Goal: Transaction & Acquisition: Purchase product/service

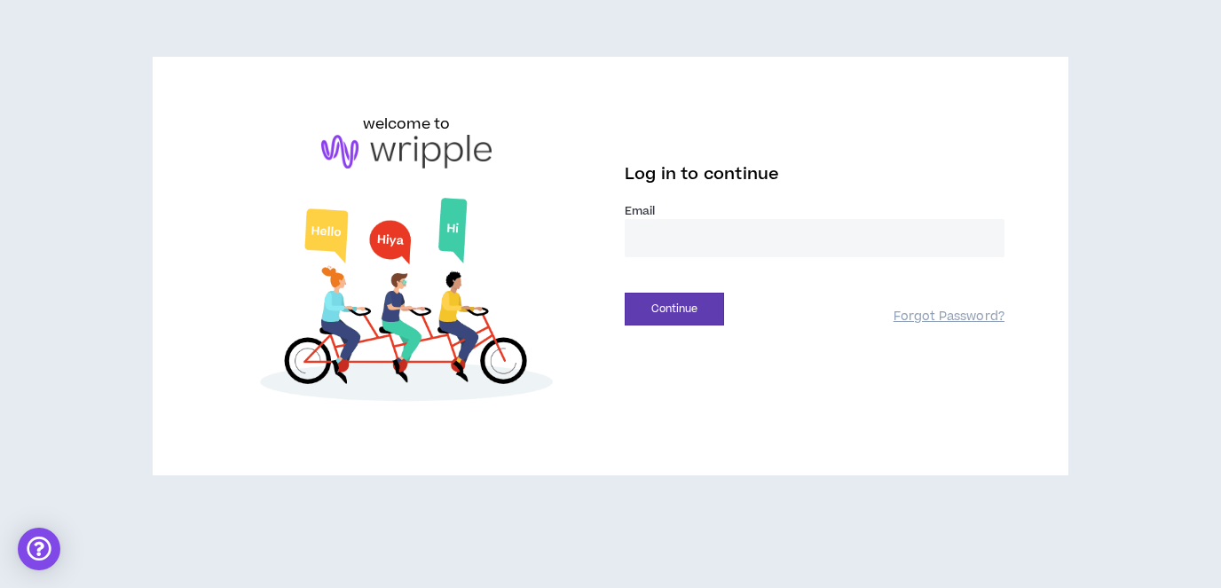
click at [707, 241] on input "email" at bounding box center [815, 238] width 380 height 38
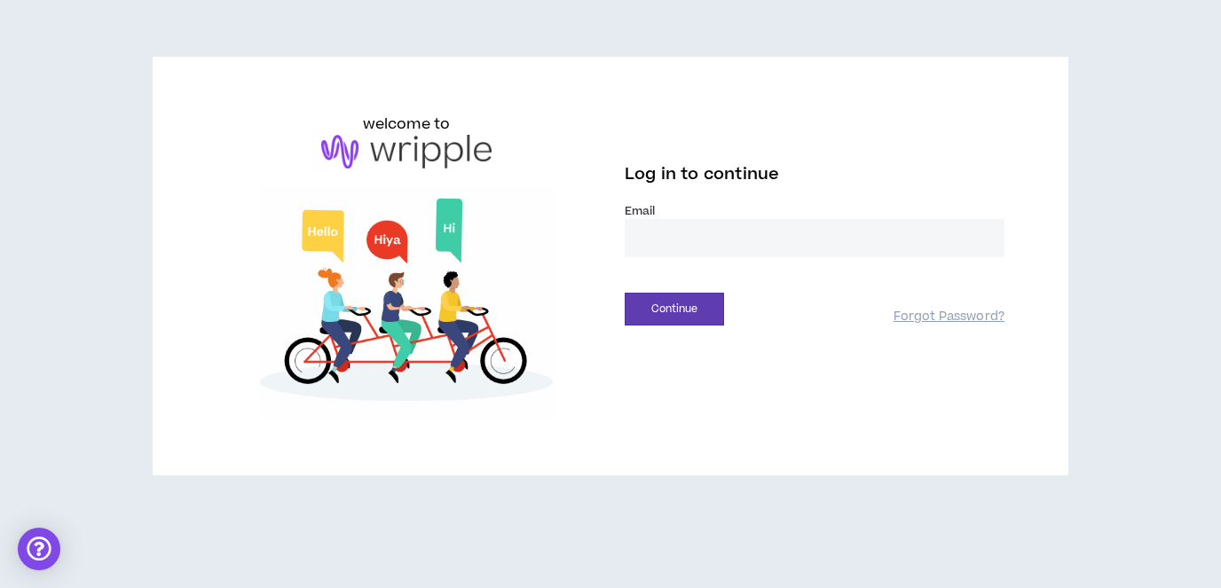
click at [707, 241] on input "email" at bounding box center [815, 238] width 380 height 38
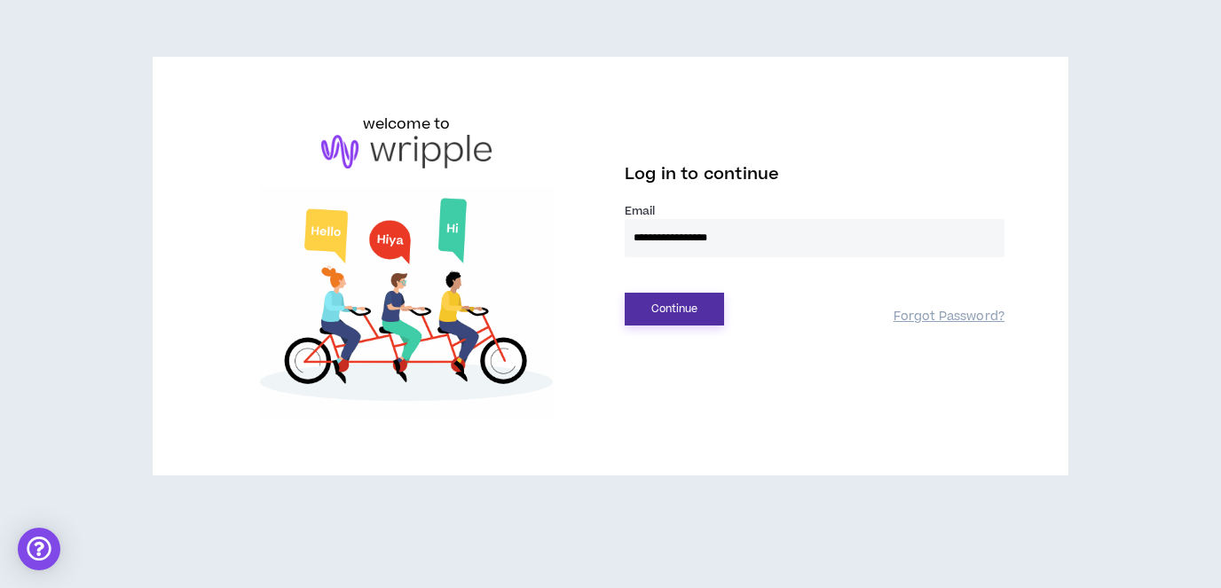
type input "**********"
click at [690, 309] on button "Continue" at bounding box center [674, 309] width 99 height 33
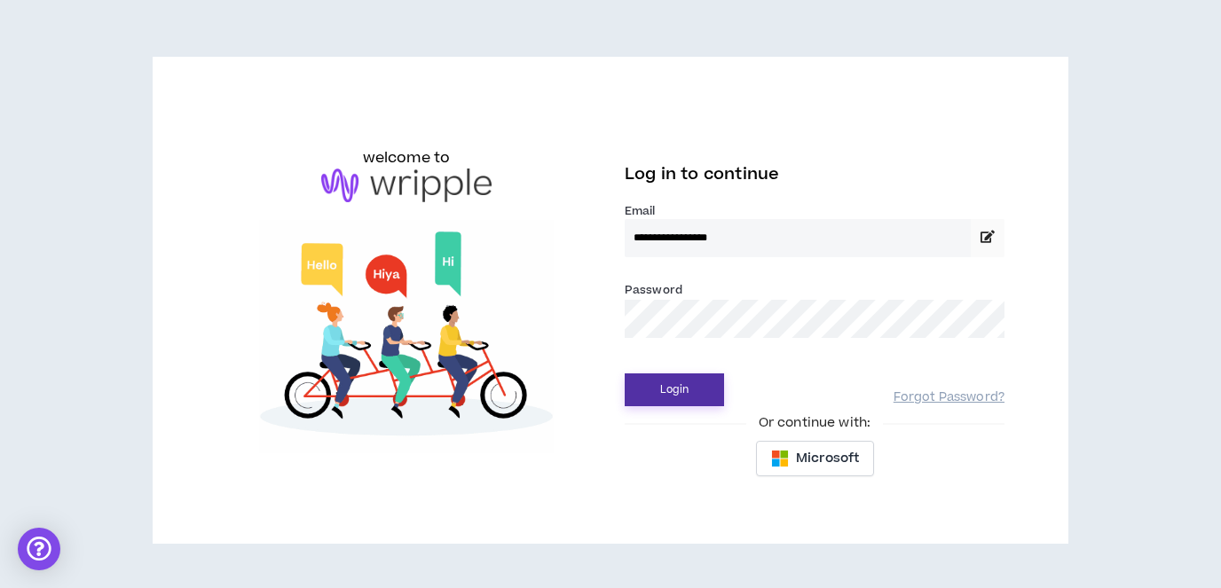
click at [690, 390] on button "Login" at bounding box center [674, 390] width 99 height 33
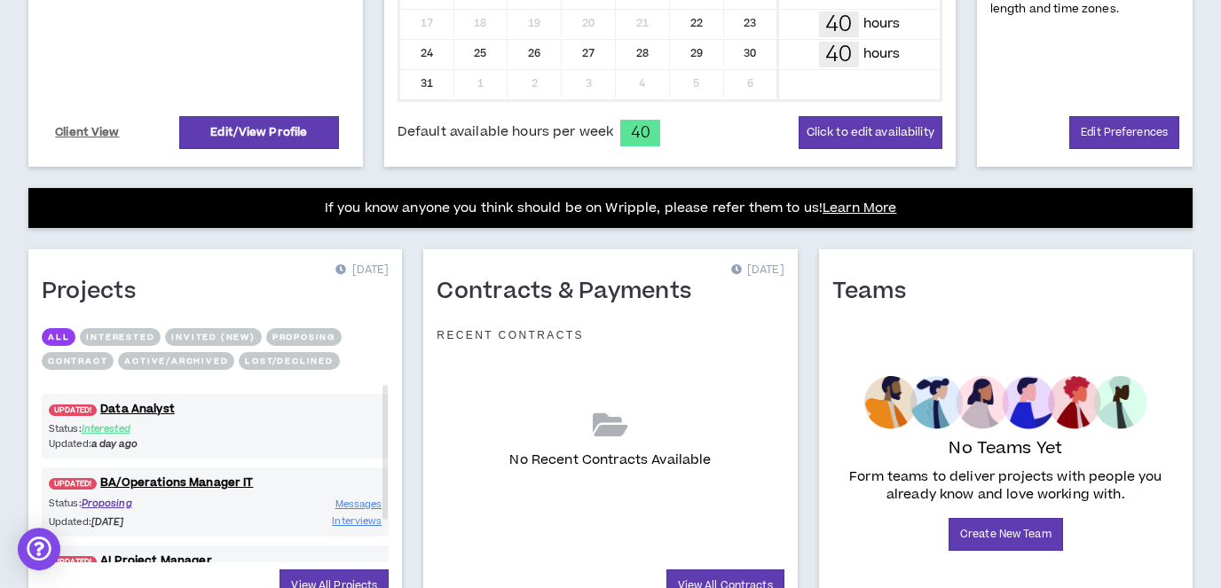
scroll to position [572, 0]
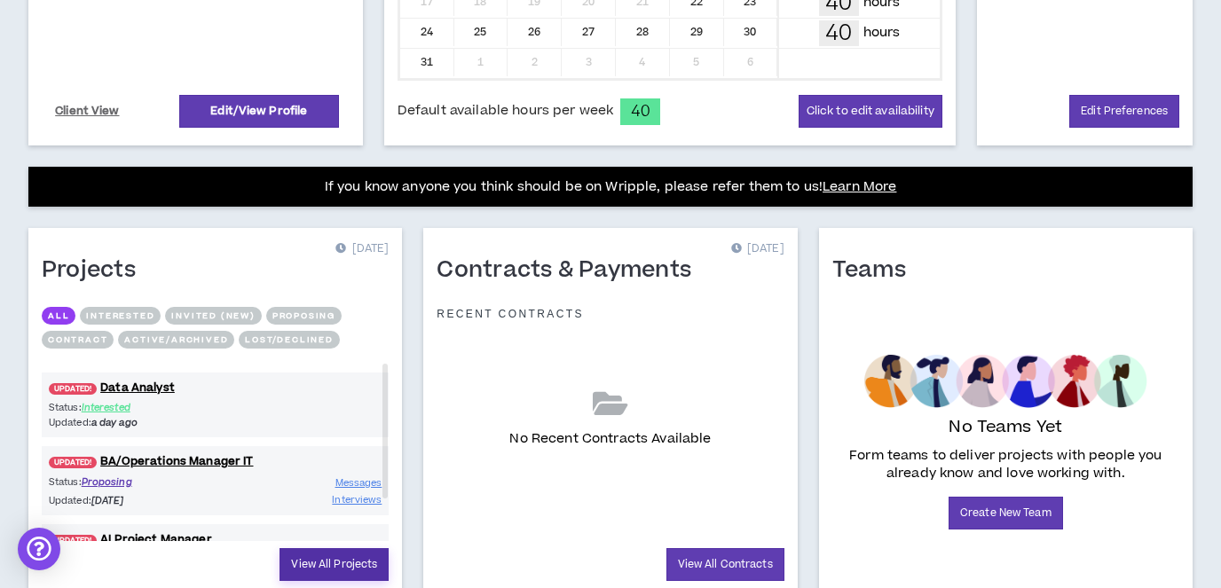
click at [372, 563] on link "View All Projects" at bounding box center [334, 564] width 109 height 33
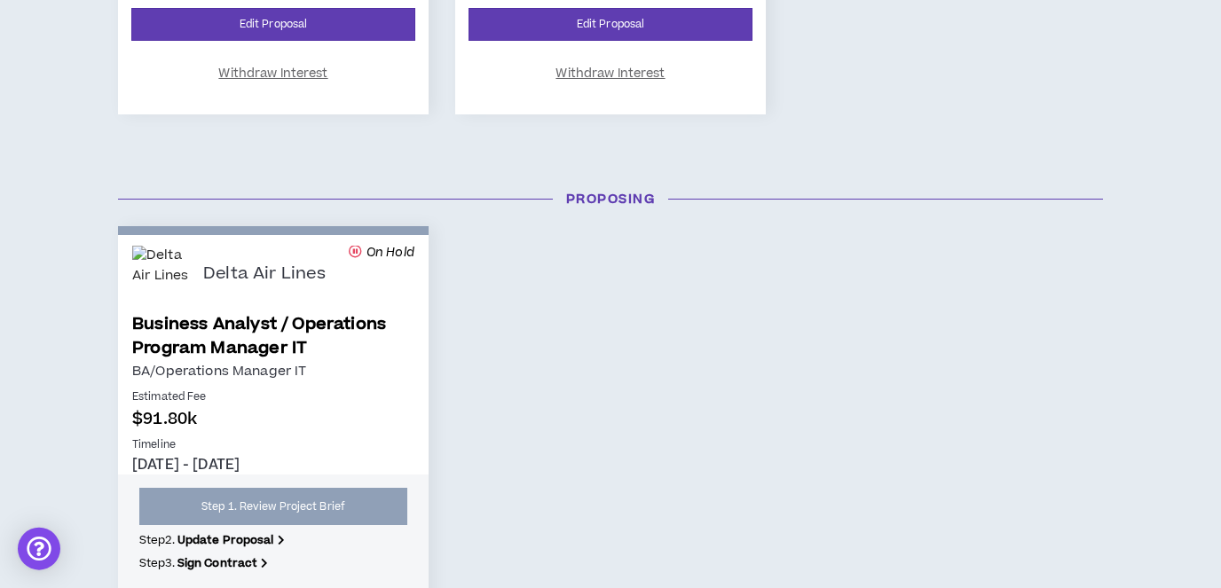
scroll to position [890, 0]
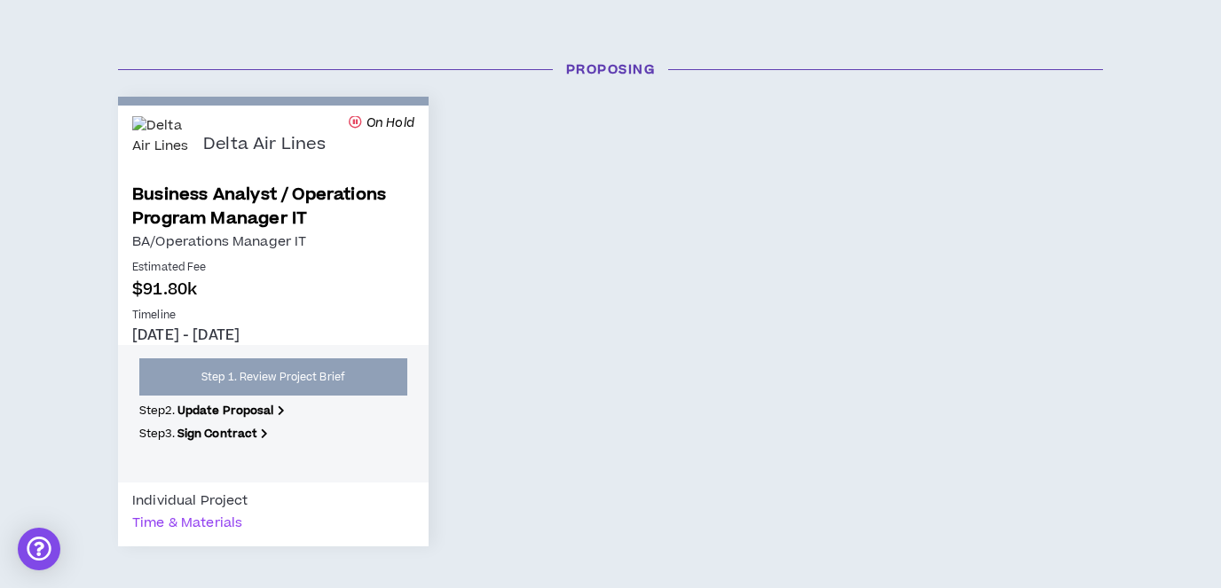
click at [585, 421] on div "Delta Air Lines On Hold Business Analyst / Operations Program Manager IT BA/Ope…" at bounding box center [611, 322] width 1012 height 450
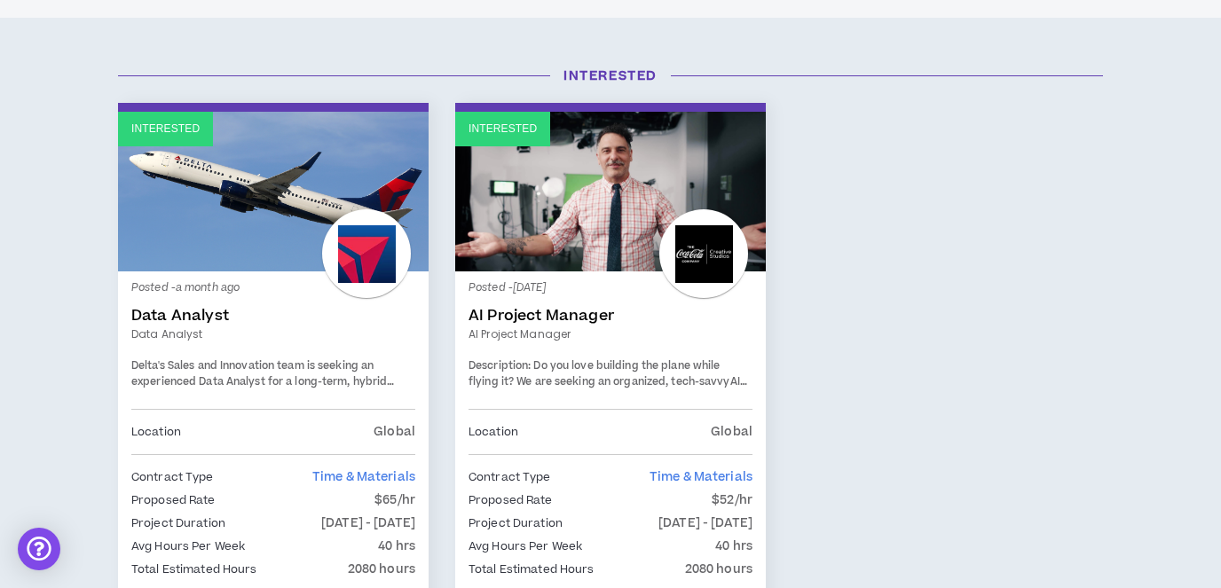
scroll to position [0, 0]
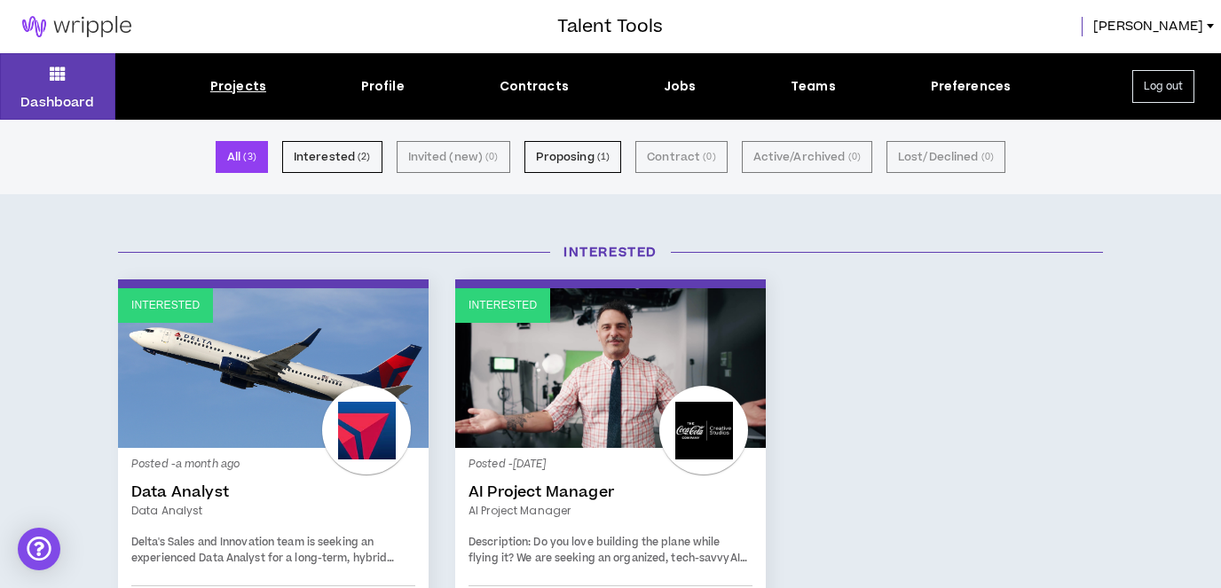
click at [229, 85] on div "Projects" at bounding box center [238, 86] width 56 height 19
click at [574, 154] on button "Proposing ( 1 )" at bounding box center [573, 157] width 98 height 32
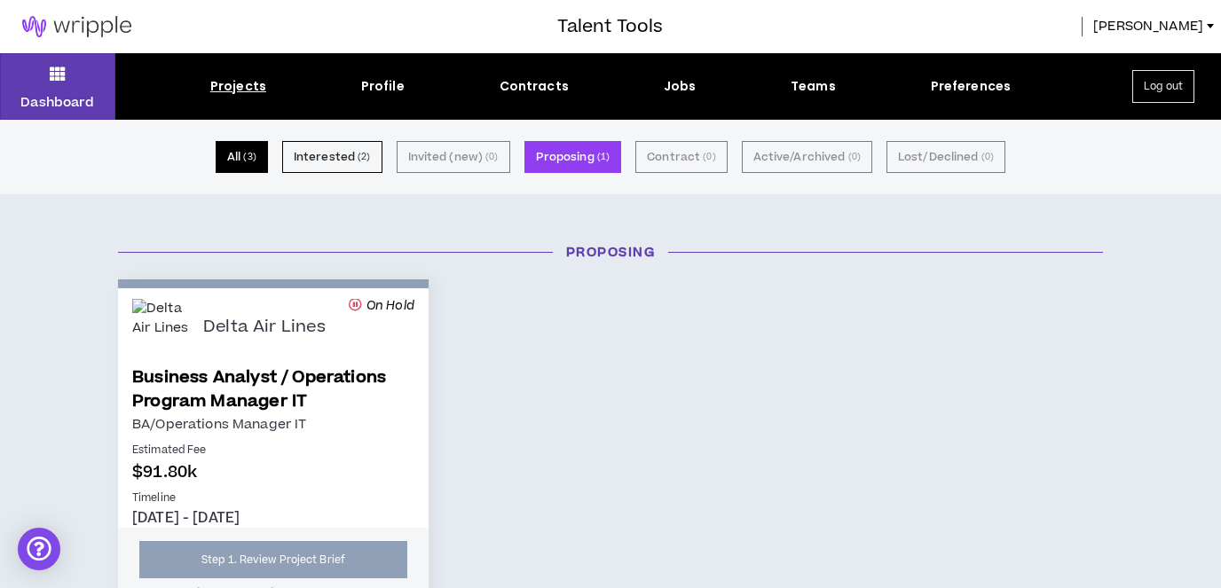
drag, startPoint x: 242, startPoint y: 149, endPoint x: 209, endPoint y: 145, distance: 34.0
click at [241, 149] on button "All ( 3 )" at bounding box center [242, 157] width 52 height 32
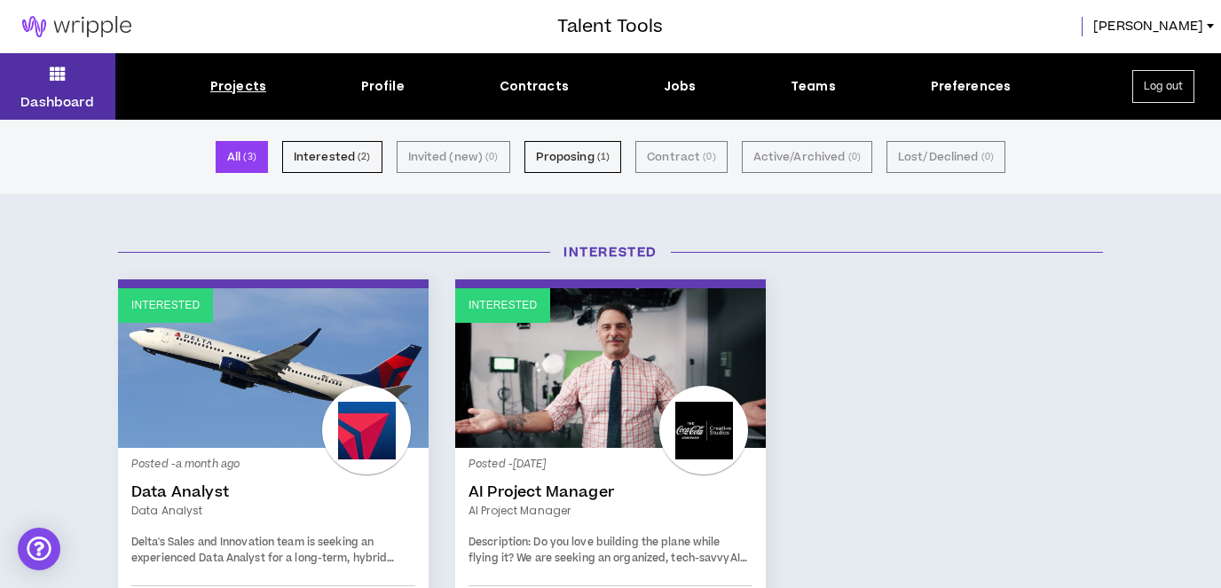
click at [75, 75] on button "Dashboard" at bounding box center [57, 86] width 115 height 67
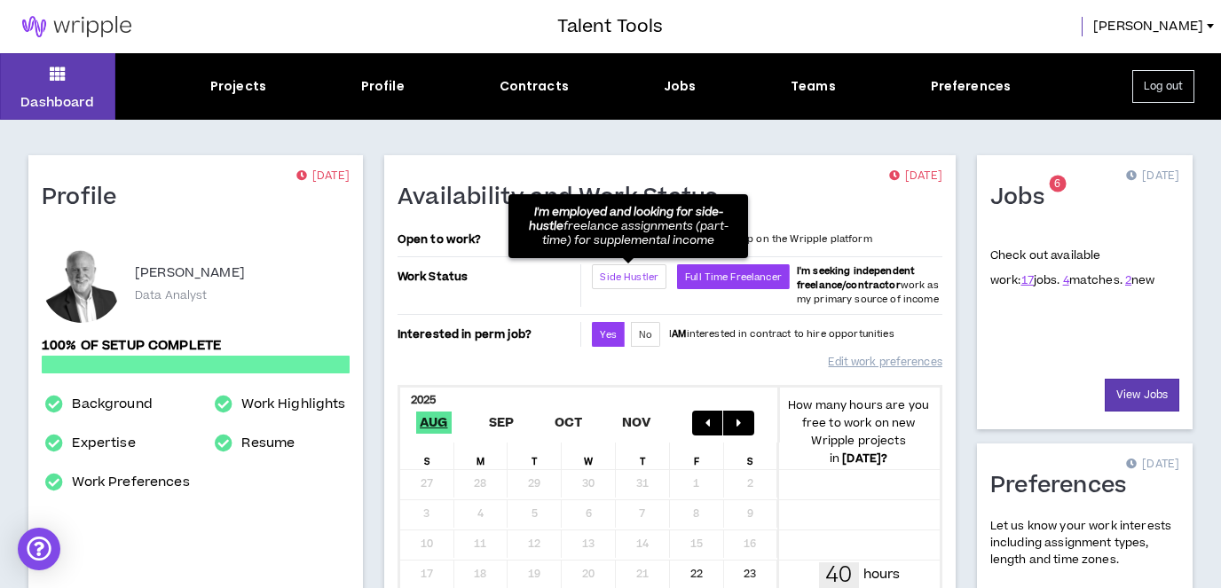
click at [623, 271] on span "Side Hustler" at bounding box center [629, 277] width 59 height 13
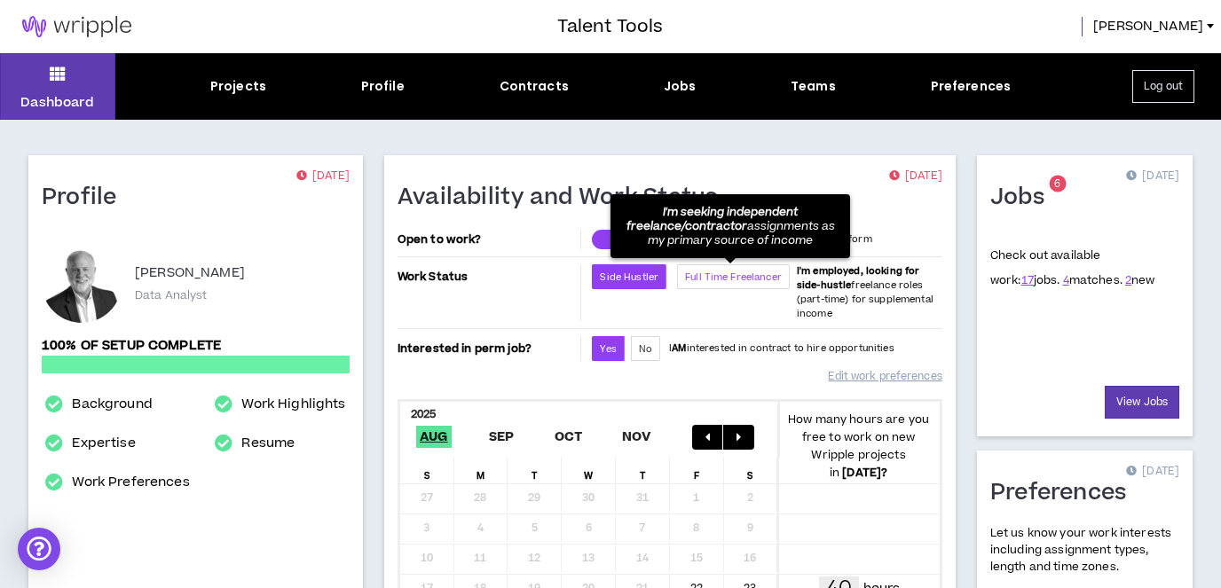
click at [747, 280] on span "Full Time Freelancer" at bounding box center [733, 277] width 97 height 13
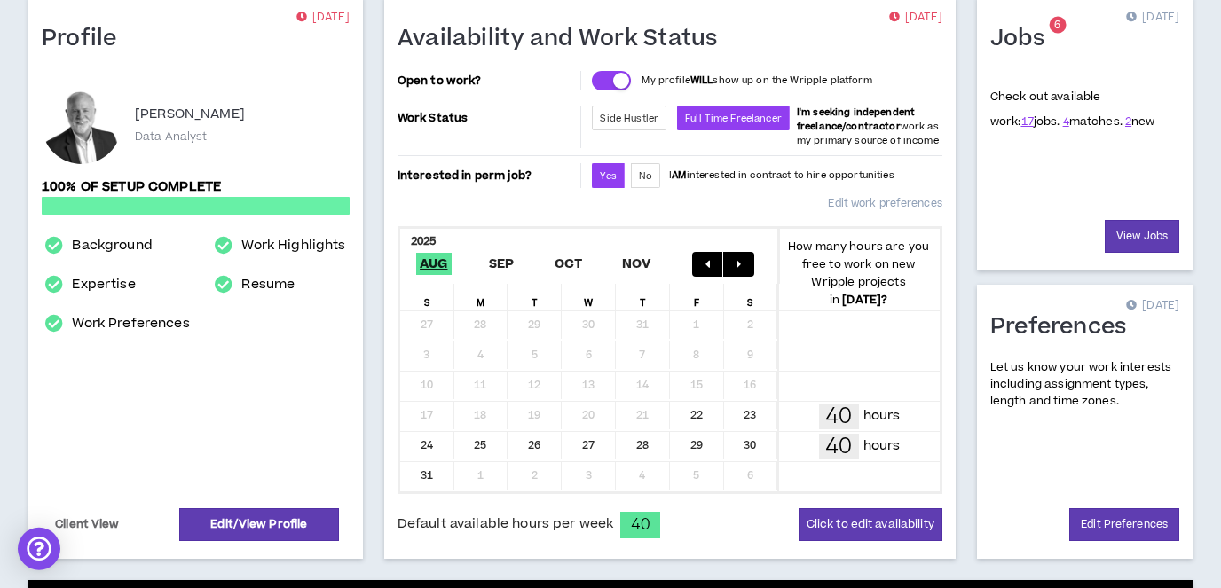
scroll to position [63, 0]
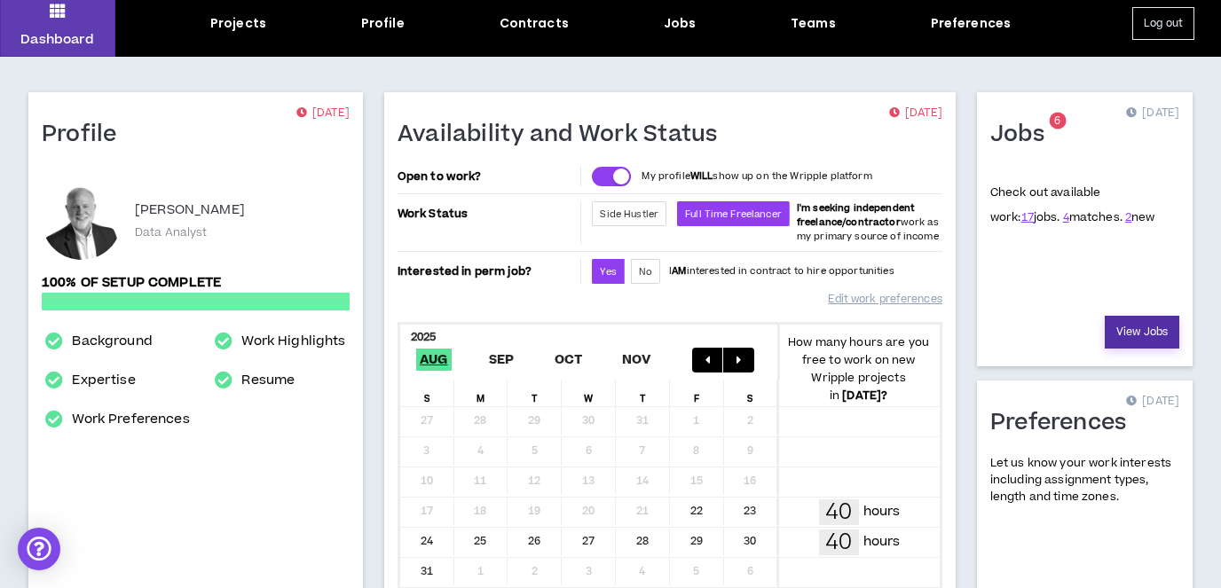
click at [1144, 327] on link "View Jobs" at bounding box center [1142, 332] width 75 height 33
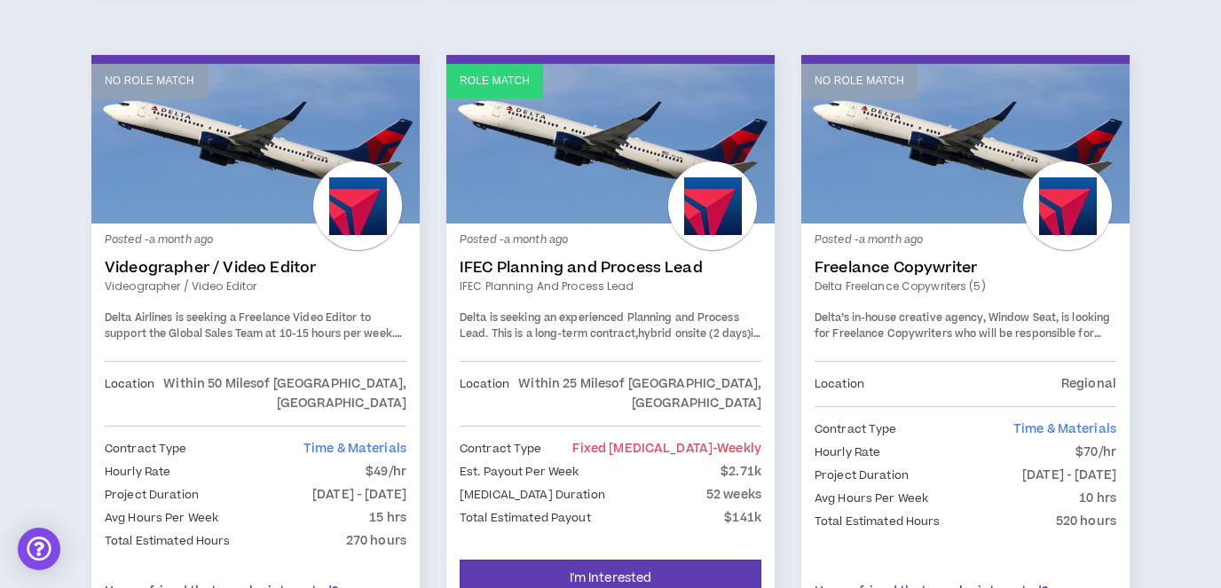
scroll to position [2352, 0]
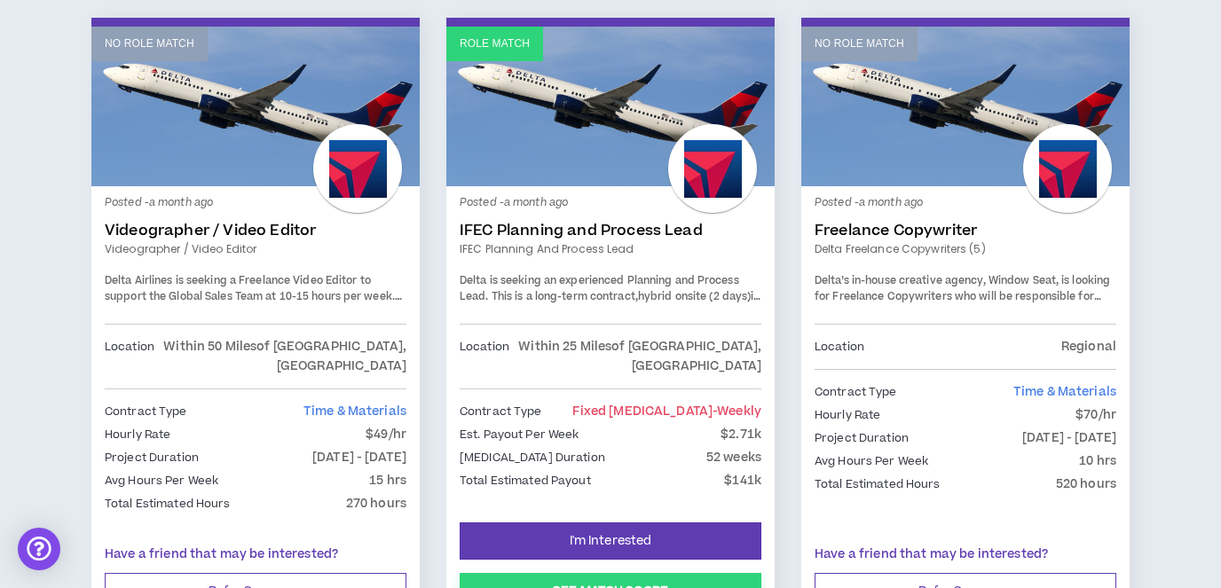
click at [620, 573] on button "See Match Score" at bounding box center [611, 591] width 302 height 37
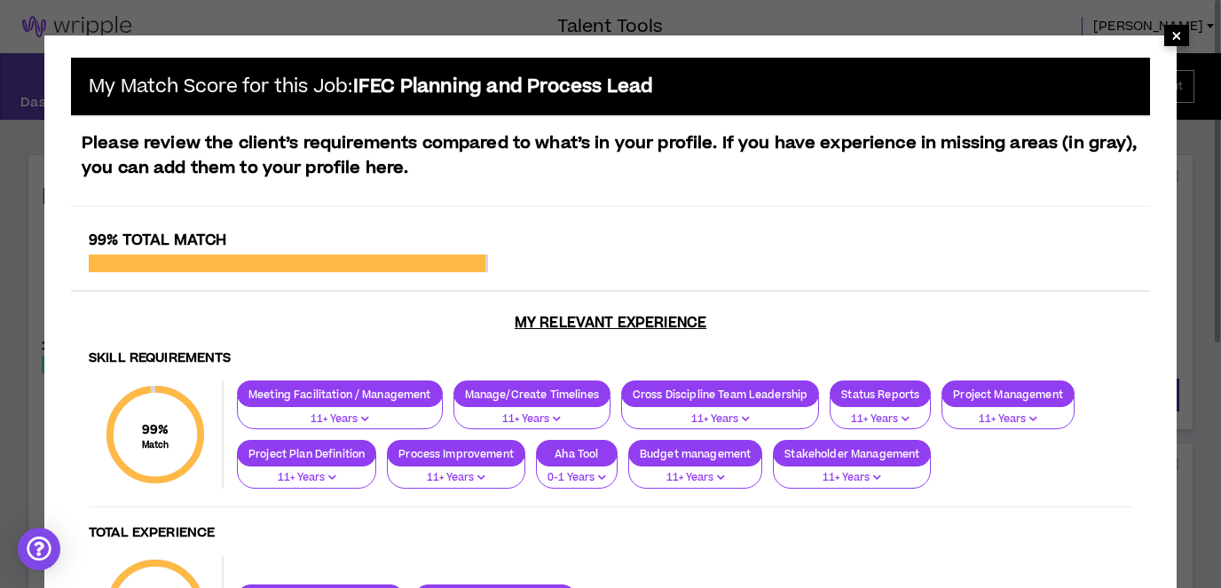
click at [1177, 27] on span "×" at bounding box center [1176, 35] width 11 height 21
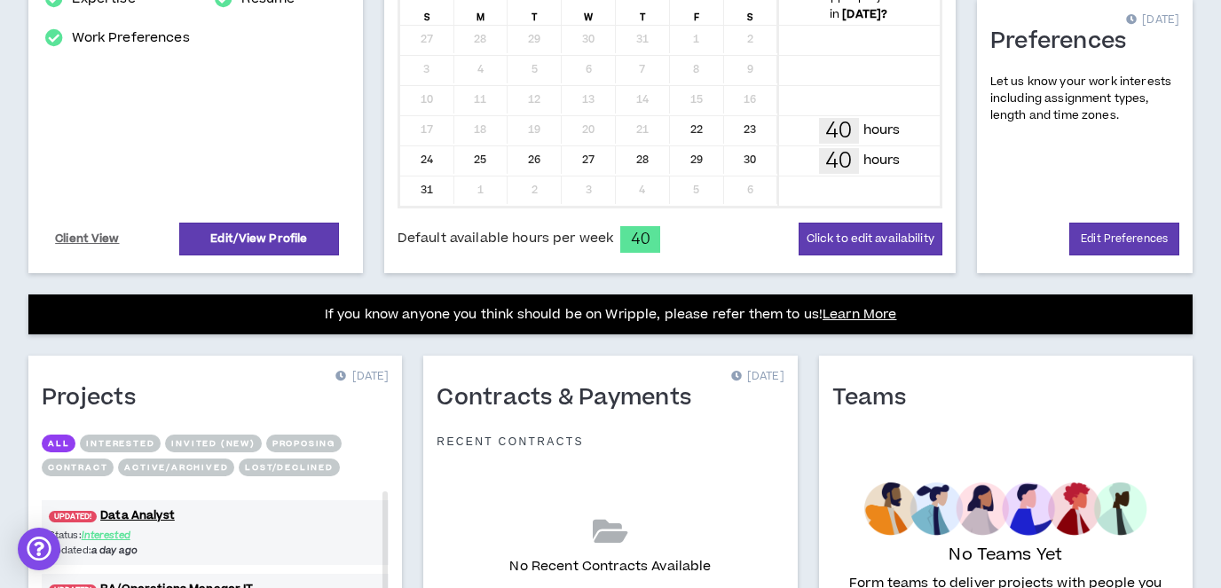
scroll to position [636, 0]
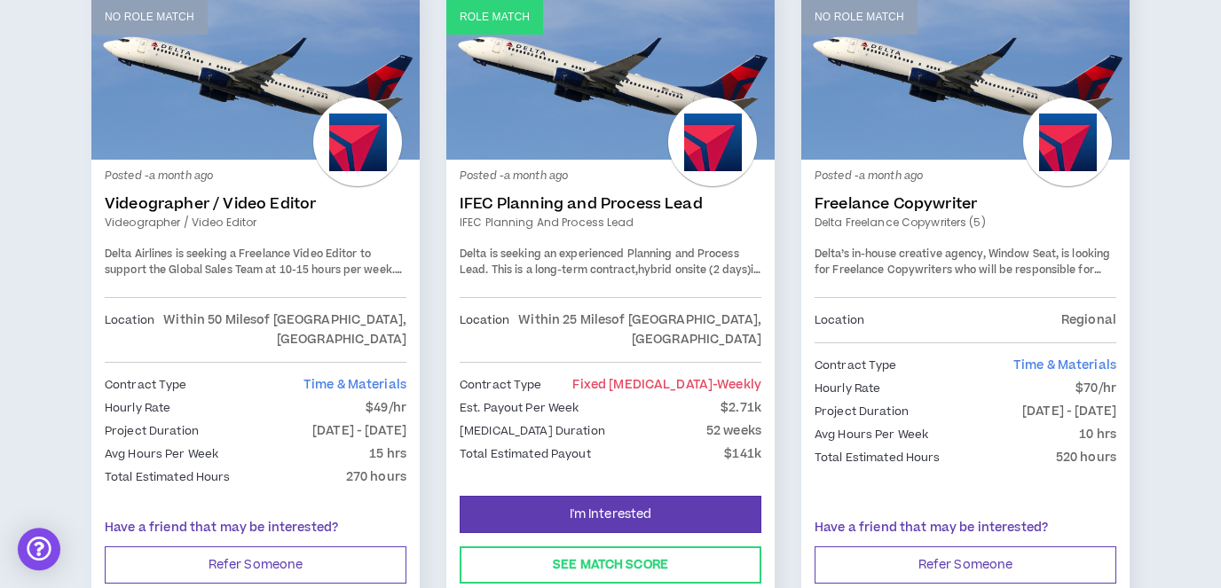
scroll to position [2416, 0]
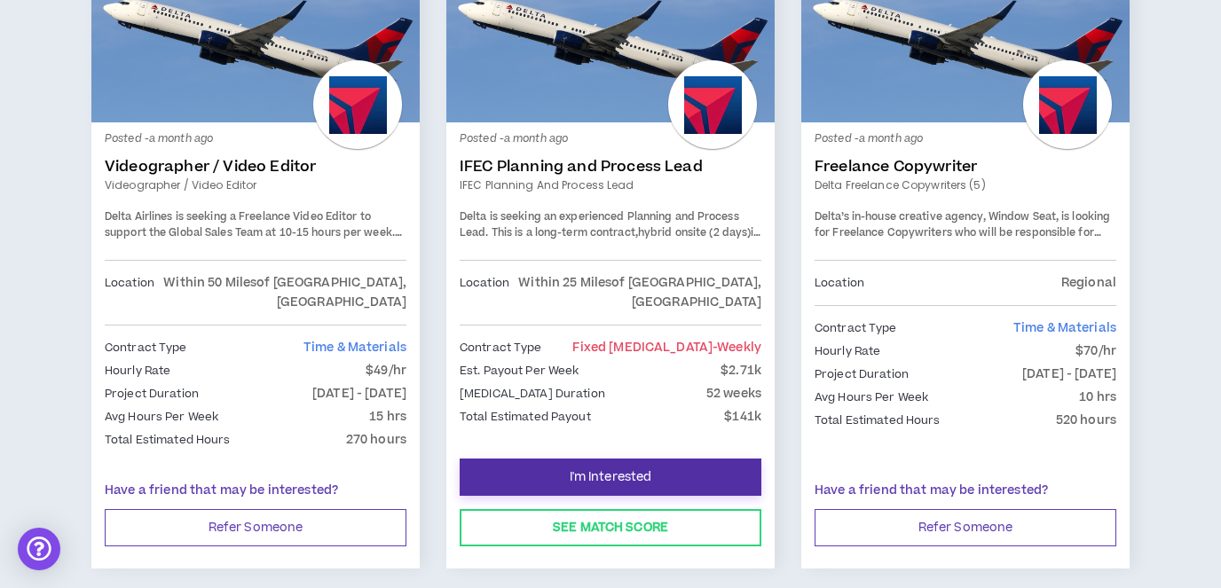
click at [643, 469] on span "I'm Interested" at bounding box center [611, 477] width 83 height 17
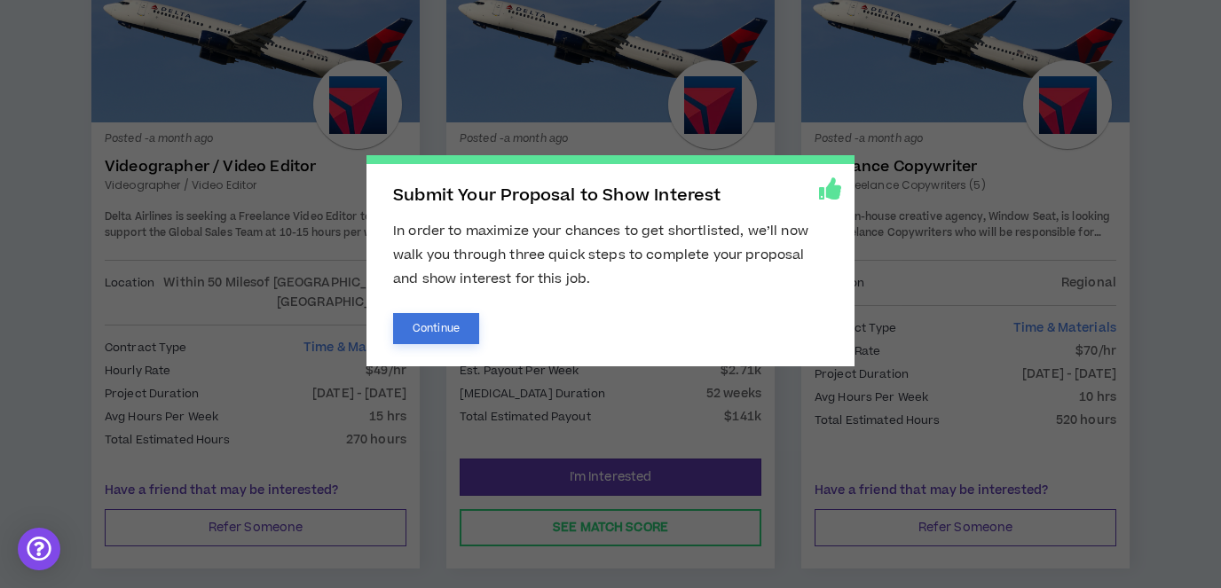
click at [453, 334] on button "Continue" at bounding box center [436, 328] width 86 height 31
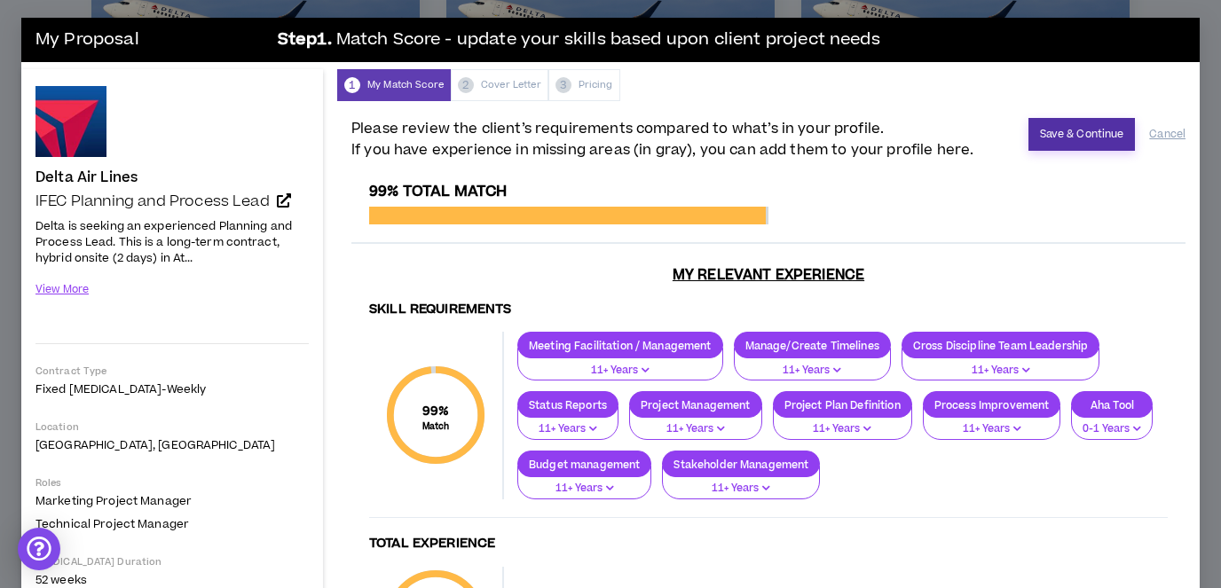
click at [1099, 137] on button "Save & Continue" at bounding box center [1081, 134] width 107 height 33
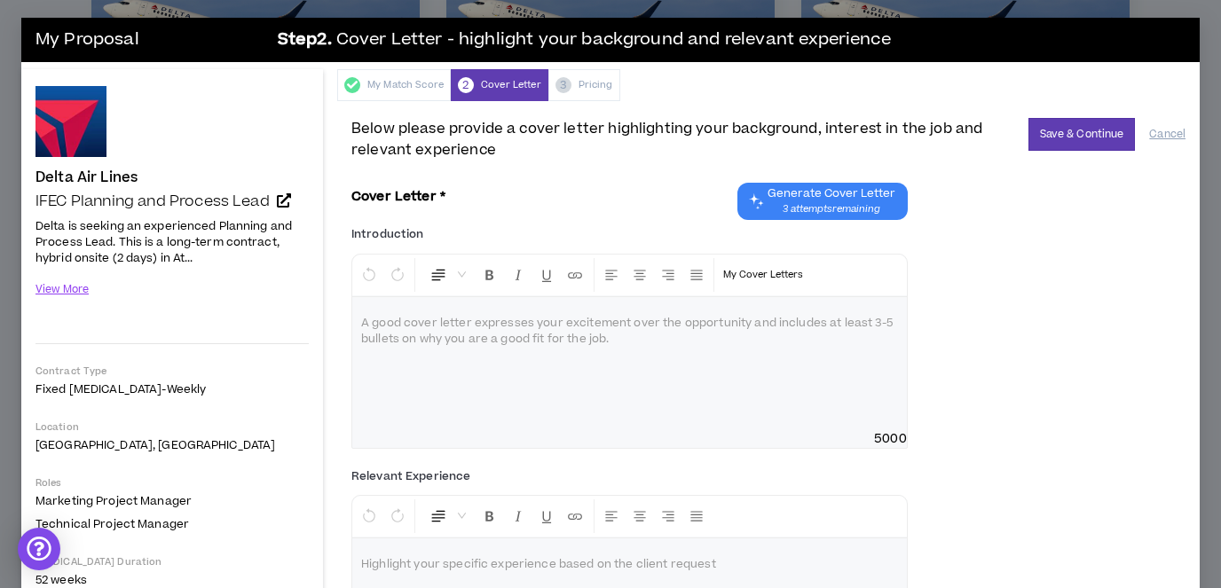
click at [848, 199] on span "Generate Cover Letter" at bounding box center [832, 193] width 128 height 14
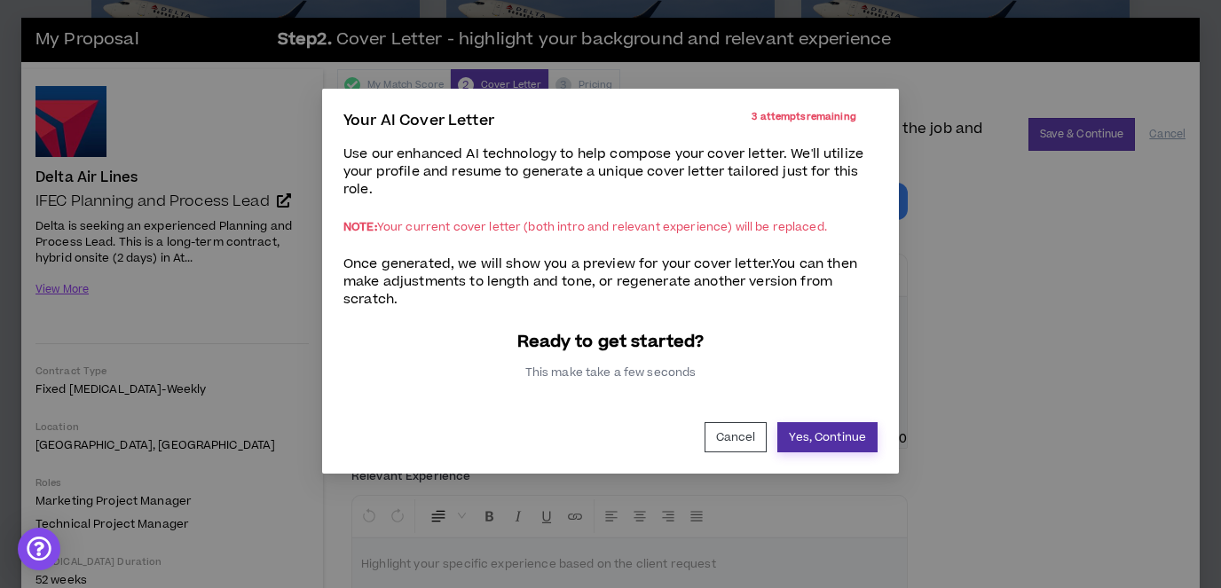
click at [831, 441] on button "Yes, Continue" at bounding box center [827, 437] width 100 height 30
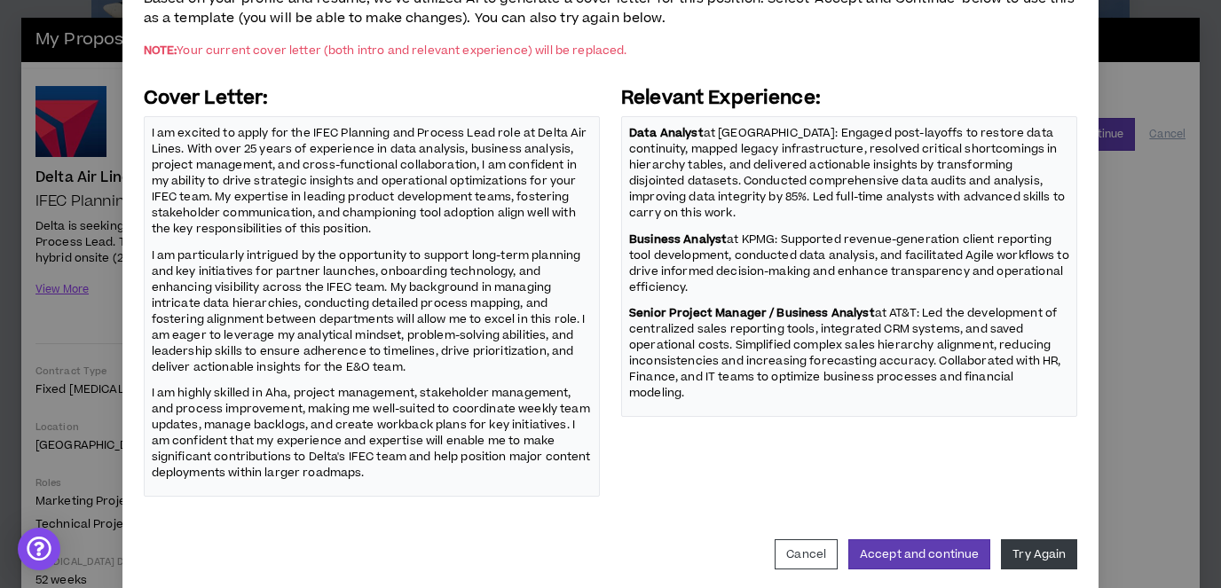
scroll to position [186, 0]
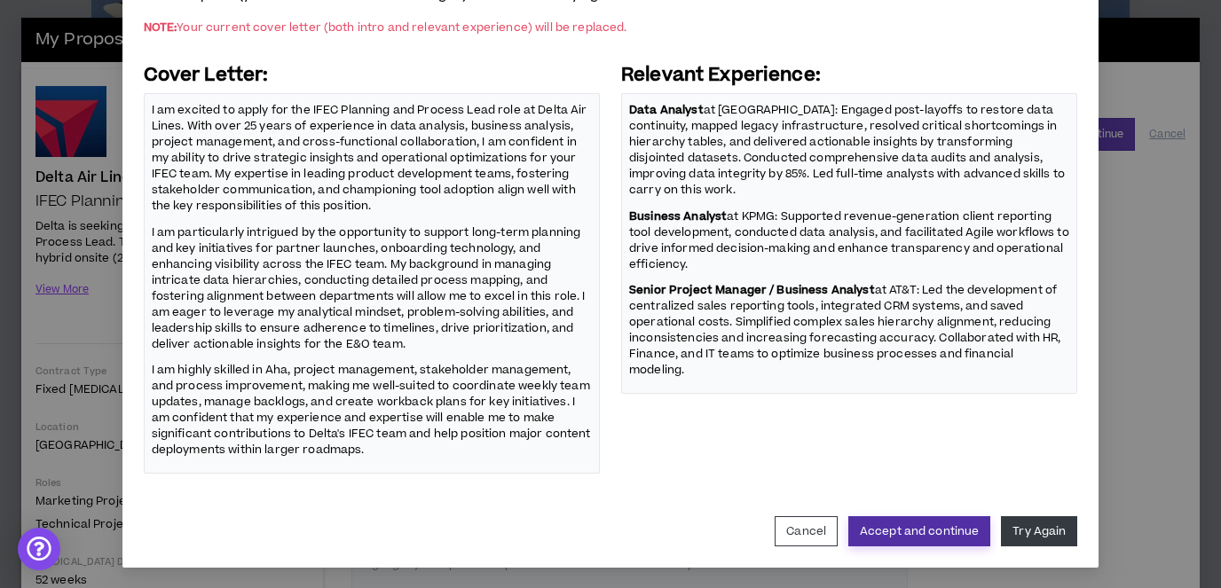
click at [962, 533] on button "Accept and continue" at bounding box center [919, 531] width 142 height 30
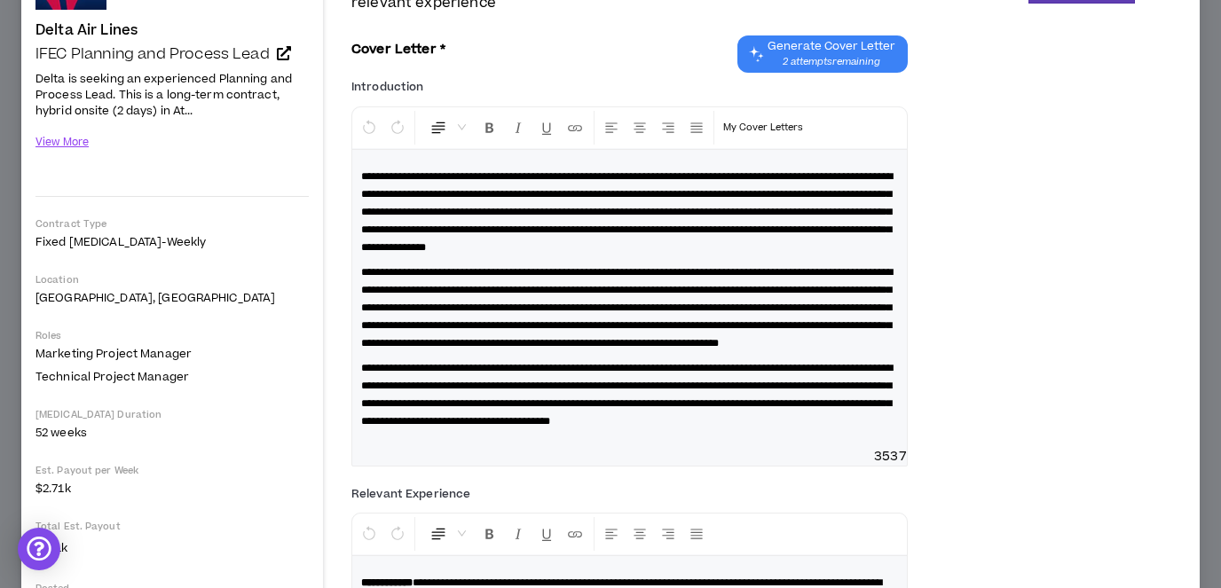
scroll to position [0, 0]
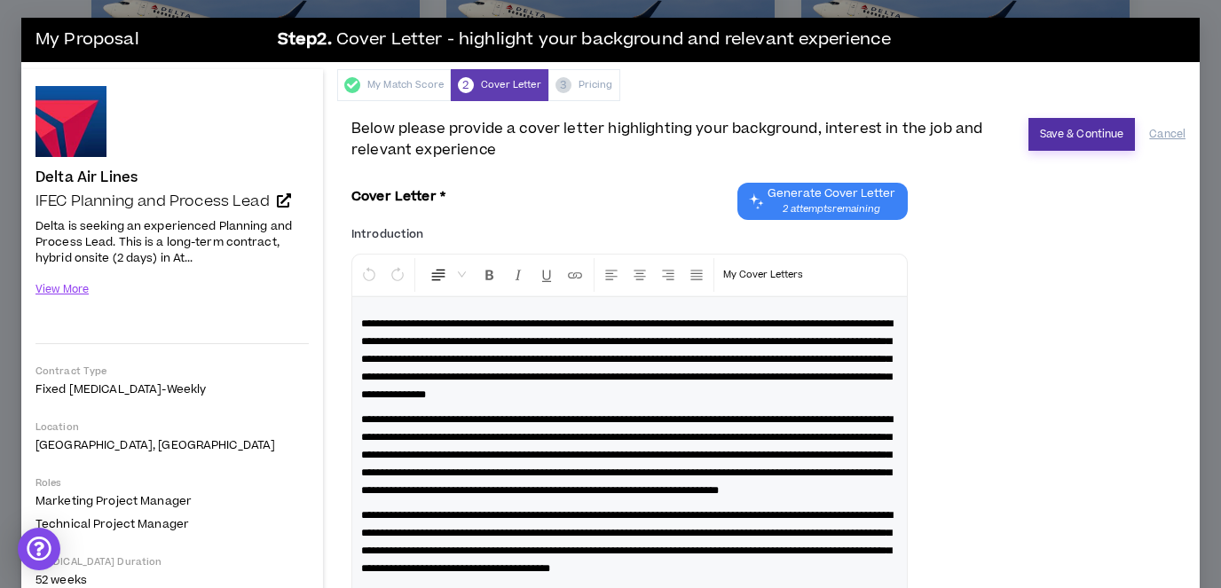
click at [1085, 134] on button "Save & Continue" at bounding box center [1081, 134] width 107 height 33
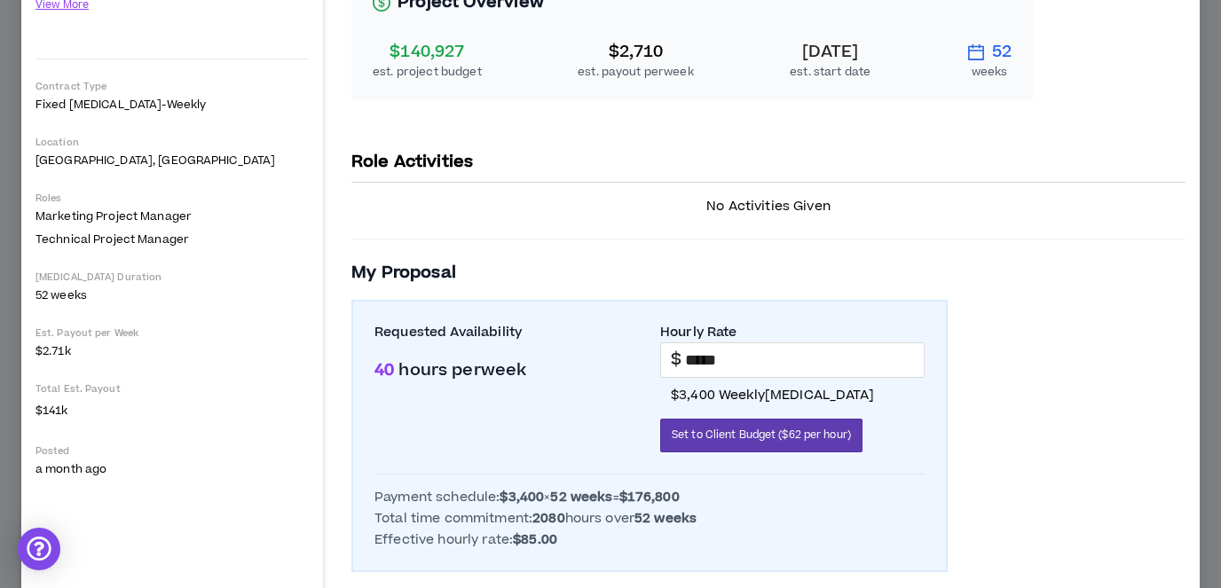
scroll to position [295, 0]
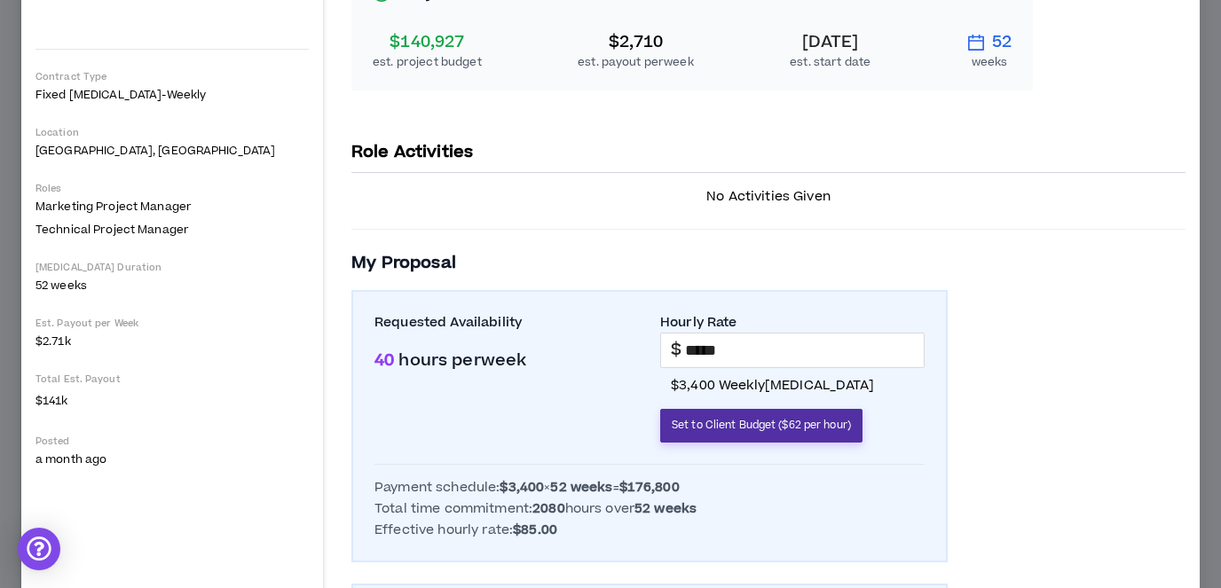
click at [833, 417] on span "Set to Client Budget ($62 per hour)" at bounding box center [761, 425] width 179 height 17
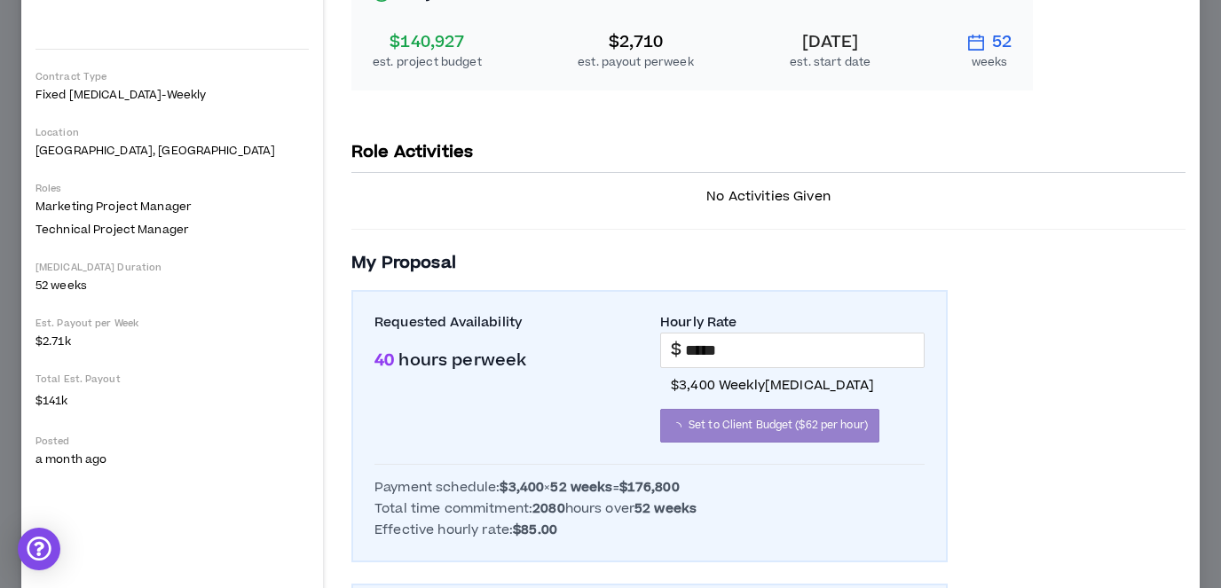
type input "*****"
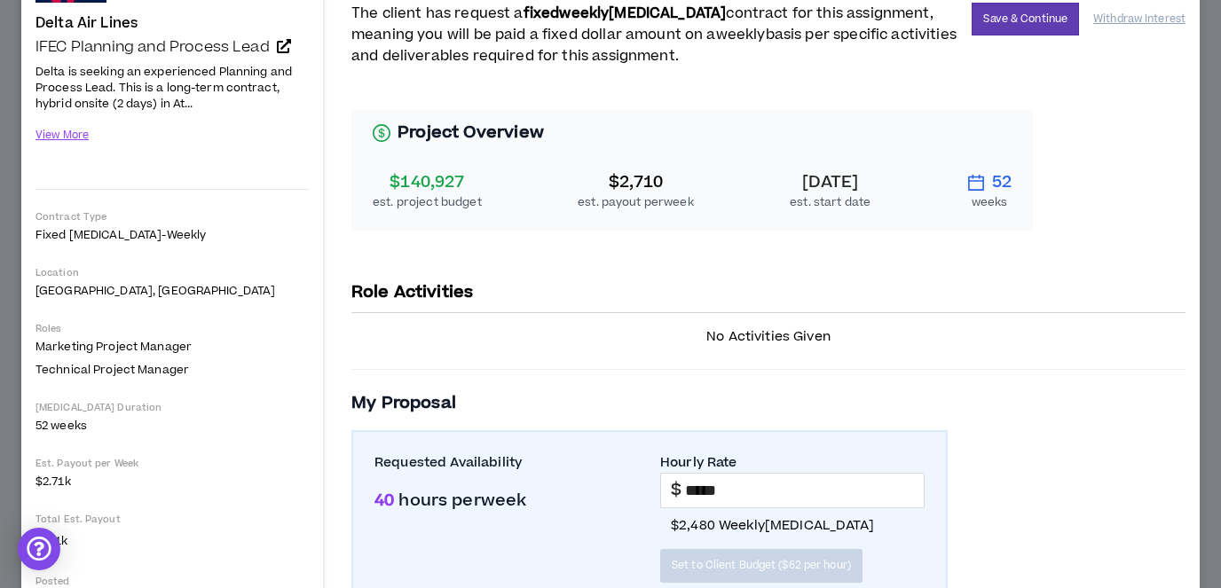
scroll to position [0, 0]
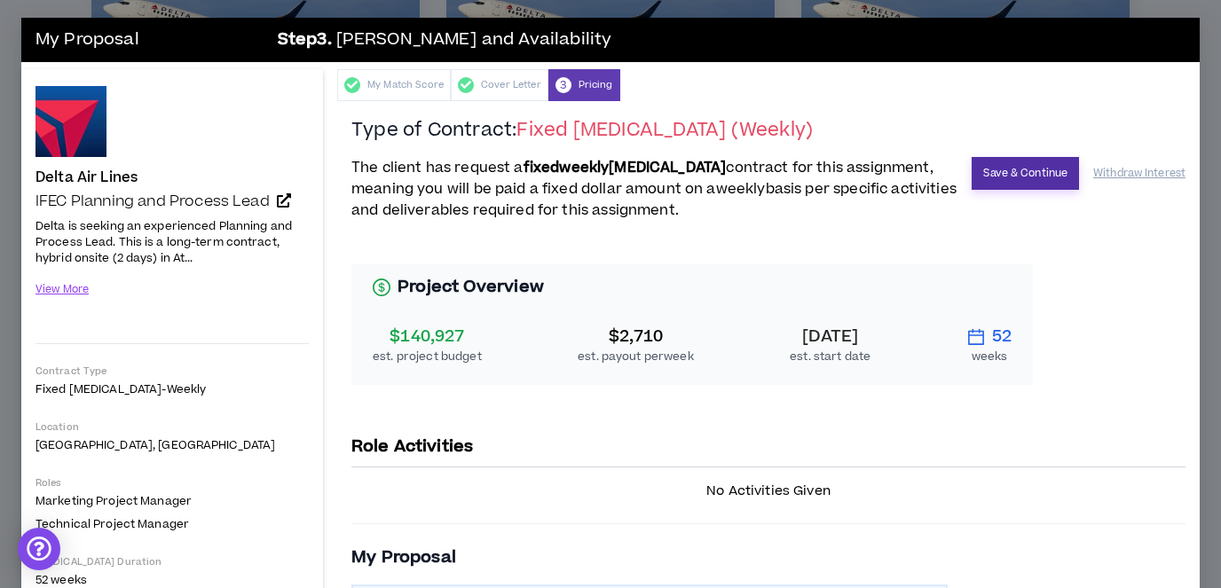
click at [1031, 169] on button "Save & Continue" at bounding box center [1025, 173] width 107 height 33
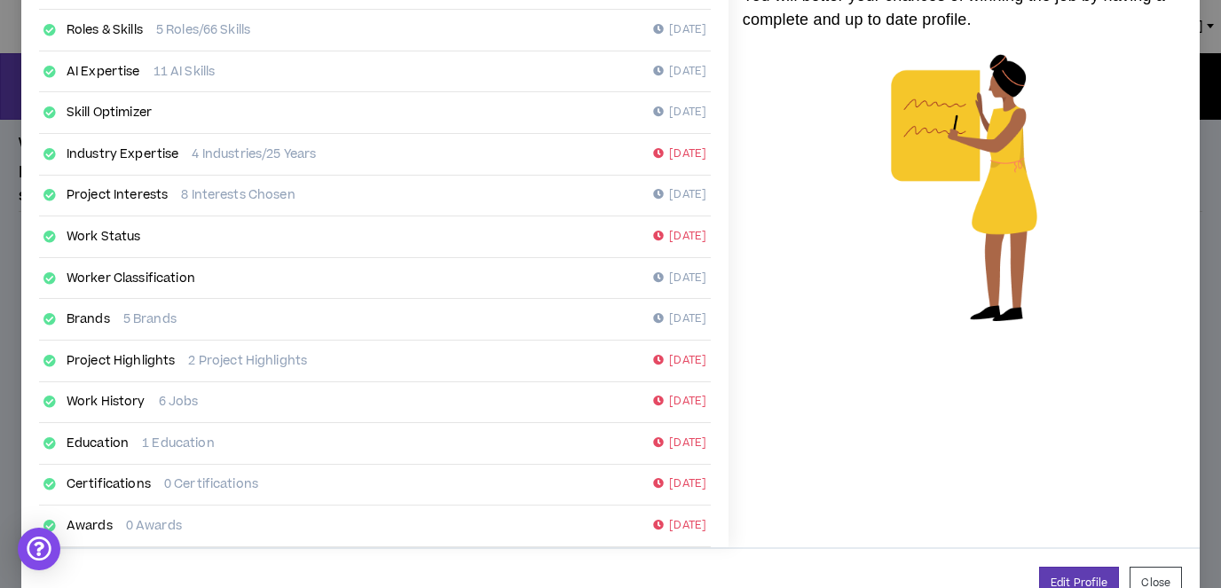
scroll to position [339, 0]
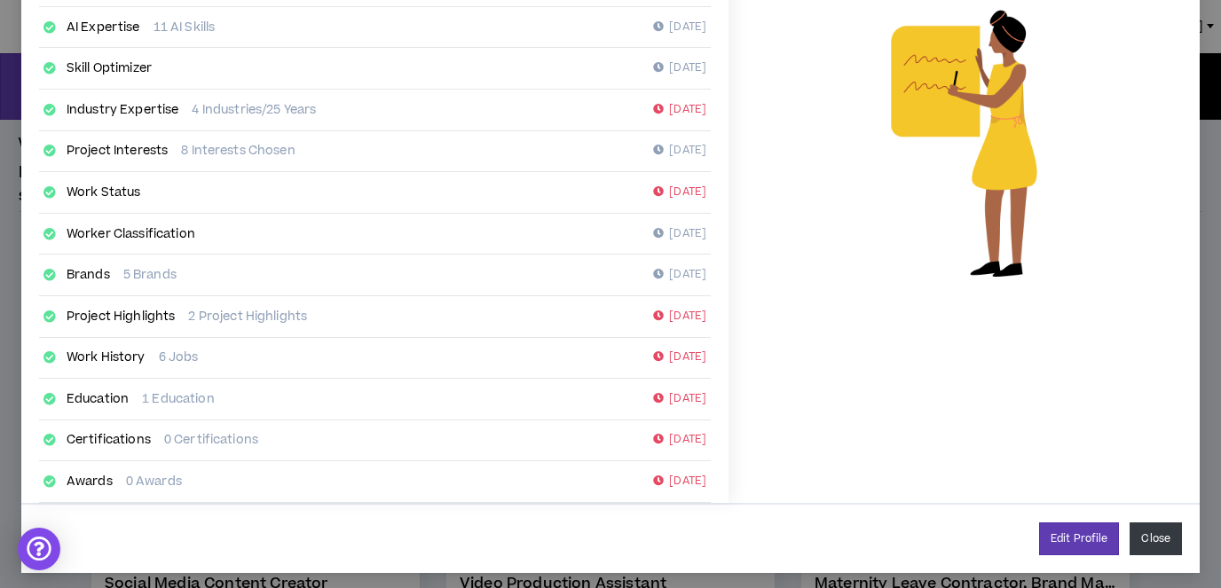
click at [1170, 532] on button "Close" at bounding box center [1156, 539] width 52 height 33
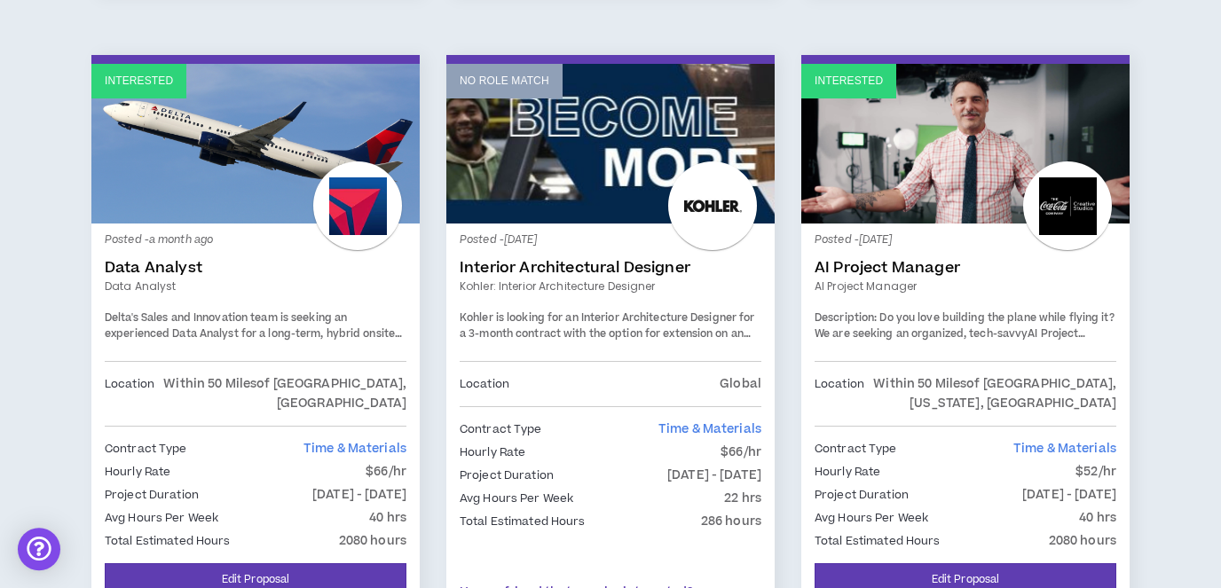
scroll to position [3052, 0]
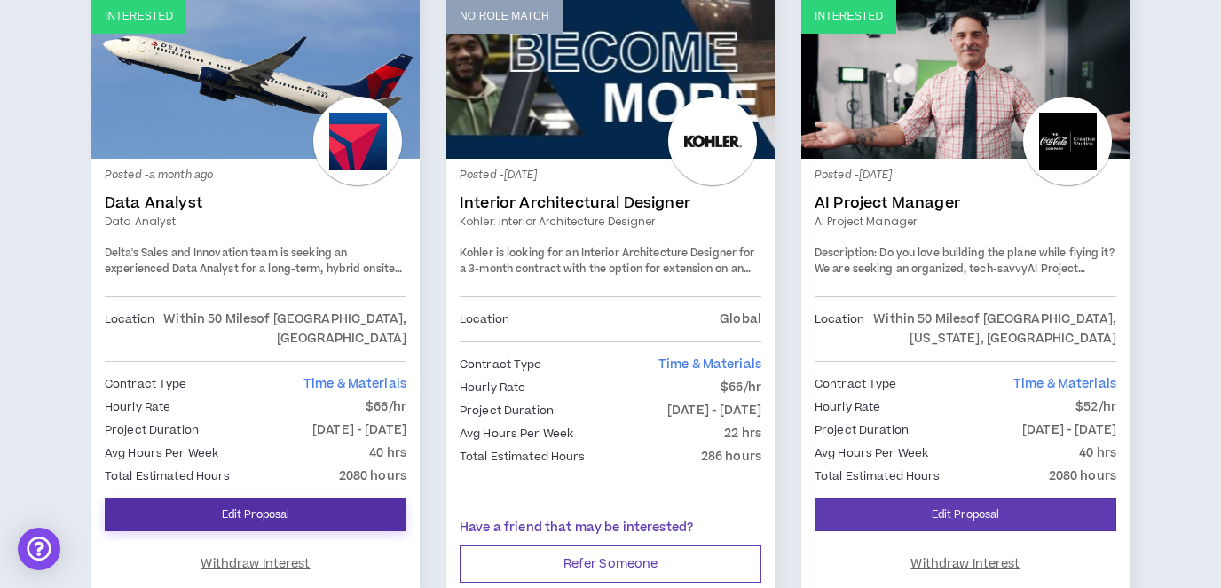
click at [378, 499] on link "Edit Proposal" at bounding box center [256, 515] width 302 height 33
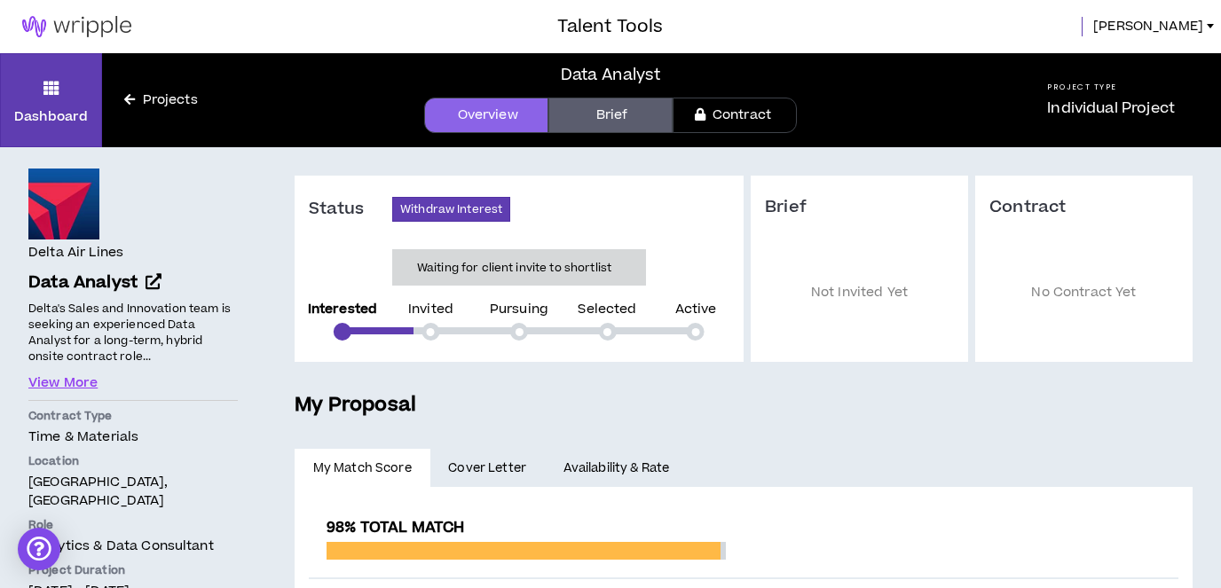
click at [642, 467] on link "Availability & Rate" at bounding box center [616, 468] width 143 height 39
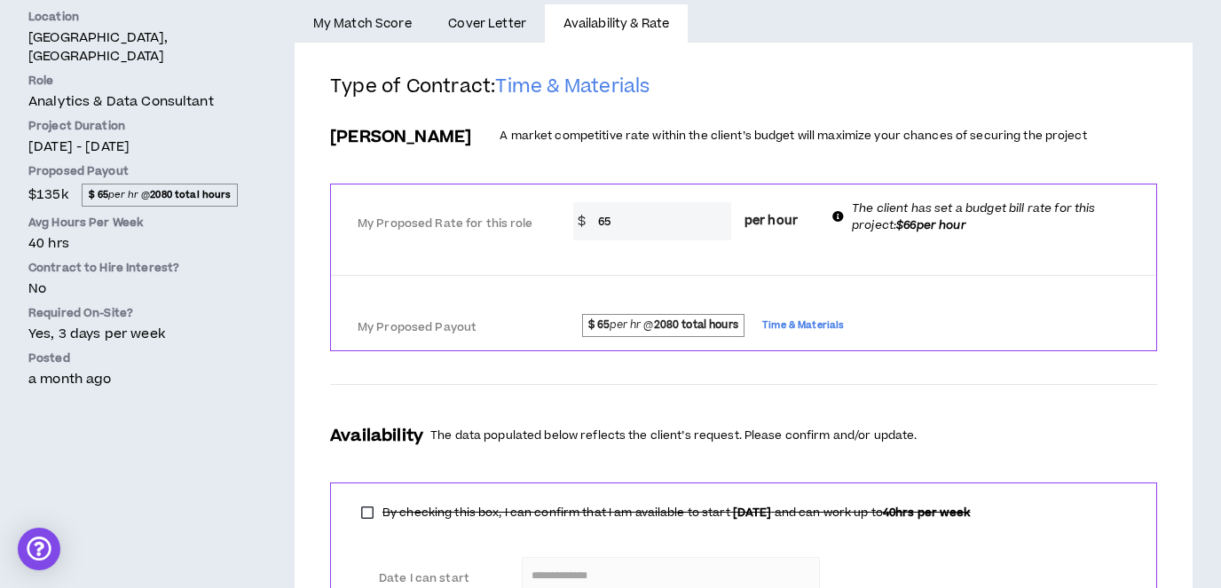
scroll to position [191, 0]
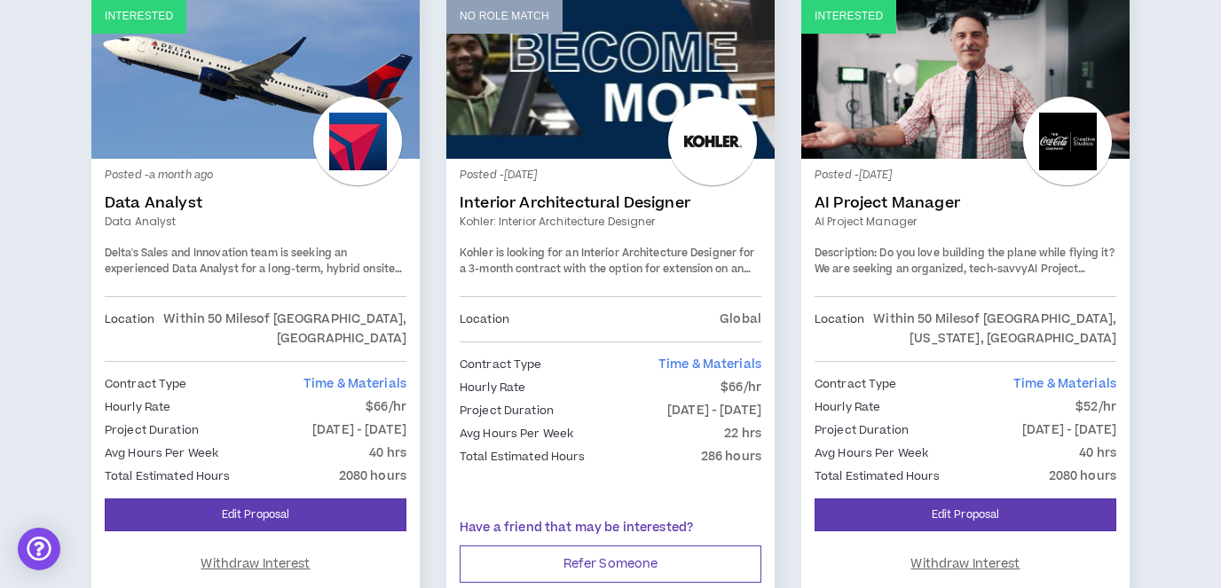
scroll to position [3168, 0]
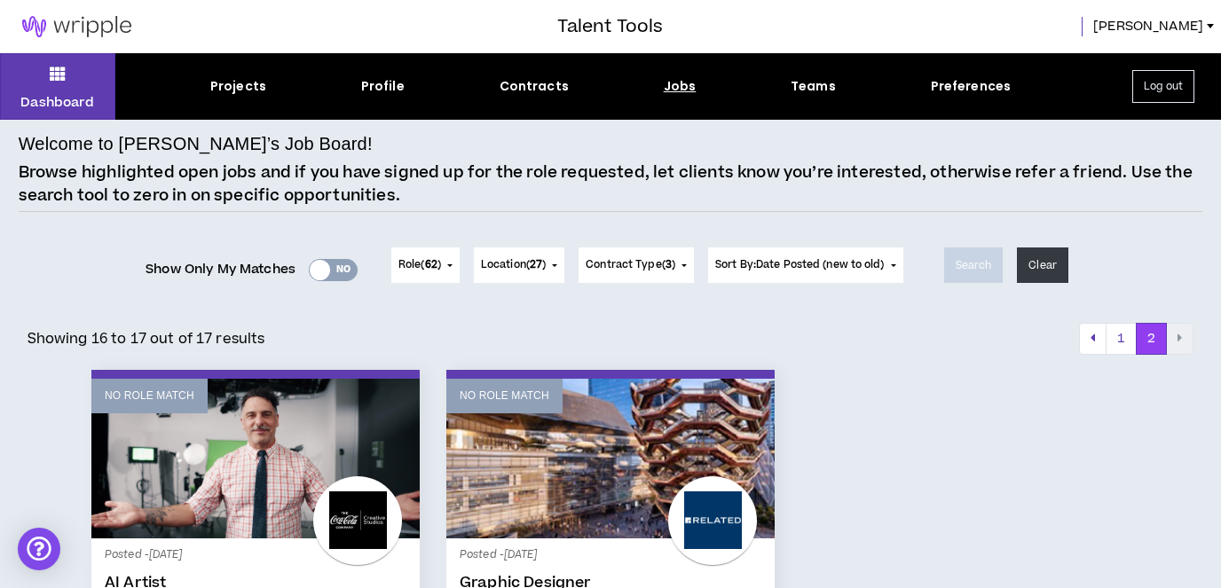
click at [448, 262] on button "Role ( 62 )" at bounding box center [425, 265] width 68 height 35
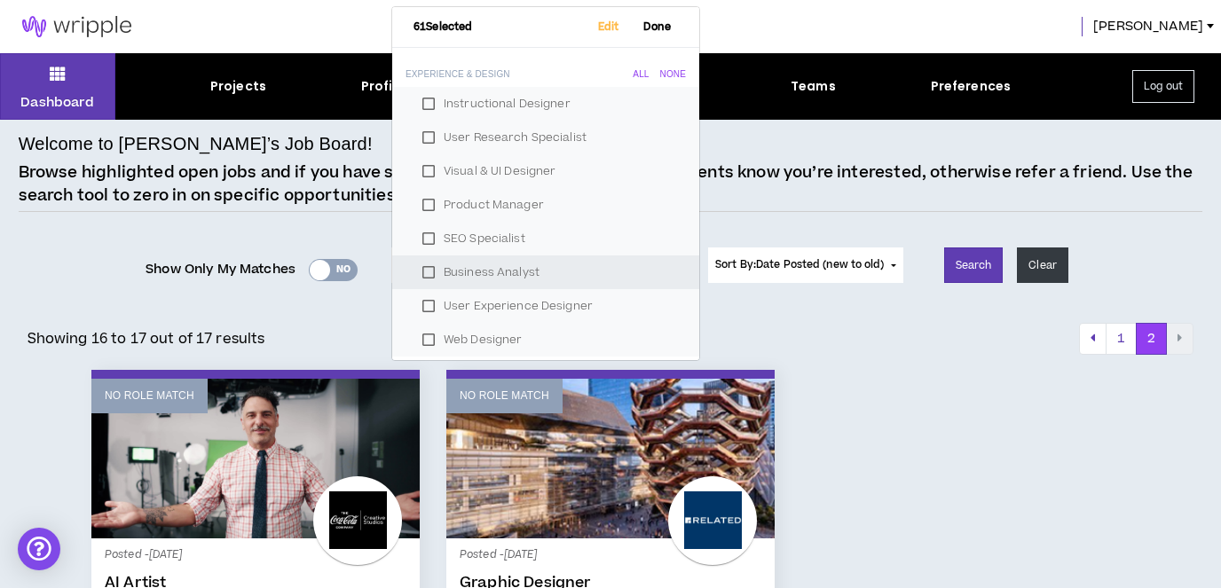
click at [423, 266] on label "Business Analyst" at bounding box center [546, 272] width 264 height 27
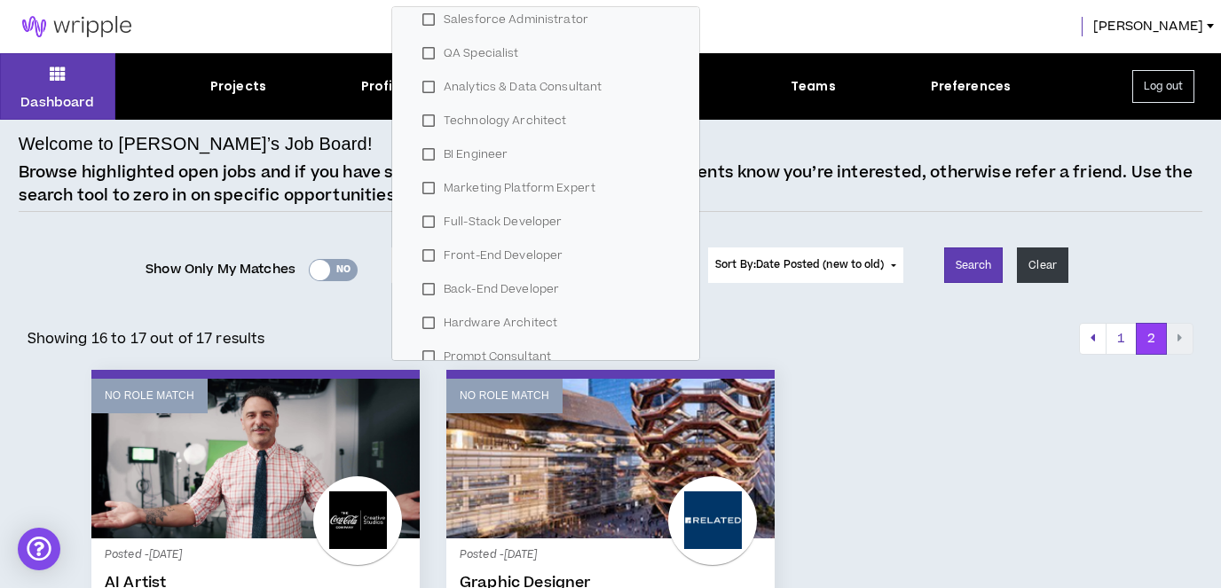
scroll to position [1679, 0]
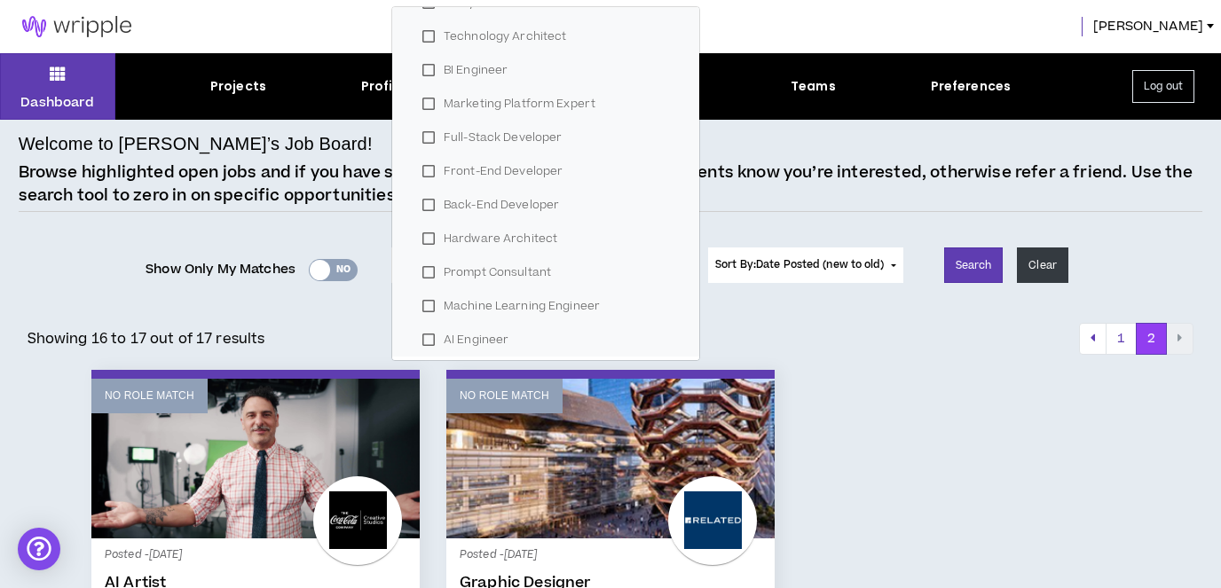
click at [902, 345] on div "Showing 16 to 17 out of 17 results 1 2" at bounding box center [611, 339] width 1167 height 32
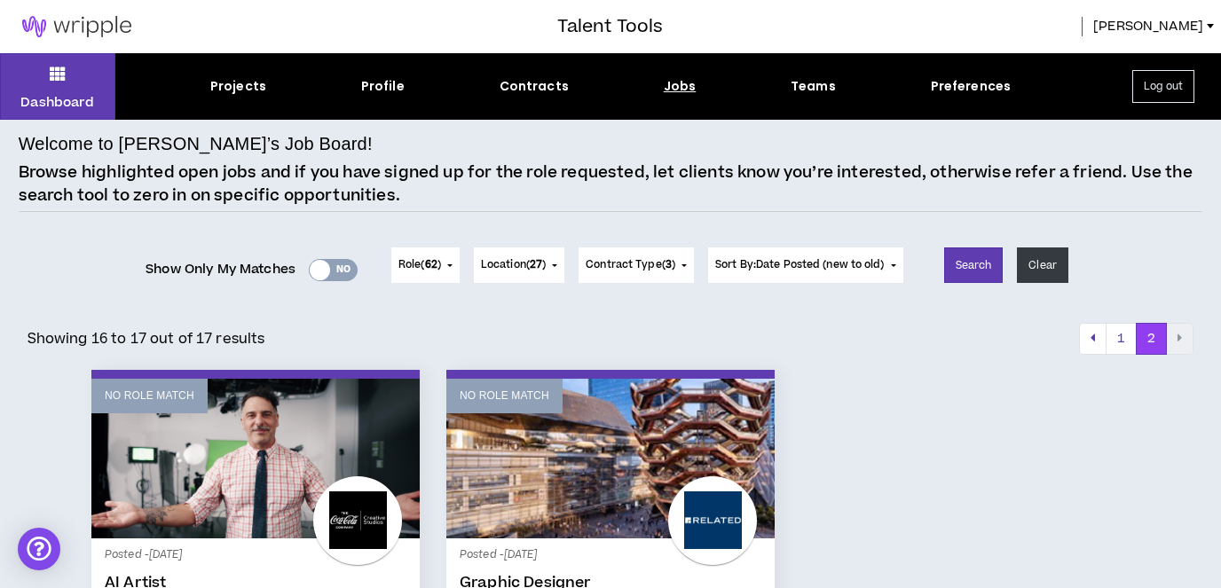
click at [689, 262] on button "Contract Type ( 3 )" at bounding box center [636, 265] width 115 height 35
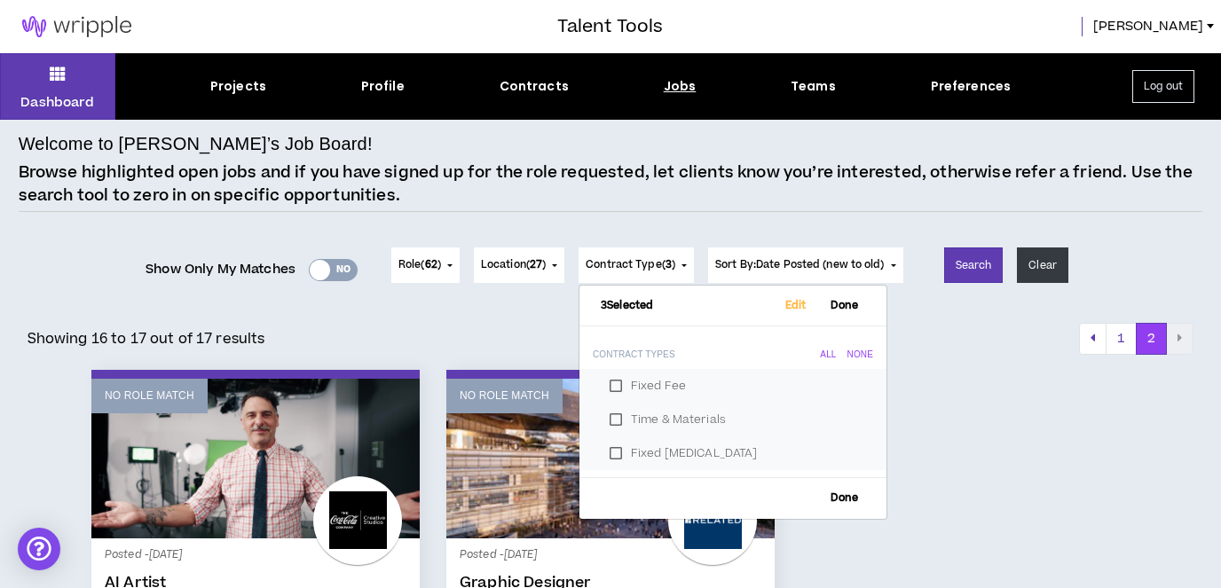
click at [934, 329] on div "Showing 16 to 17 out of 17 results 1 2" at bounding box center [611, 339] width 1167 height 32
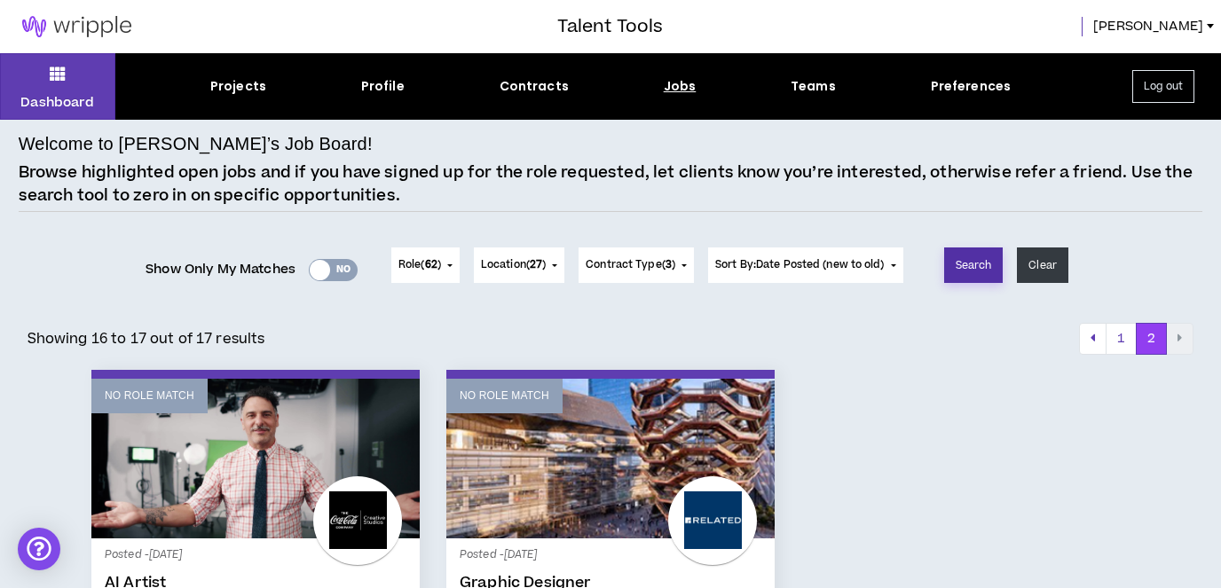
click at [981, 268] on button "Search" at bounding box center [973, 265] width 59 height 35
click at [667, 270] on span "Contract Type ( 3 )" at bounding box center [631, 265] width 90 height 16
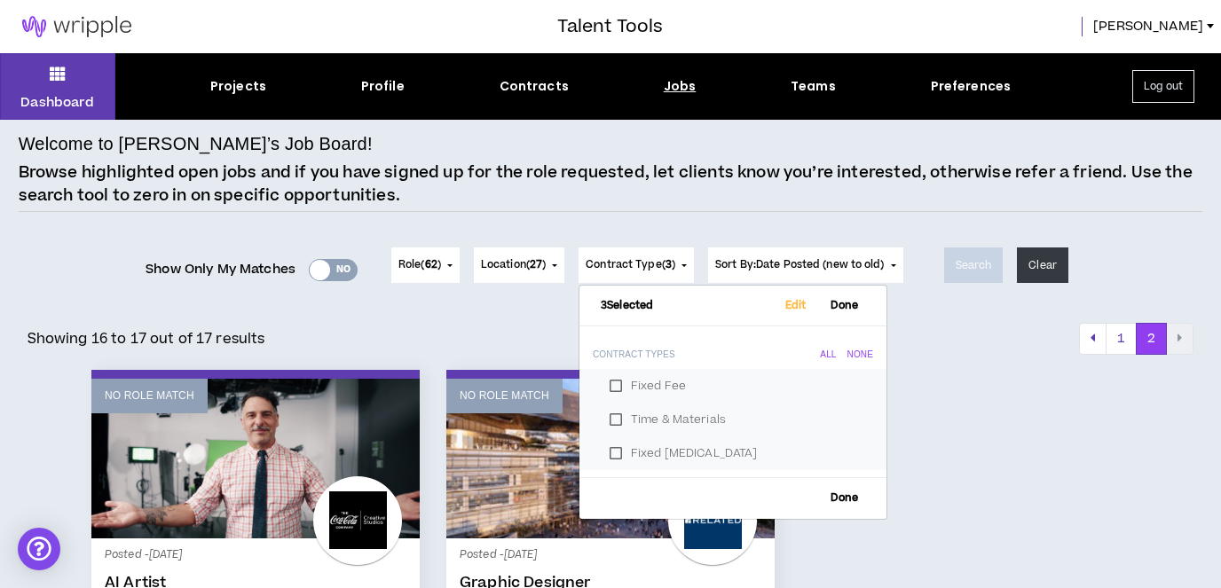
click at [857, 353] on div "None" at bounding box center [860, 355] width 26 height 14
click at [850, 306] on span "Done" at bounding box center [845, 306] width 42 height 12
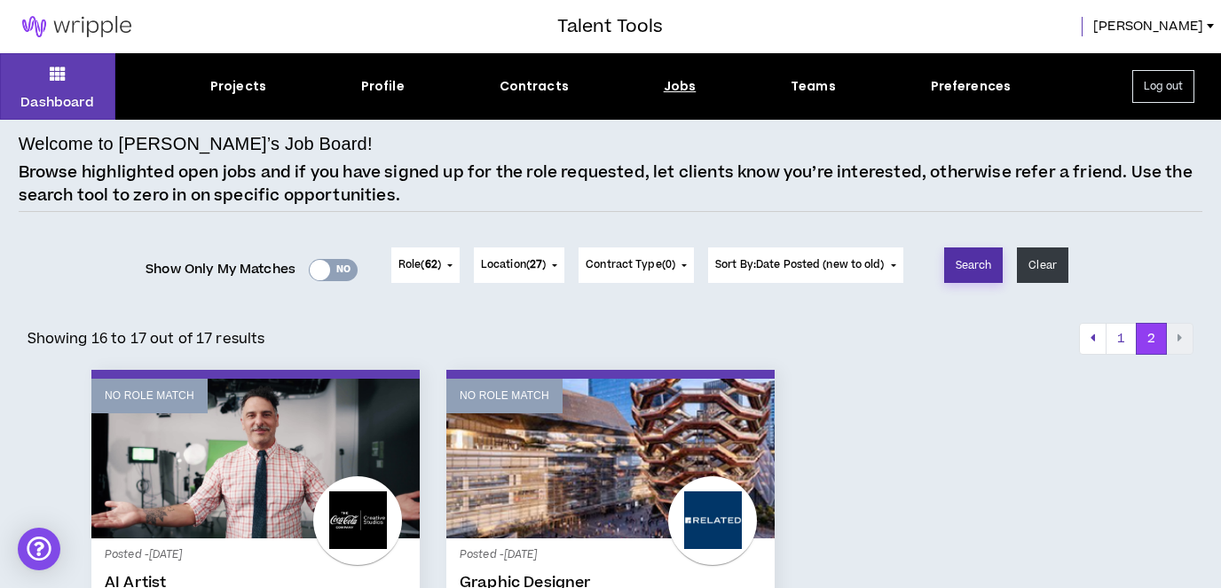
click at [992, 261] on button "Search" at bounding box center [973, 265] width 59 height 35
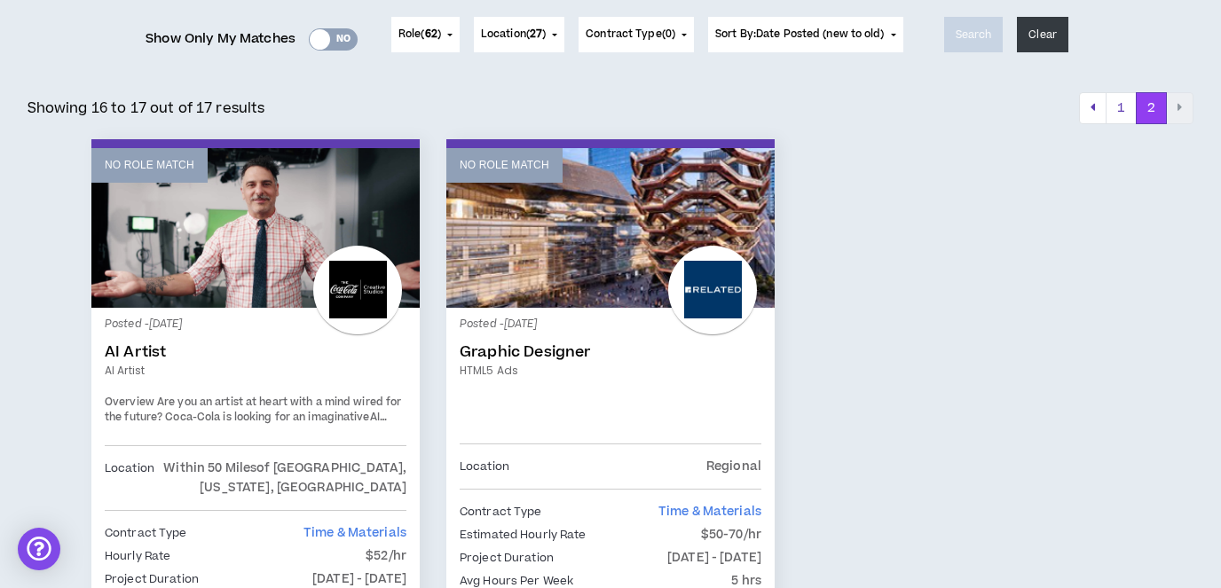
scroll to position [191, 0]
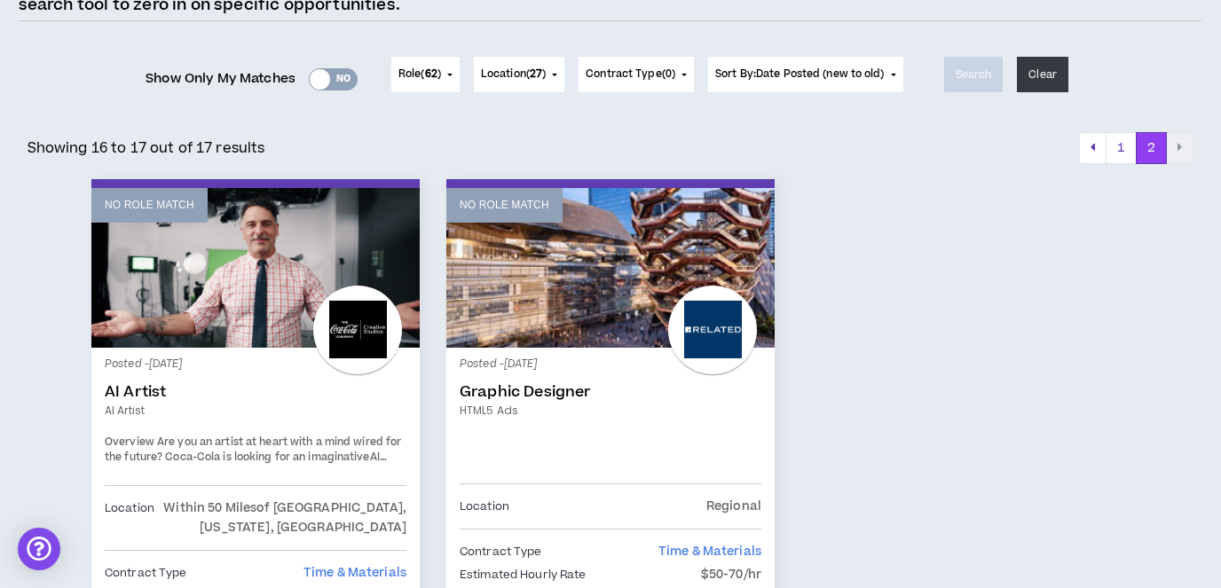
click at [683, 69] on button "Contract Type ( 0 )" at bounding box center [636, 74] width 115 height 35
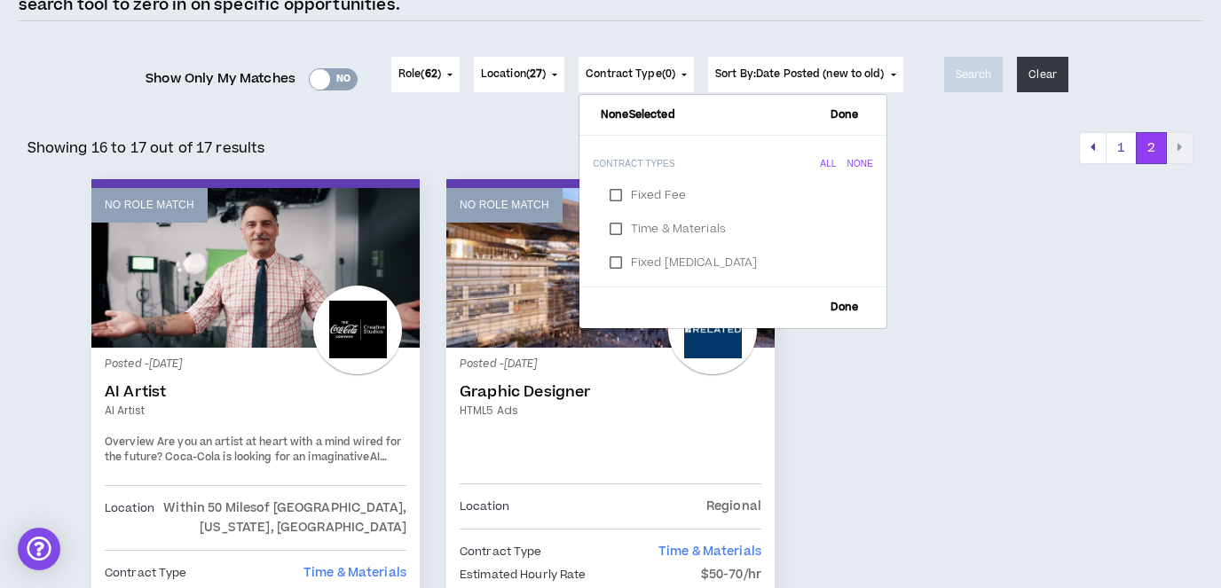
click at [831, 159] on div "All" at bounding box center [829, 164] width 16 height 14
click at [963, 313] on div "No Role Match Posted - [DATE] AI Artist AI Artist Overview Are you an artist at…" at bounding box center [610, 497] width 1065 height 637
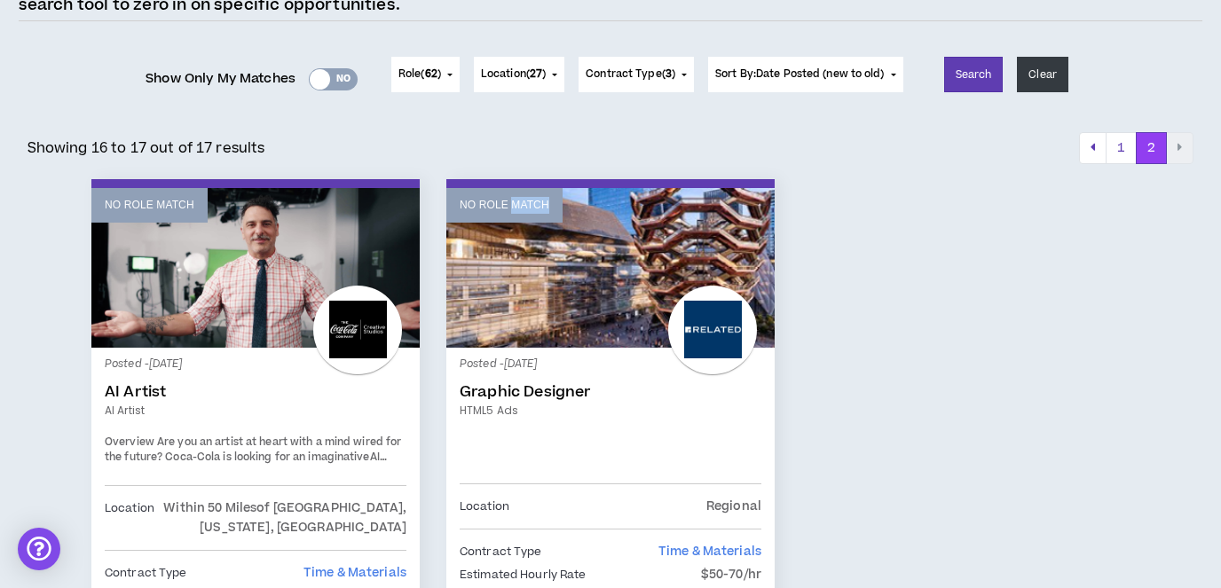
click at [549, 77] on button "Location ( 27 )" at bounding box center [519, 74] width 91 height 35
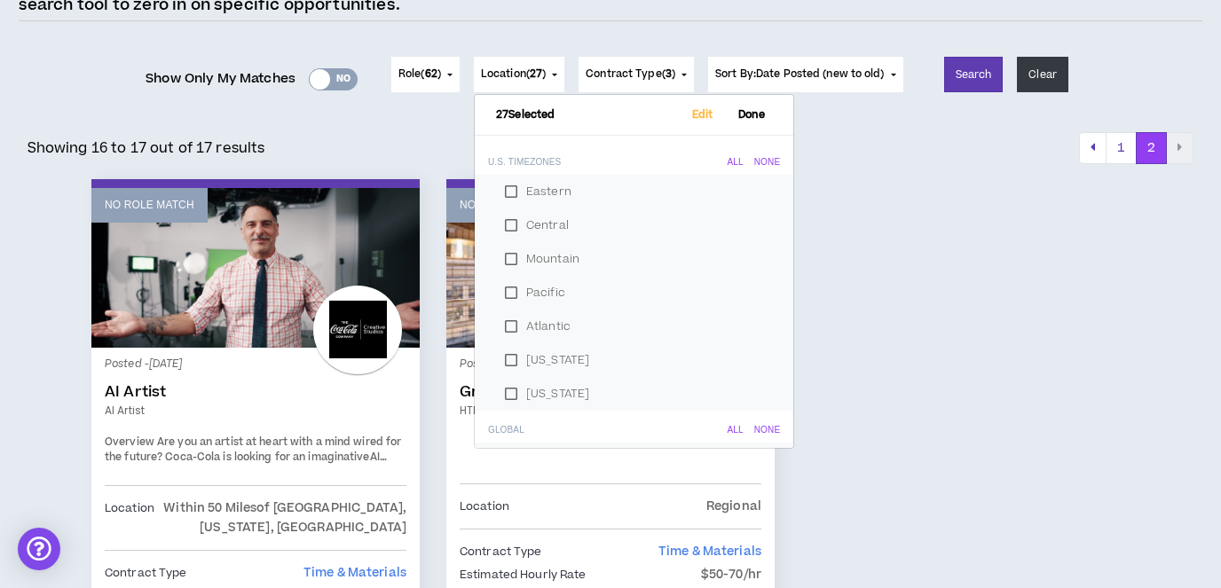
click at [988, 248] on div "No Role Match Posted - [DATE] AI Artist AI Artist Overview Are you an artist at…" at bounding box center [610, 497] width 1065 height 637
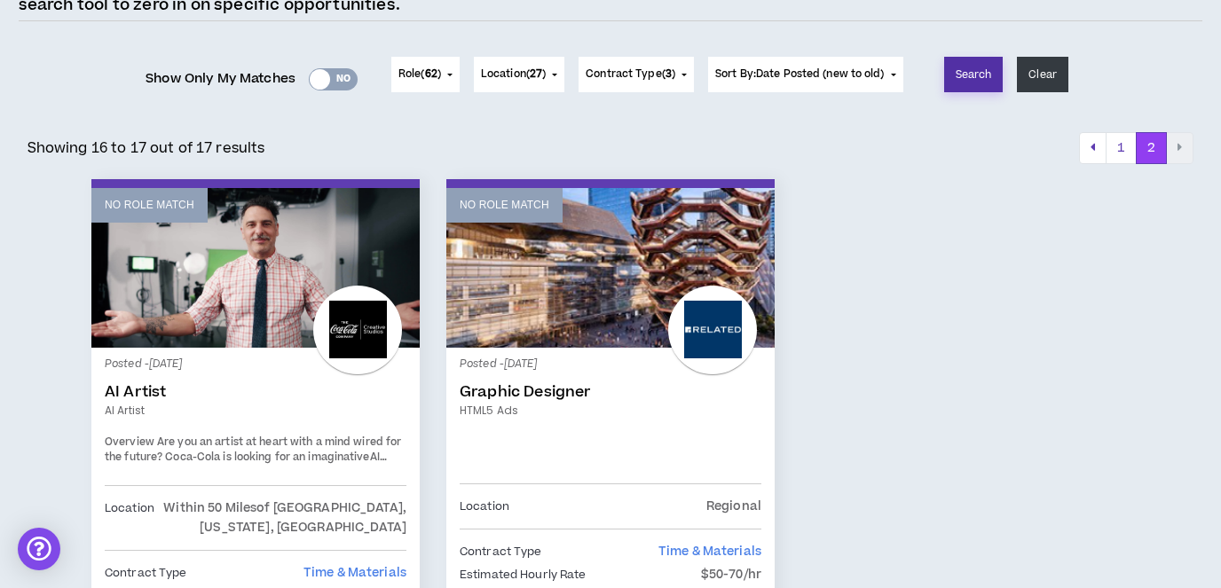
click at [994, 77] on button "Search" at bounding box center [973, 74] width 59 height 35
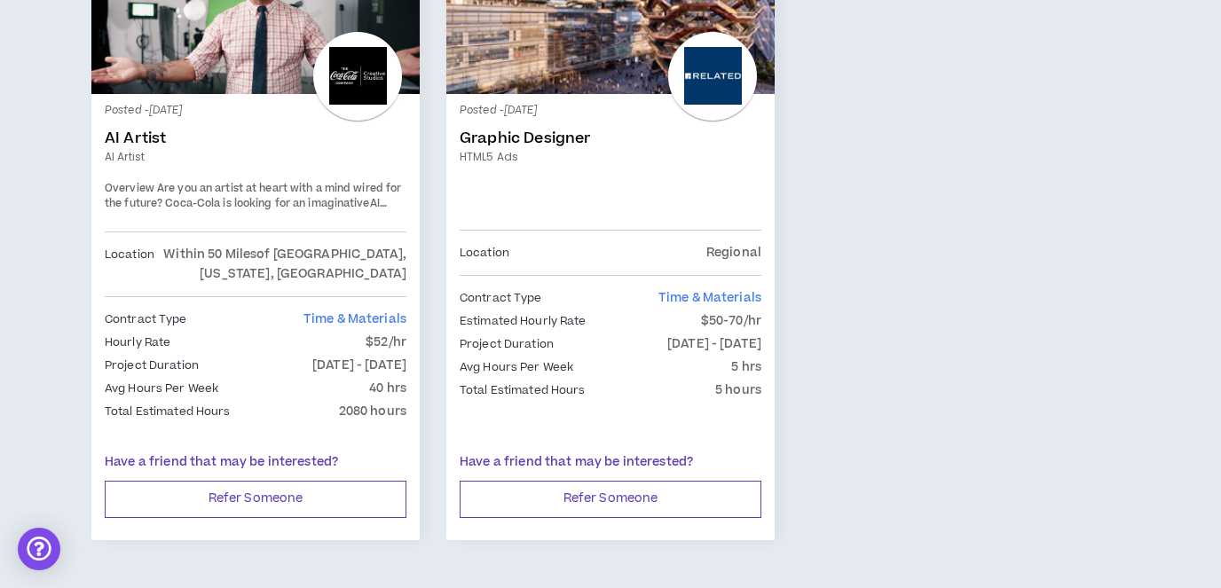
scroll to position [538, 0]
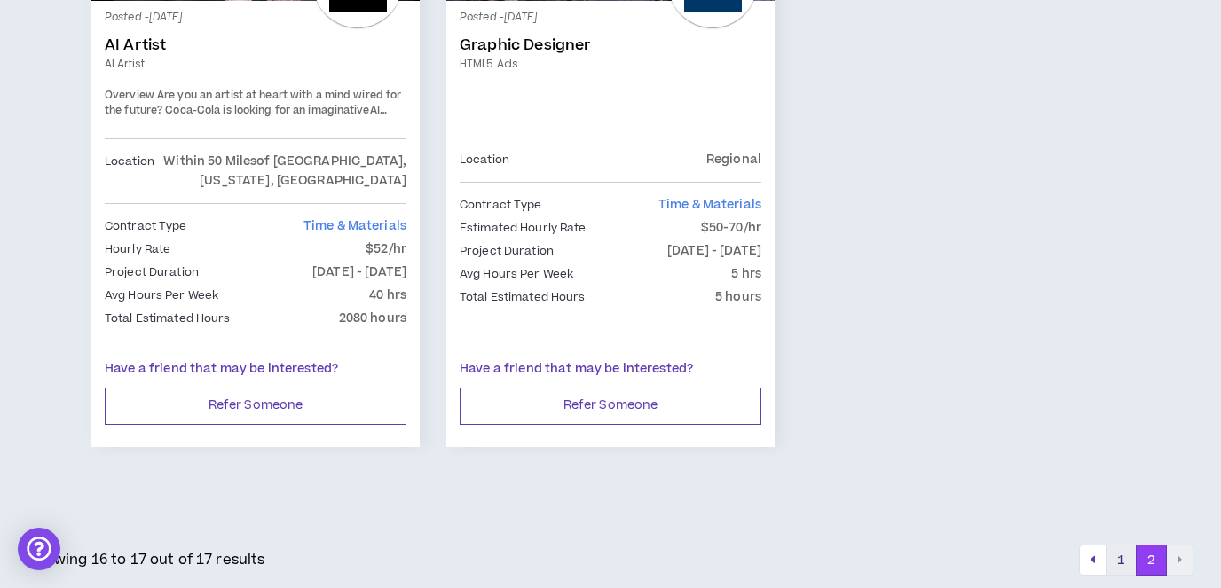
click at [1116, 560] on button "1" at bounding box center [1121, 561] width 31 height 32
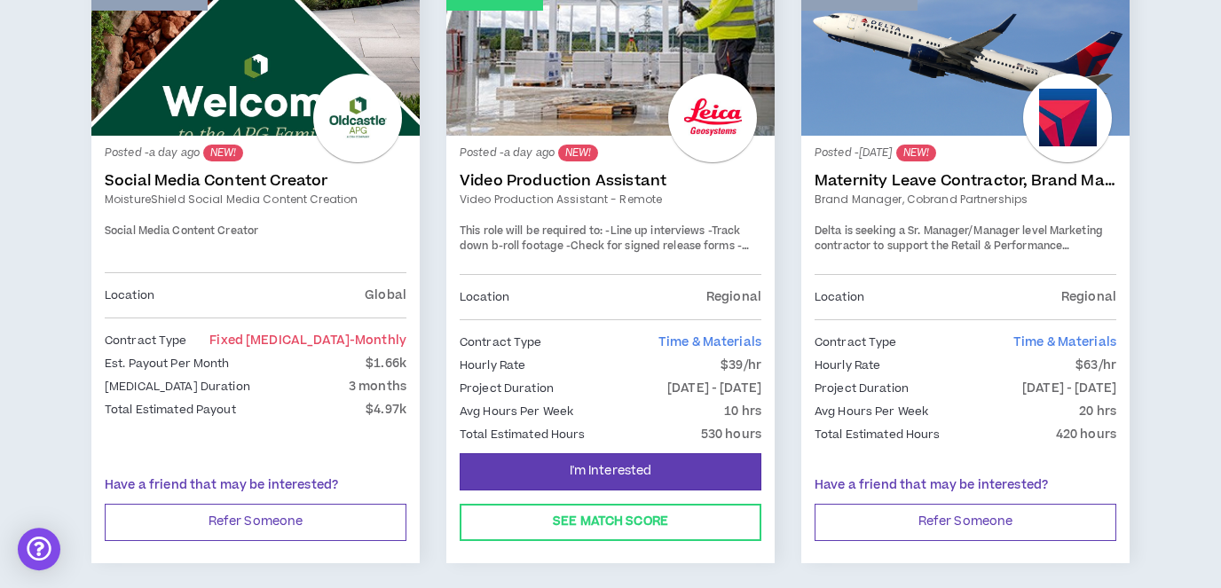
scroll to position [434, 0]
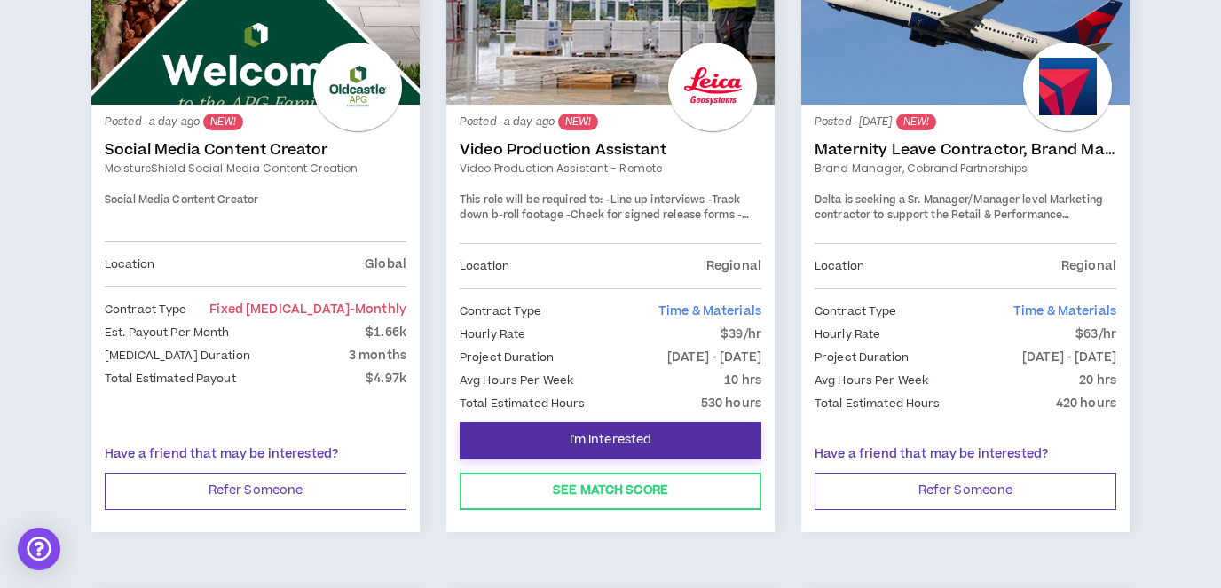
click at [662, 432] on button "I'm Interested" at bounding box center [611, 440] width 302 height 37
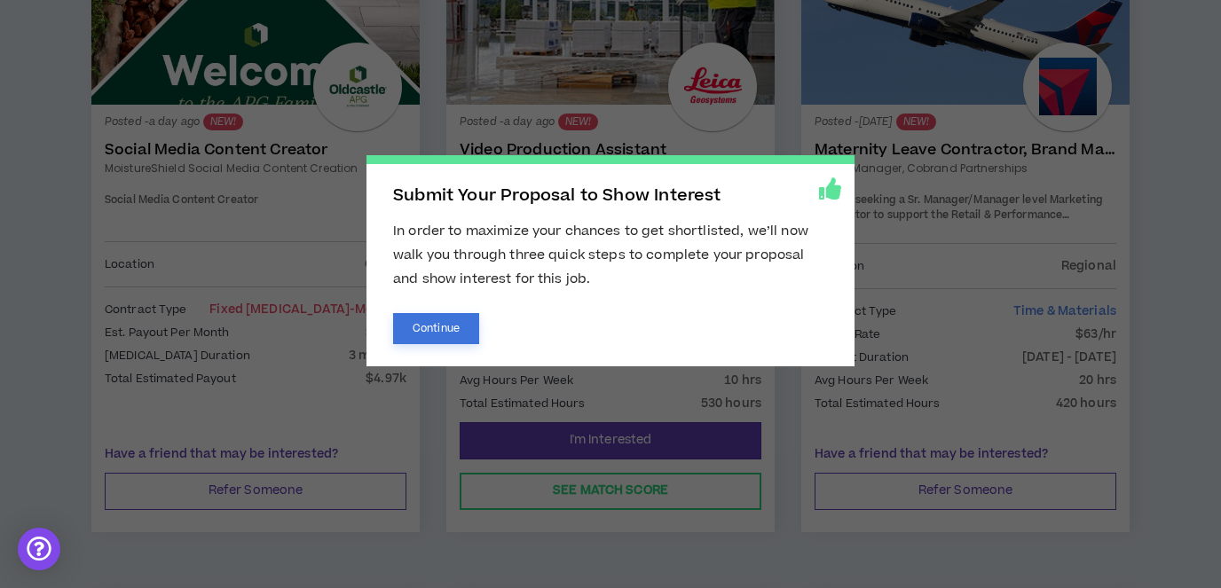
click at [453, 335] on button "Continue" at bounding box center [436, 328] width 86 height 31
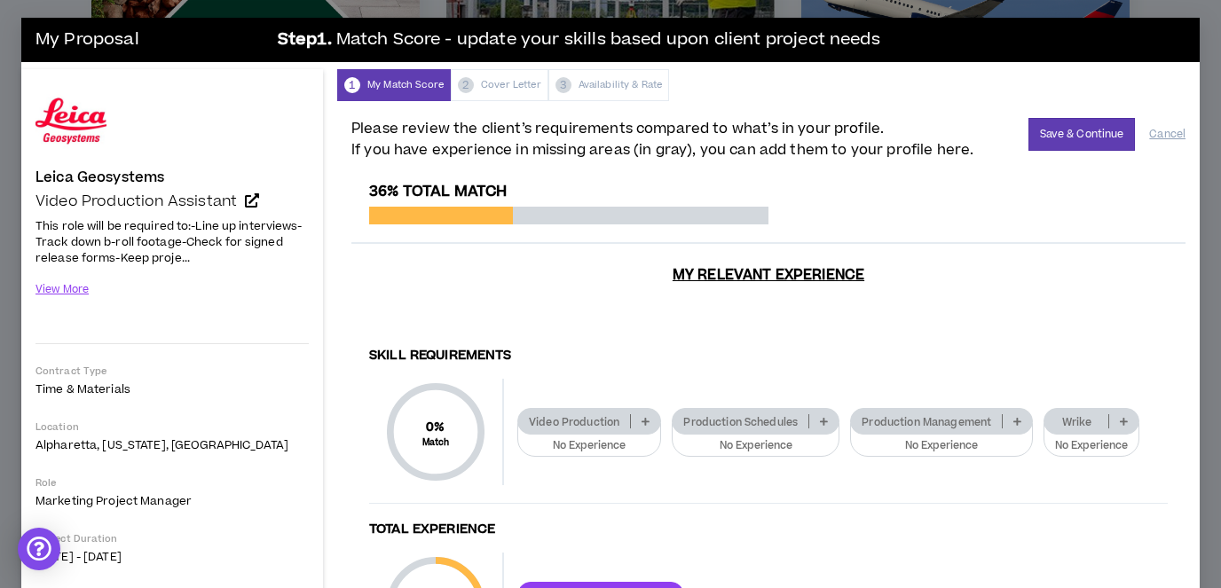
click at [637, 419] on p at bounding box center [645, 421] width 29 height 14
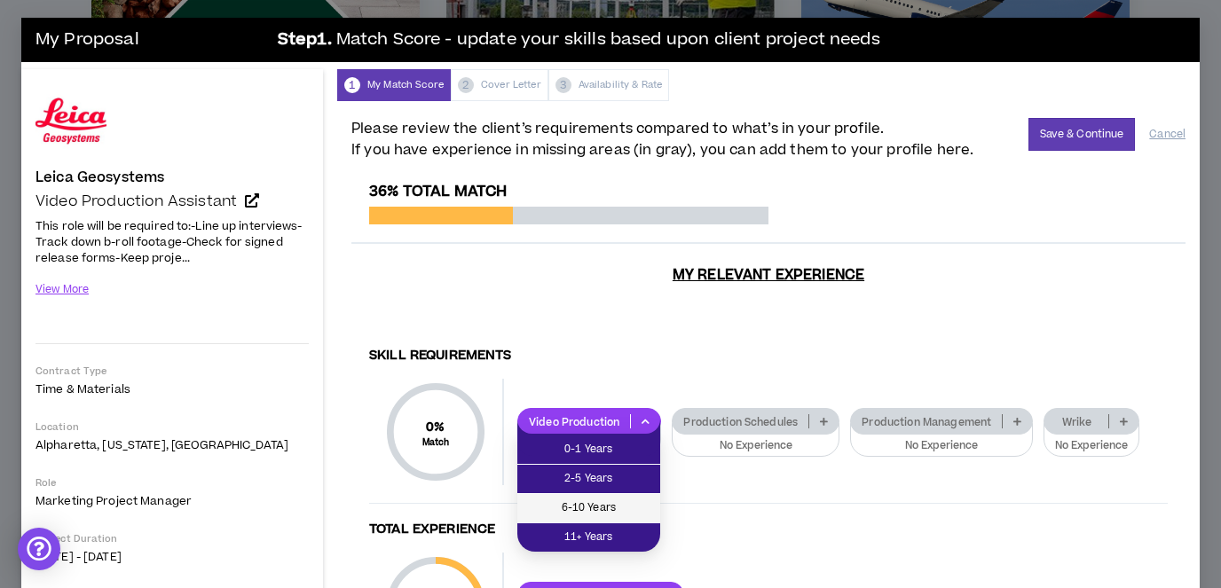
click at [631, 502] on span "6-10 Years" at bounding box center [589, 509] width 122 height 20
click at [631, 502] on div "36% Total Match My Relevant Experience Skill Requirements 0 % Match Skill Requi…" at bounding box center [768, 526] width 834 height 686
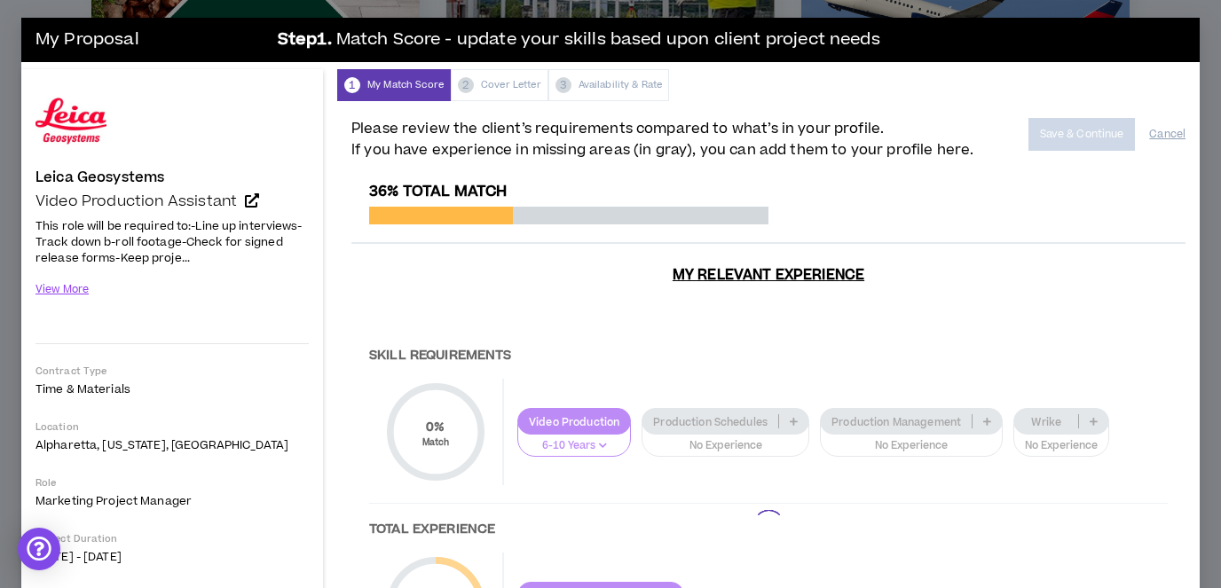
click at [764, 419] on div at bounding box center [768, 526] width 834 height 686
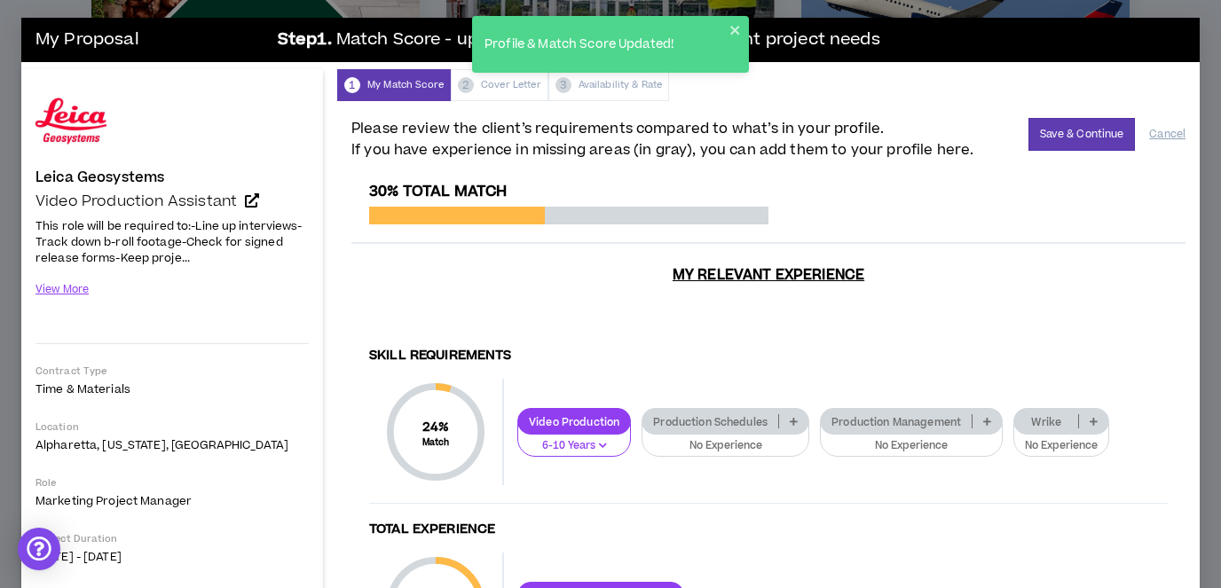
click at [736, 445] on p "No Experience" at bounding box center [725, 446] width 145 height 16
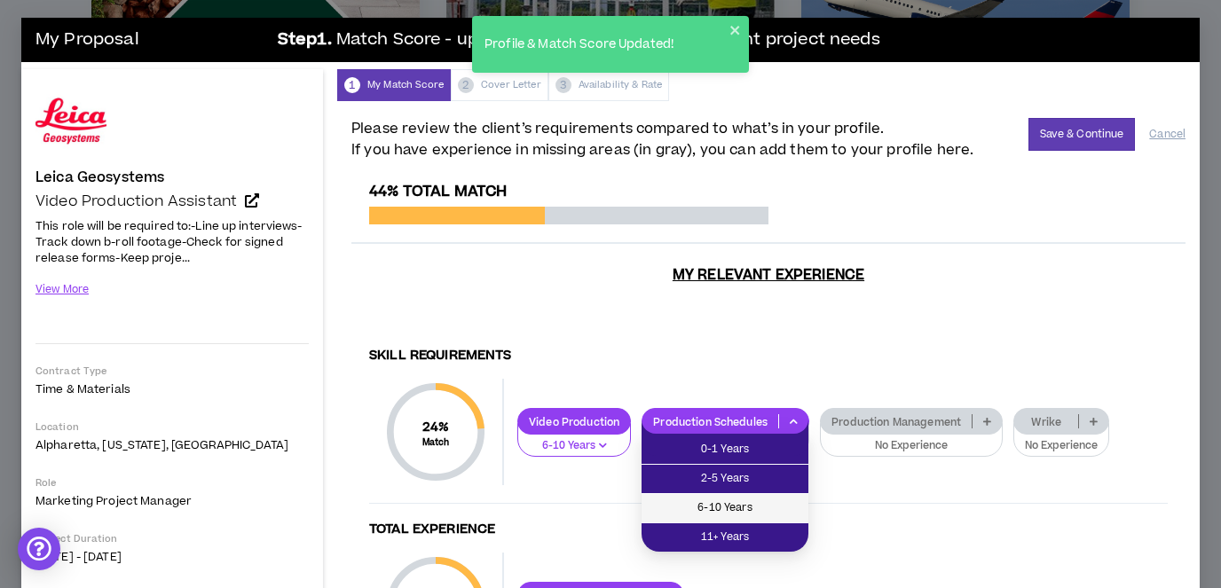
click at [743, 500] on span "6-10 Years" at bounding box center [725, 509] width 146 height 20
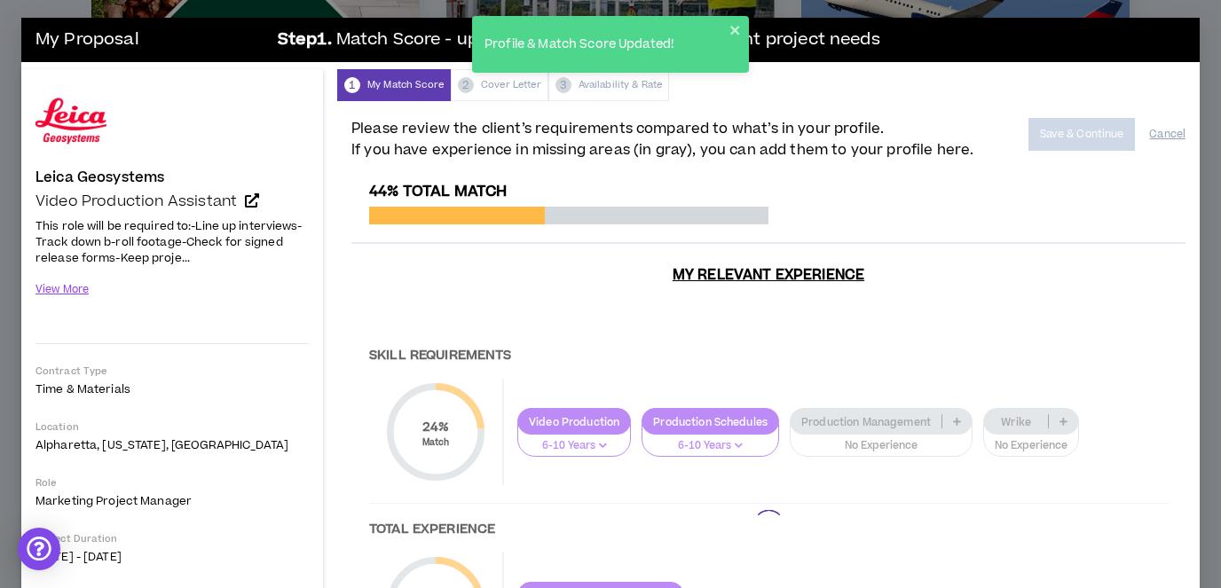
click at [894, 419] on div at bounding box center [768, 526] width 834 height 686
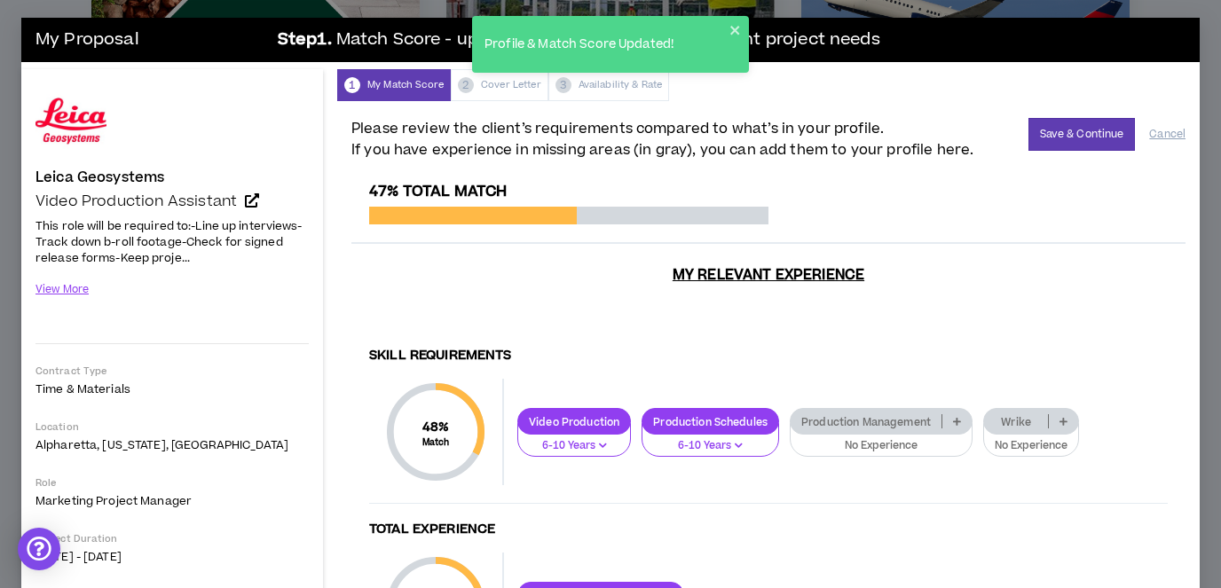
click at [894, 439] on p "No Experience" at bounding box center [881, 446] width 160 height 16
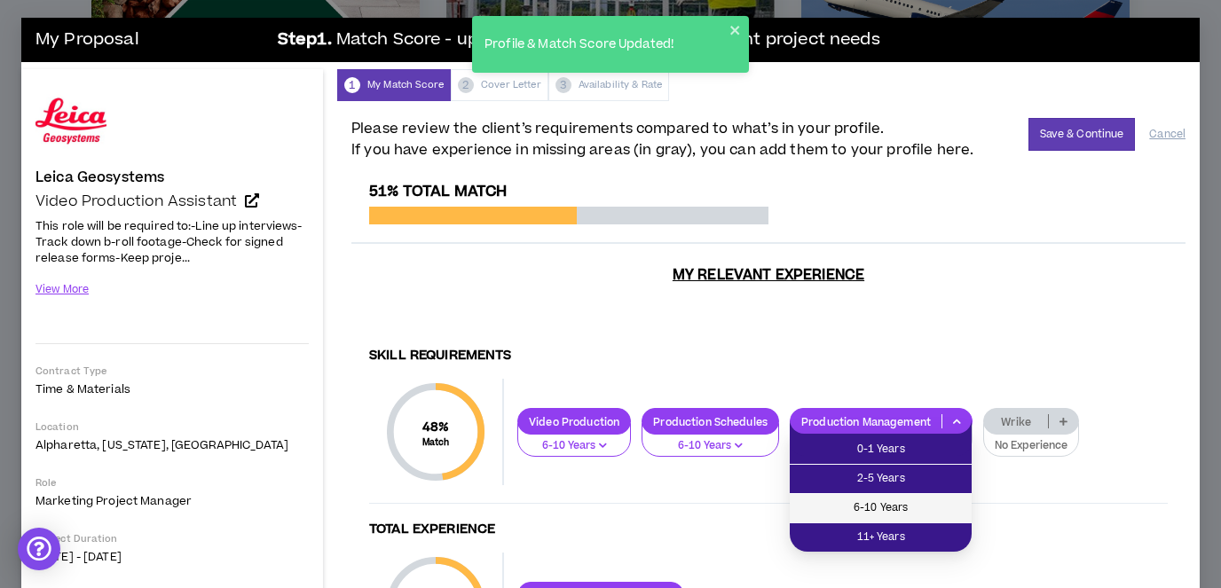
click at [901, 501] on span "6-10 Years" at bounding box center [880, 509] width 161 height 20
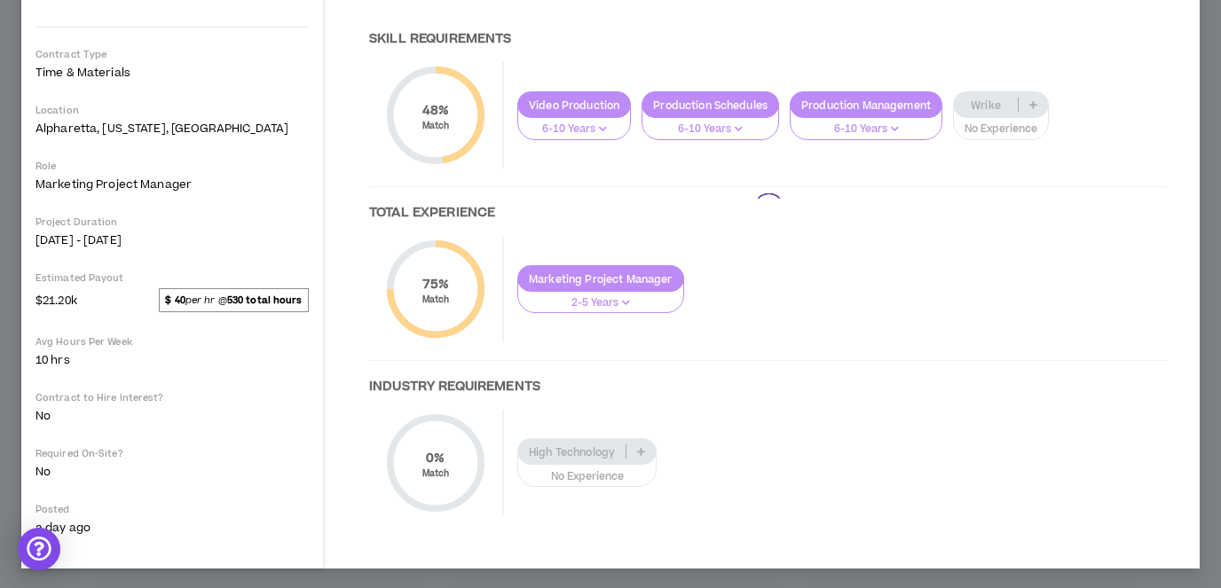
scroll to position [318, 0]
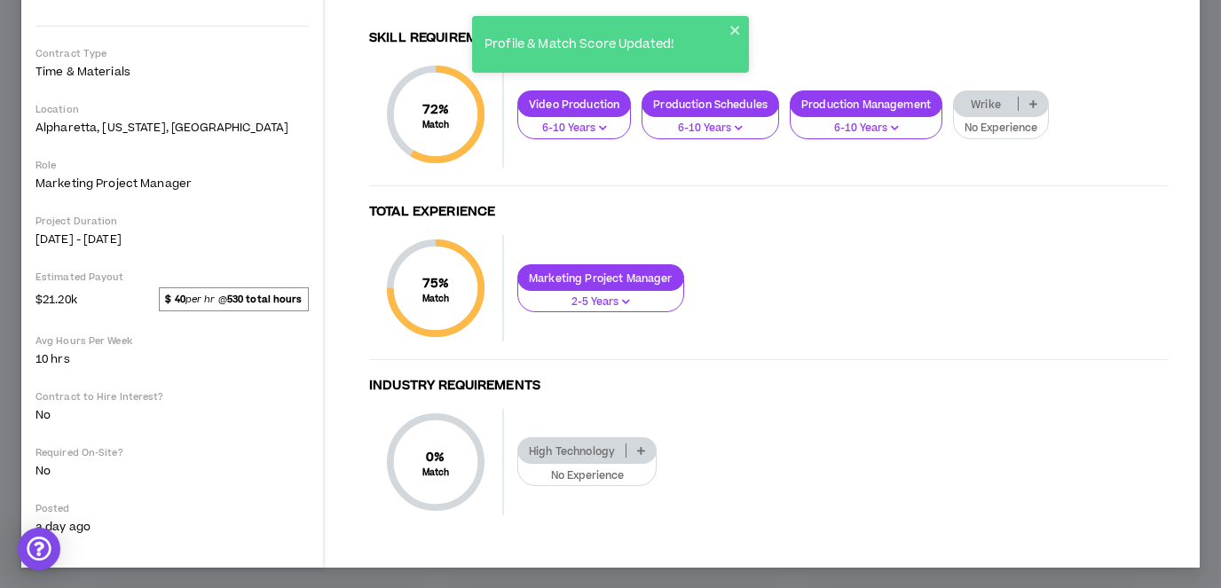
click at [611, 453] on p "High Technology" at bounding box center [571, 451] width 107 height 13
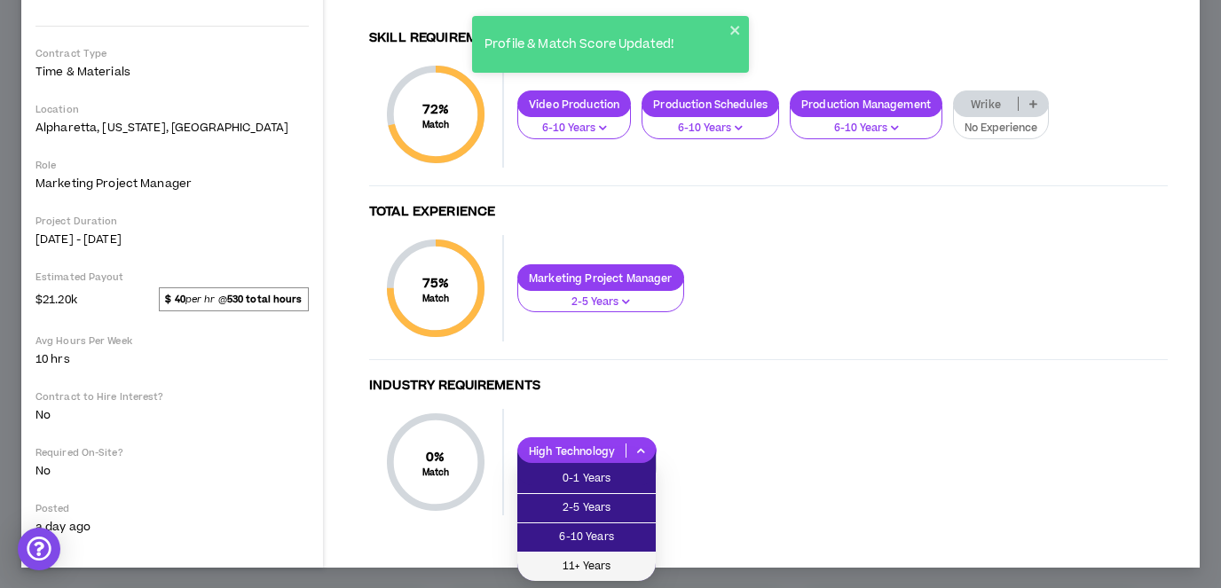
click at [631, 558] on span "11+ Years" at bounding box center [586, 567] width 117 height 20
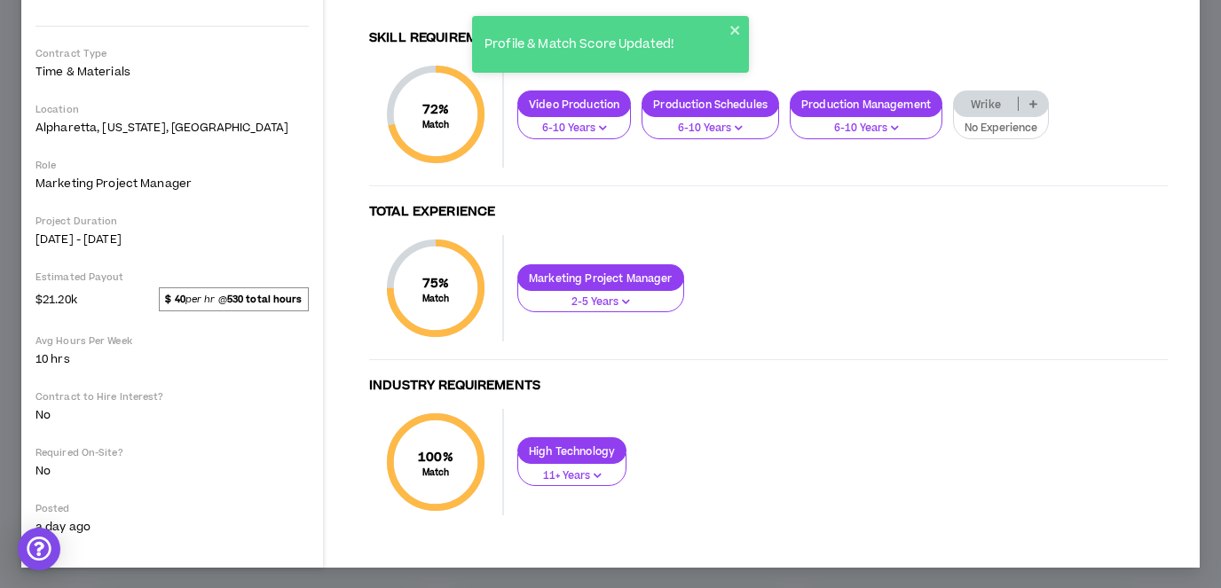
click at [649, 300] on p "2-5 Years" at bounding box center [601, 303] width 144 height 16
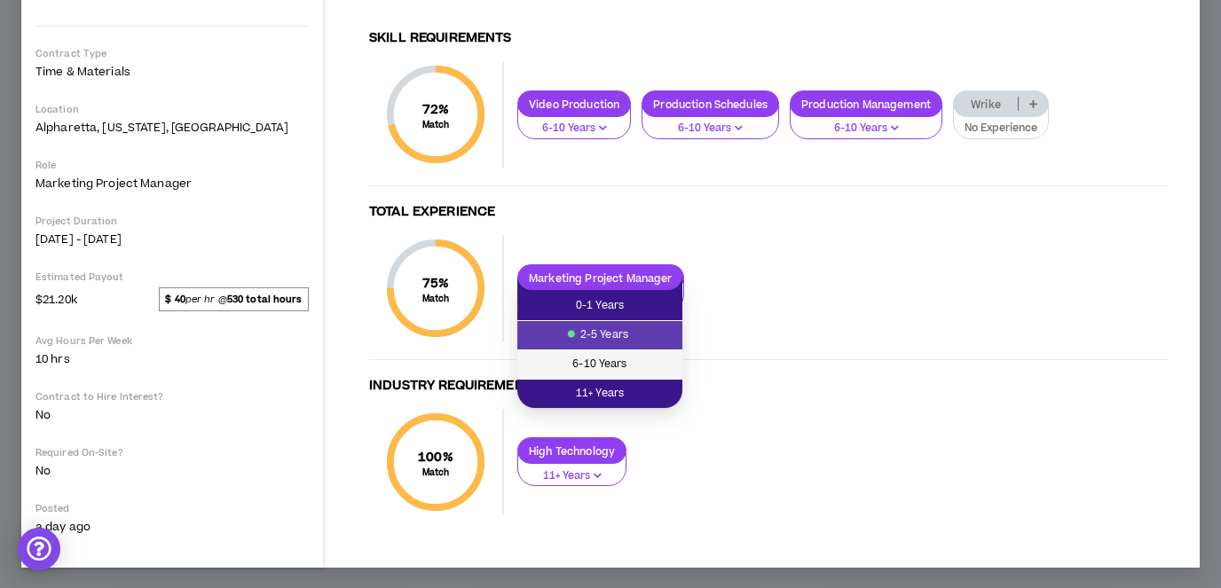
click at [635, 370] on span "6-10 Years" at bounding box center [600, 365] width 144 height 20
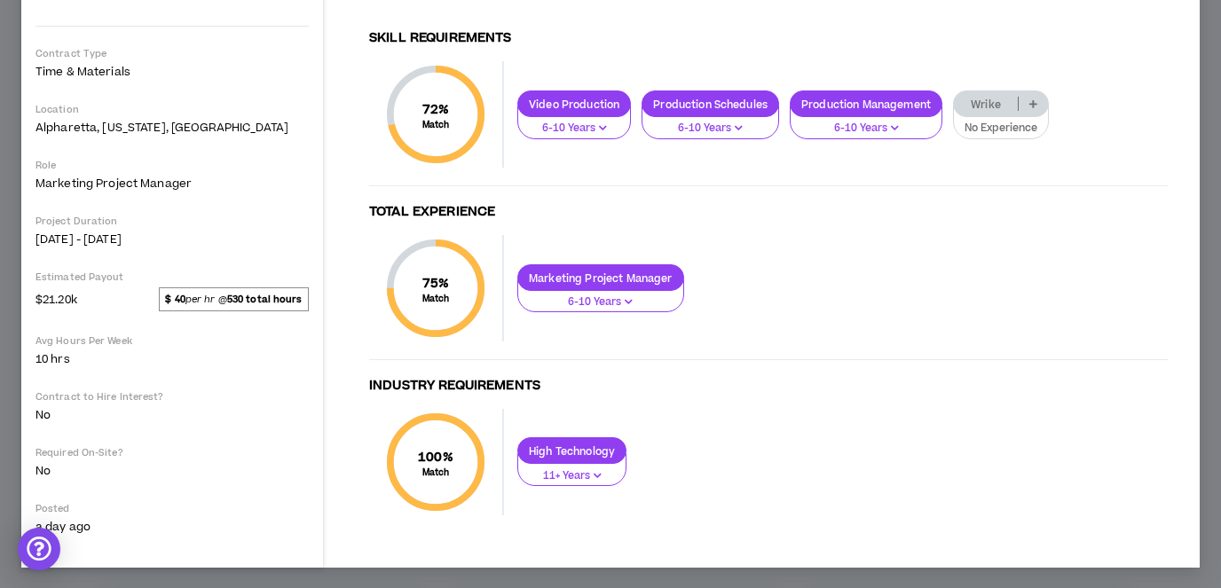
click at [1028, 122] on p "No Experience" at bounding box center [1001, 129] width 73 height 16
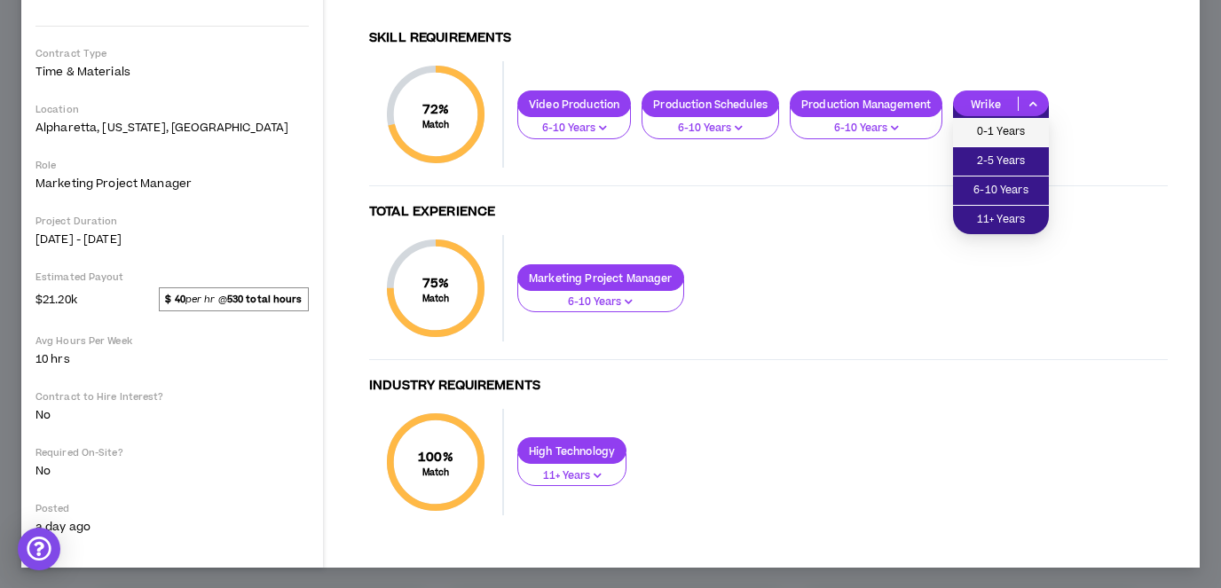
click at [1021, 131] on span "0-1 Years" at bounding box center [1001, 132] width 75 height 20
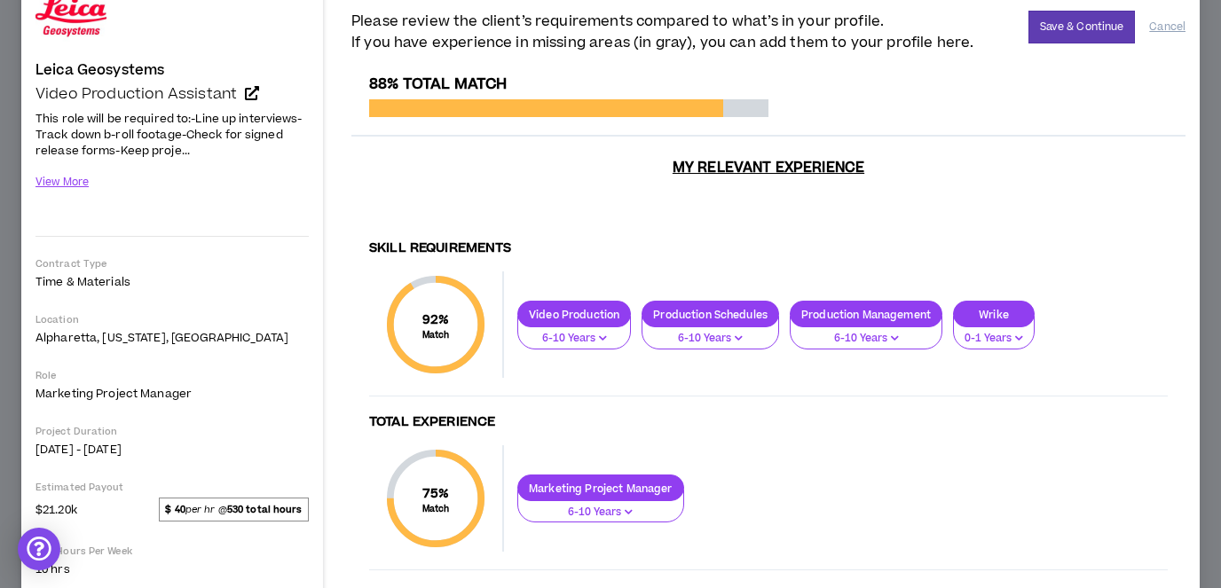
scroll to position [221, 0]
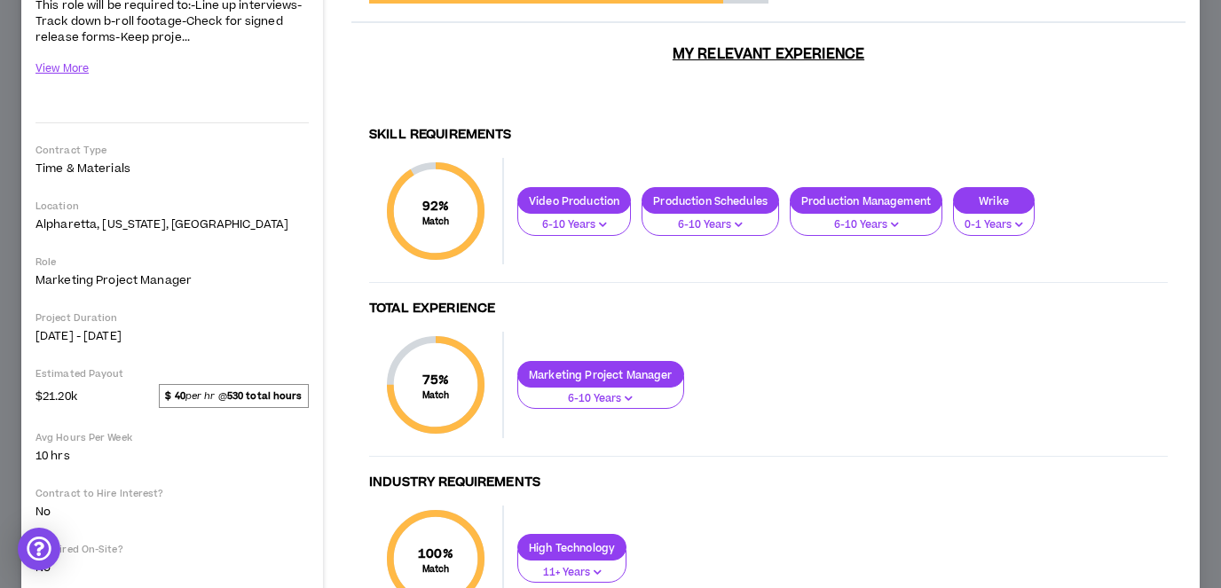
click at [643, 384] on div "Marketing Project Manager" at bounding box center [600, 374] width 167 height 27
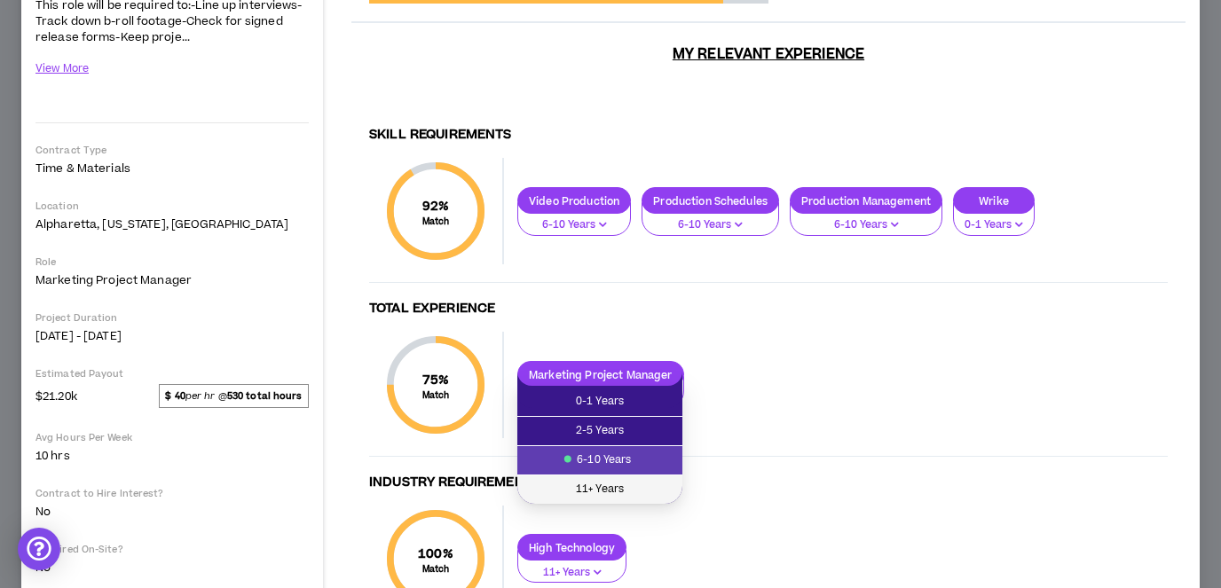
click at [605, 485] on span "11+ Years" at bounding box center [600, 490] width 144 height 20
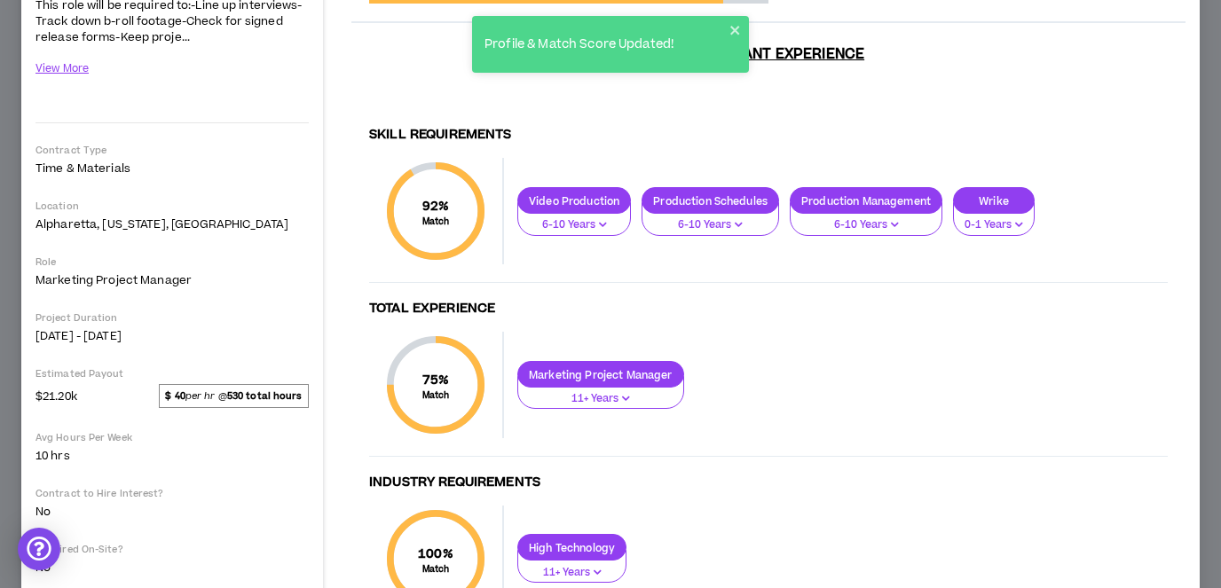
click at [626, 384] on div "Marketing Project Manager" at bounding box center [600, 374] width 167 height 27
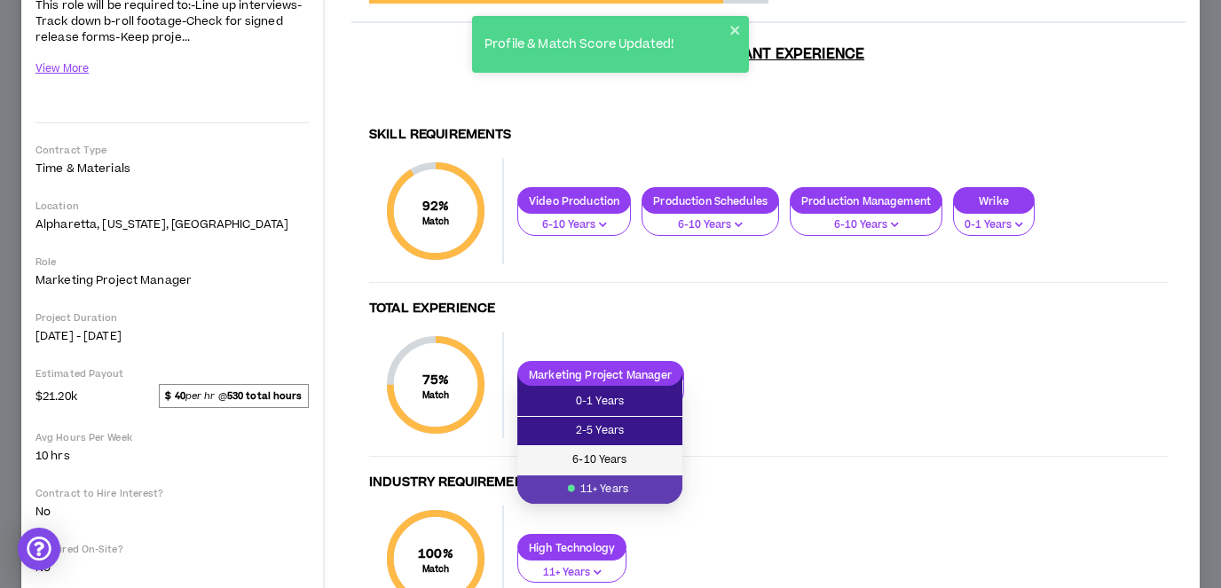
click at [621, 461] on span "6-10 Years" at bounding box center [600, 461] width 144 height 20
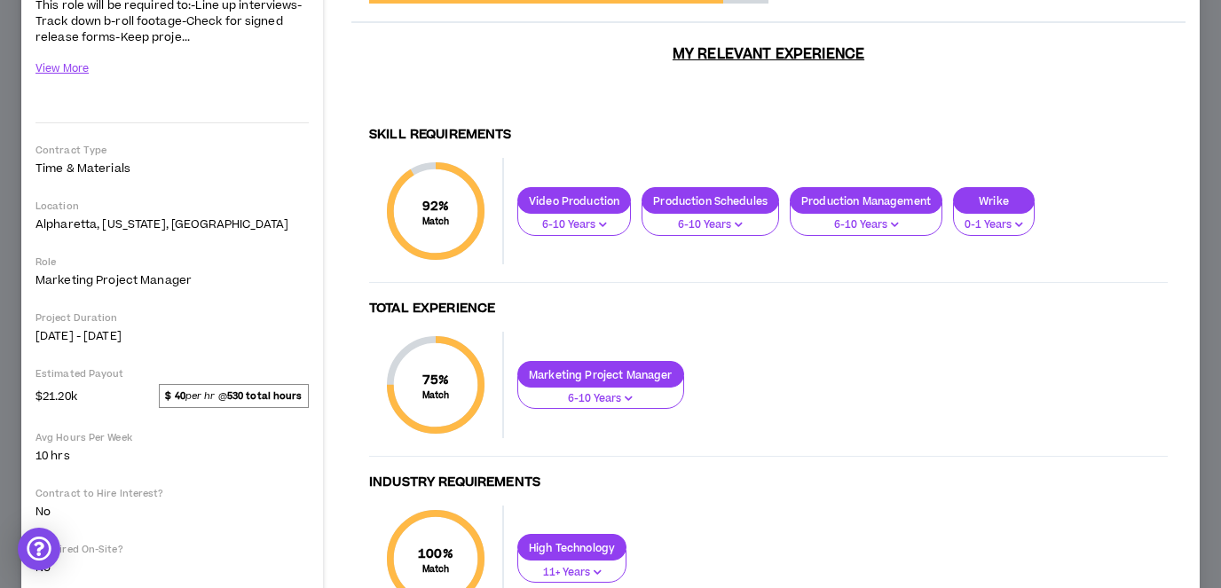
click at [610, 221] on p "6-10 Years" at bounding box center [574, 225] width 91 height 16
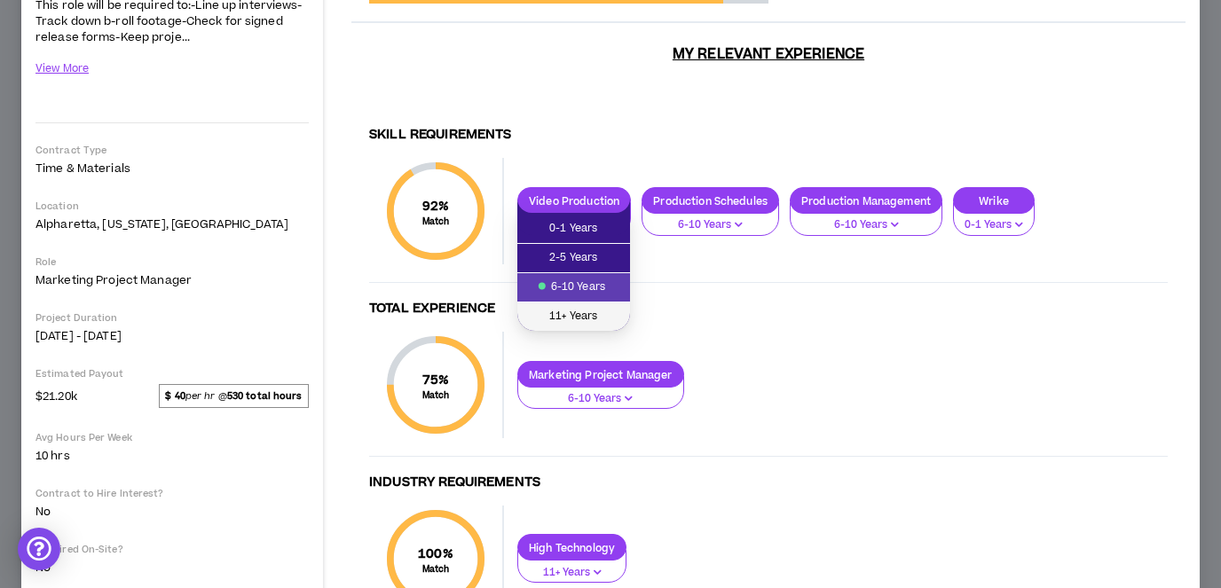
click at [584, 315] on span "11+ Years" at bounding box center [573, 317] width 91 height 20
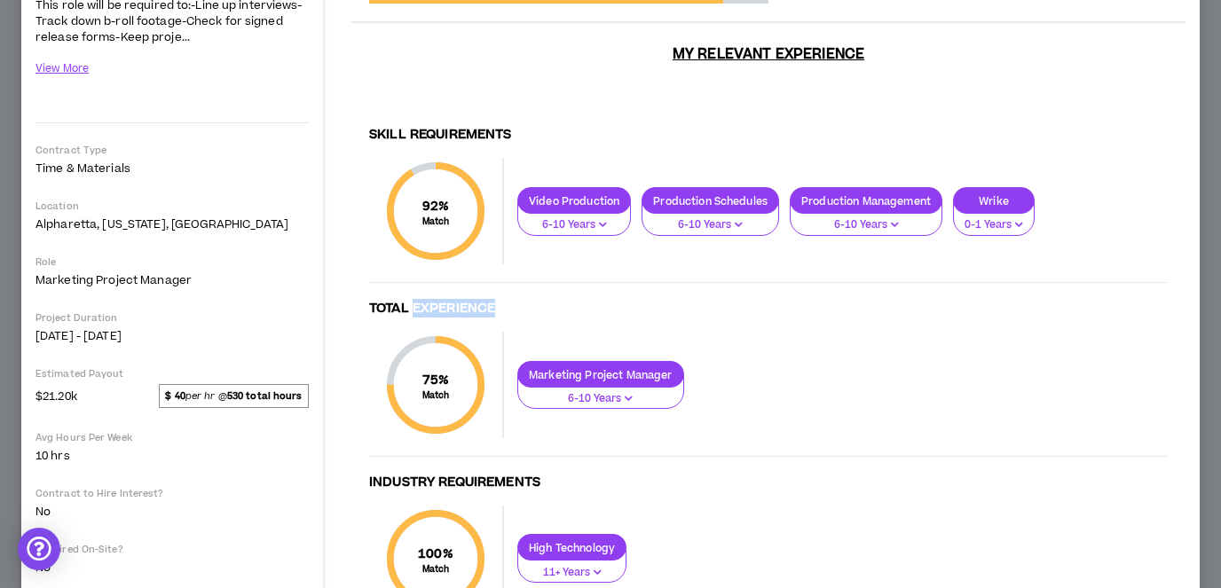
click at [584, 315] on div "88% Total Match My Relevant Experience Skill Requirements 92 % Match Skill Requ…" at bounding box center [768, 305] width 834 height 686
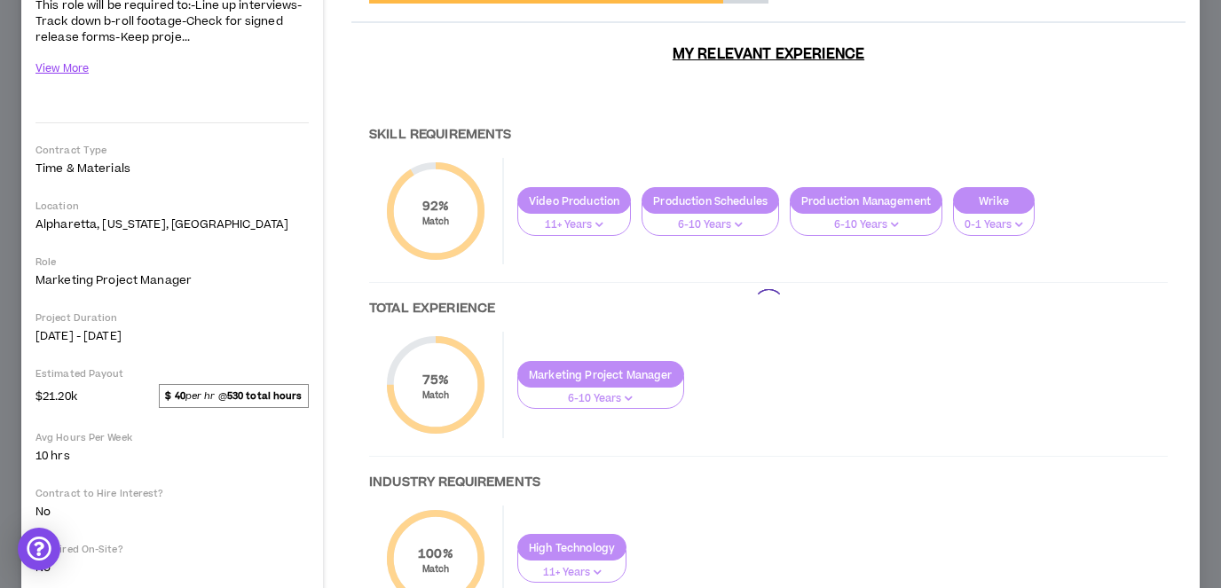
click at [730, 224] on div at bounding box center [768, 305] width 834 height 686
click at [730, 223] on div at bounding box center [768, 305] width 834 height 686
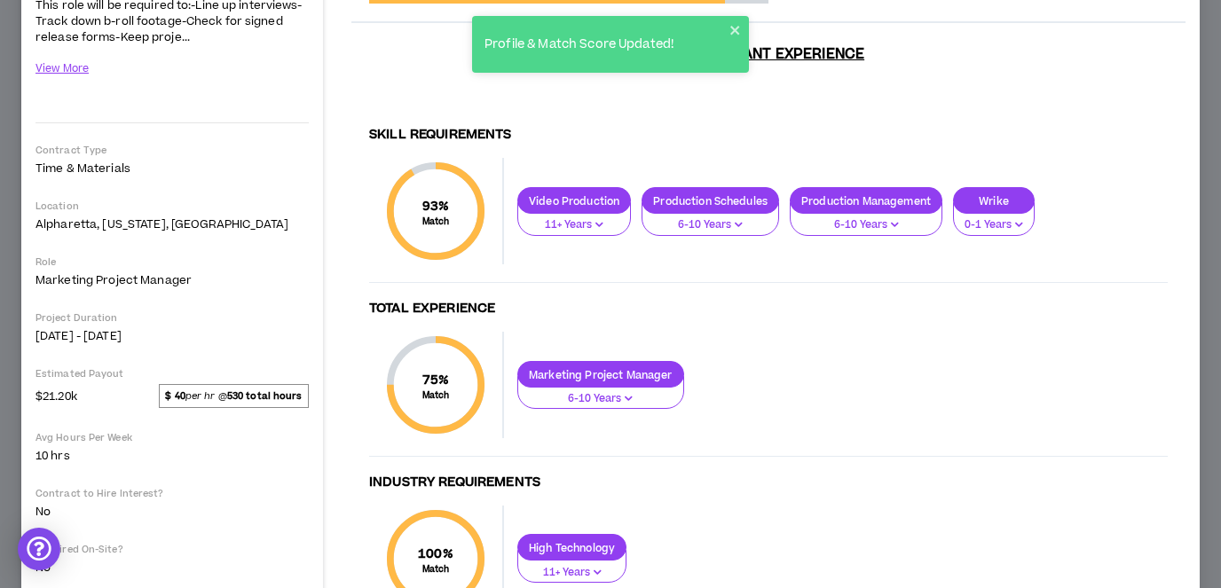
click at [730, 223] on p "6-10 Years" at bounding box center [710, 225] width 114 height 16
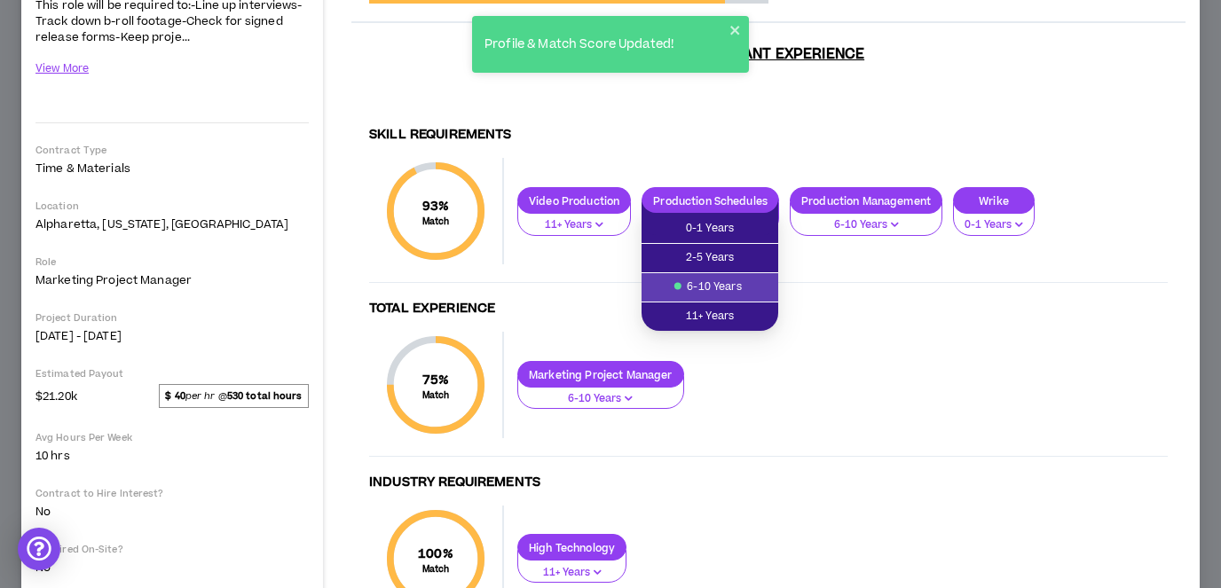
click at [863, 221] on p "6-10 Years" at bounding box center [866, 225] width 130 height 16
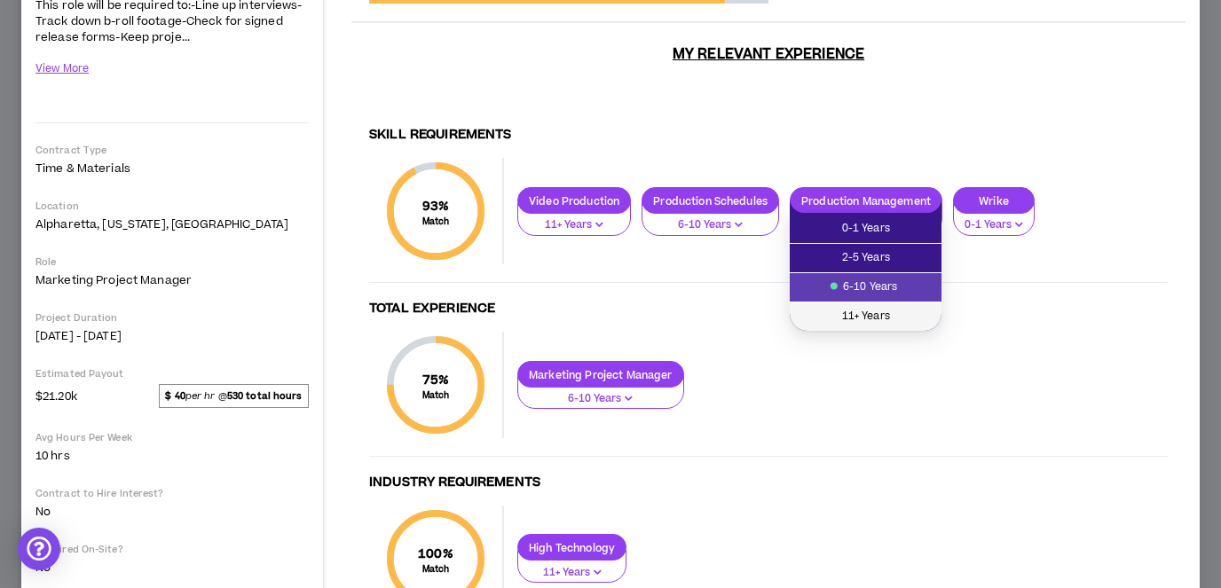
click at [875, 309] on span "11+ Years" at bounding box center [865, 317] width 130 height 20
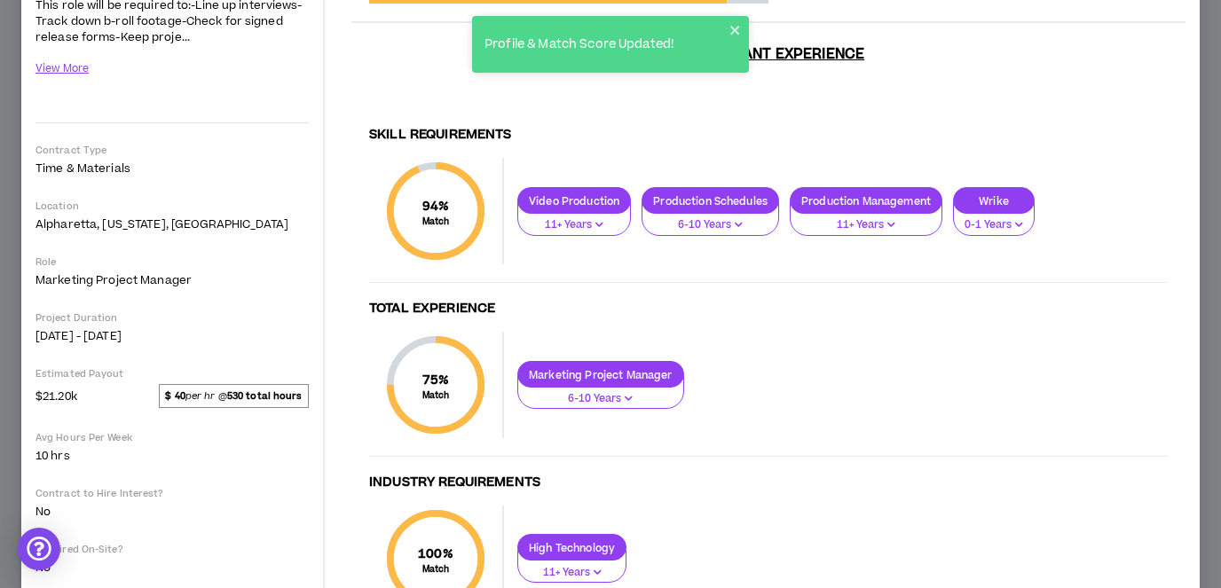
scroll to position [0, 0]
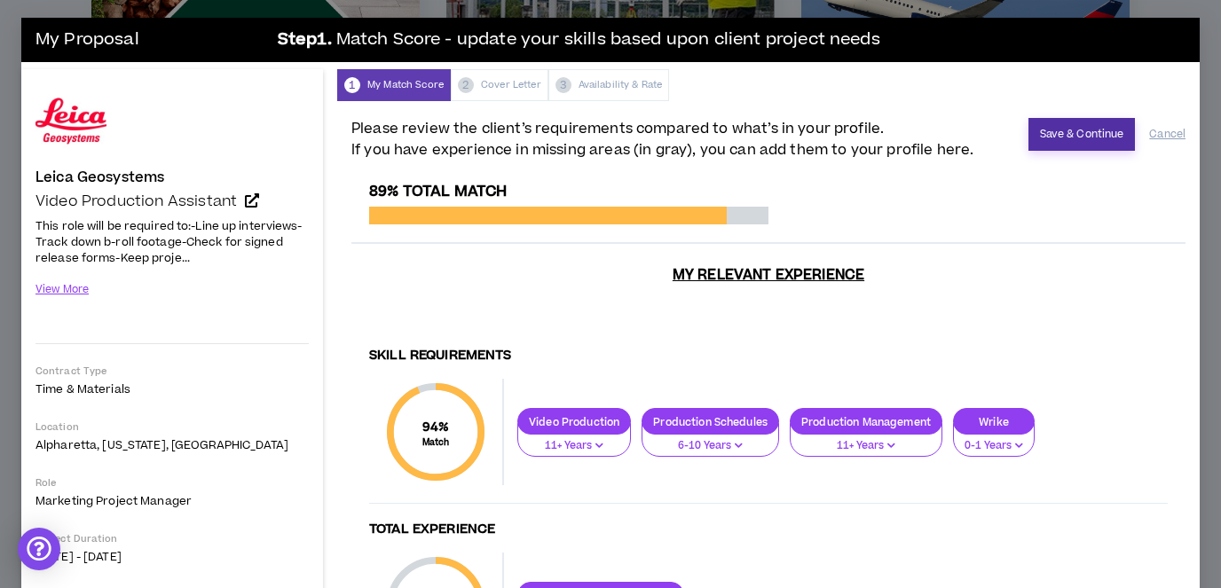
click at [1083, 135] on button "Save & Continue" at bounding box center [1081, 134] width 107 height 33
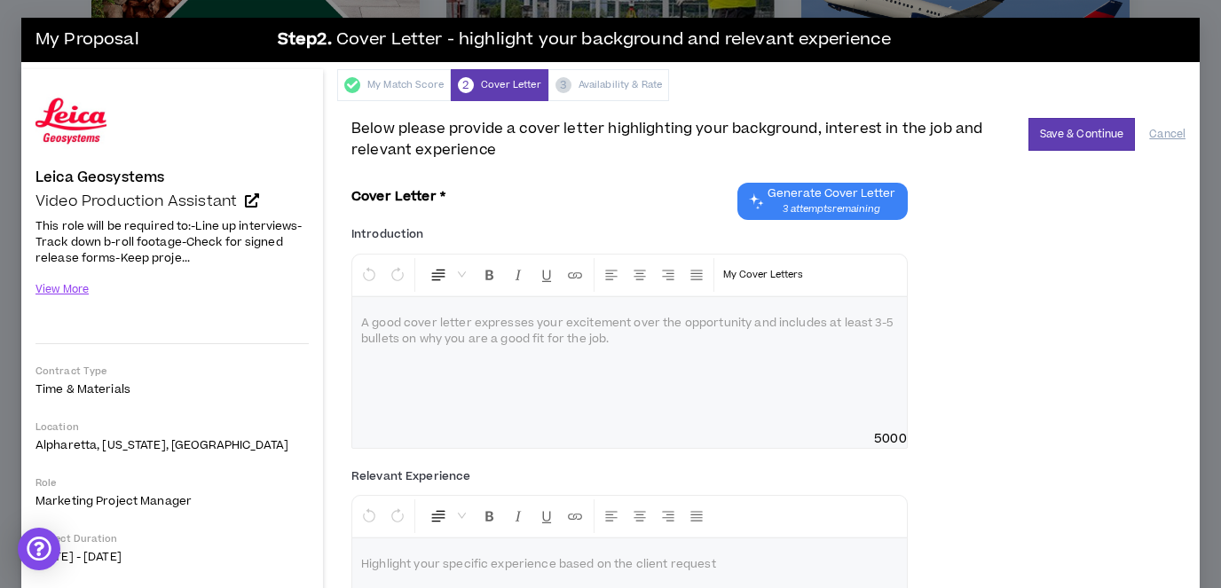
click at [839, 194] on span "Generate Cover Letter" at bounding box center [832, 193] width 128 height 14
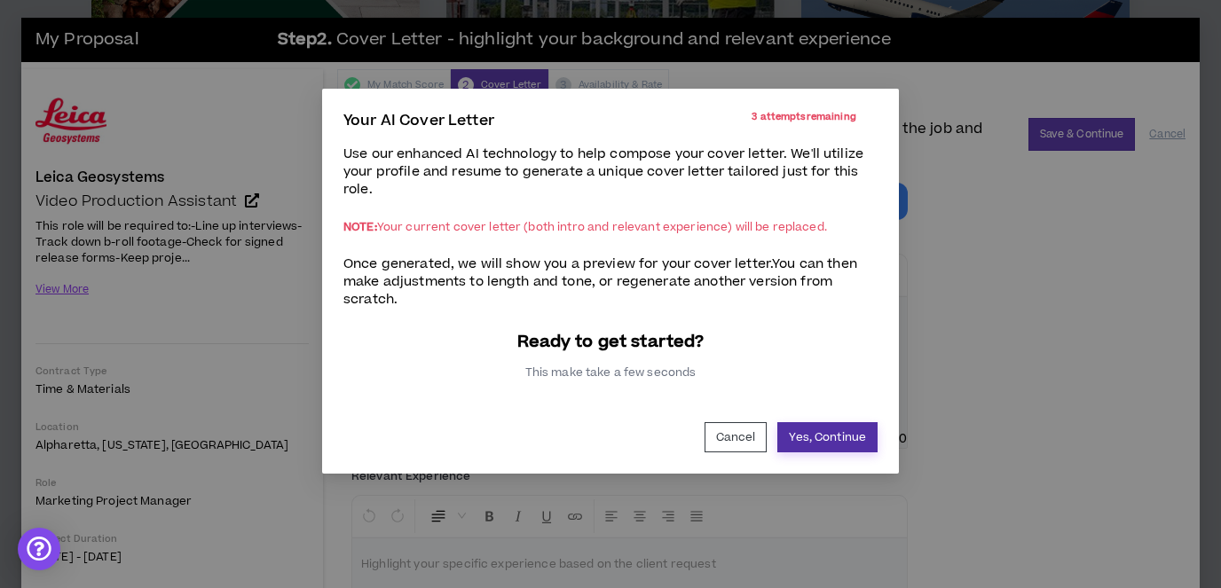
click at [808, 438] on button "Yes, Continue" at bounding box center [827, 437] width 100 height 30
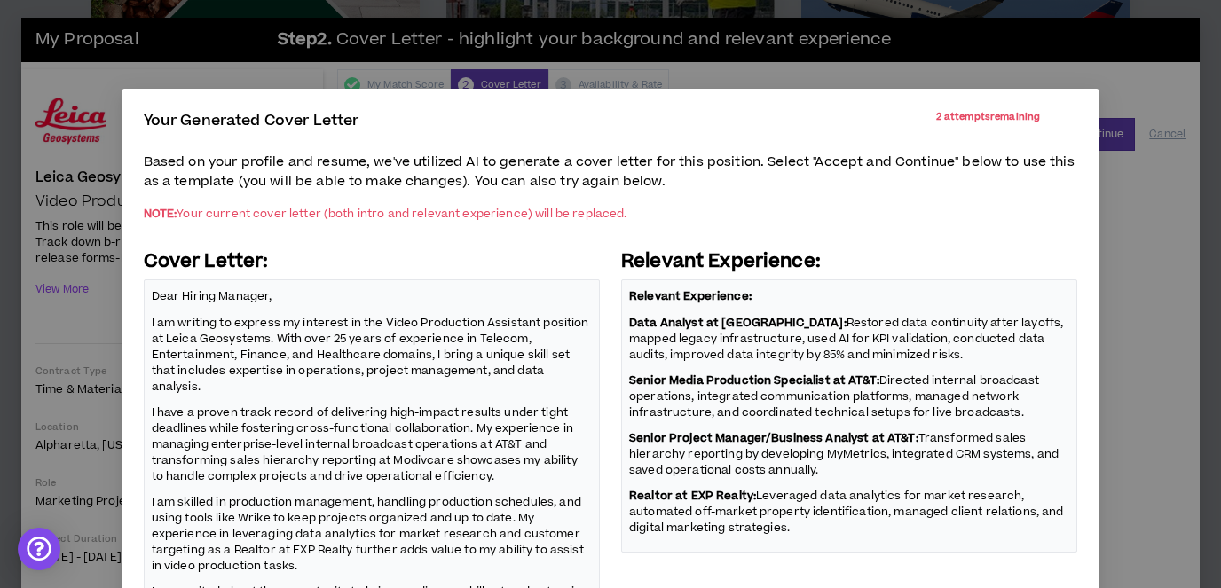
scroll to position [232, 0]
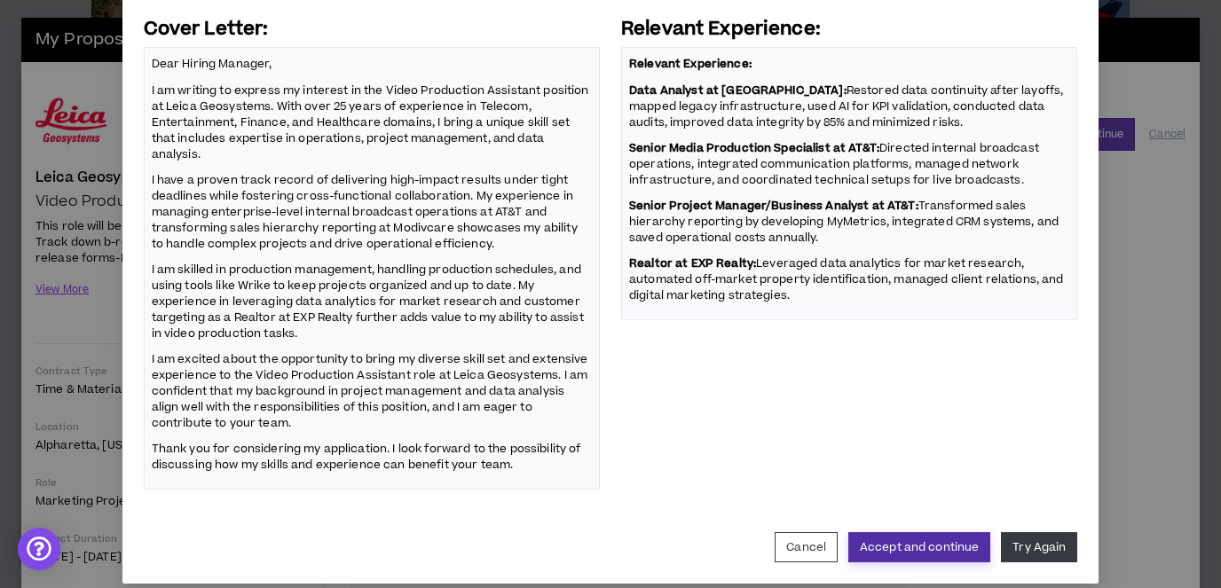
click at [959, 532] on button "Accept and continue" at bounding box center [919, 547] width 142 height 30
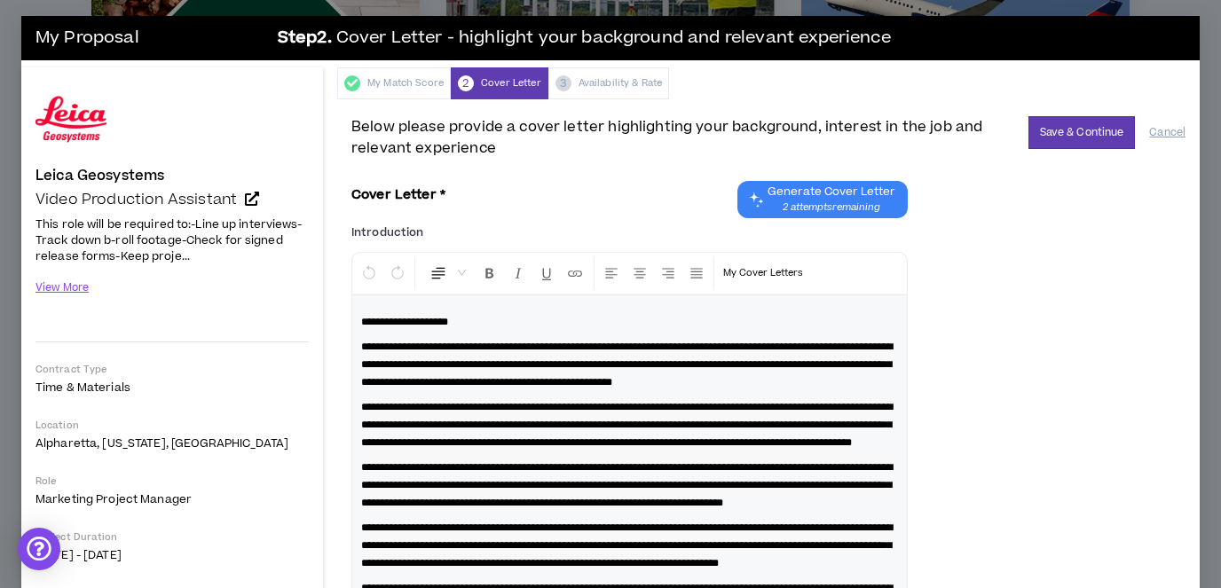
scroll to position [0, 0]
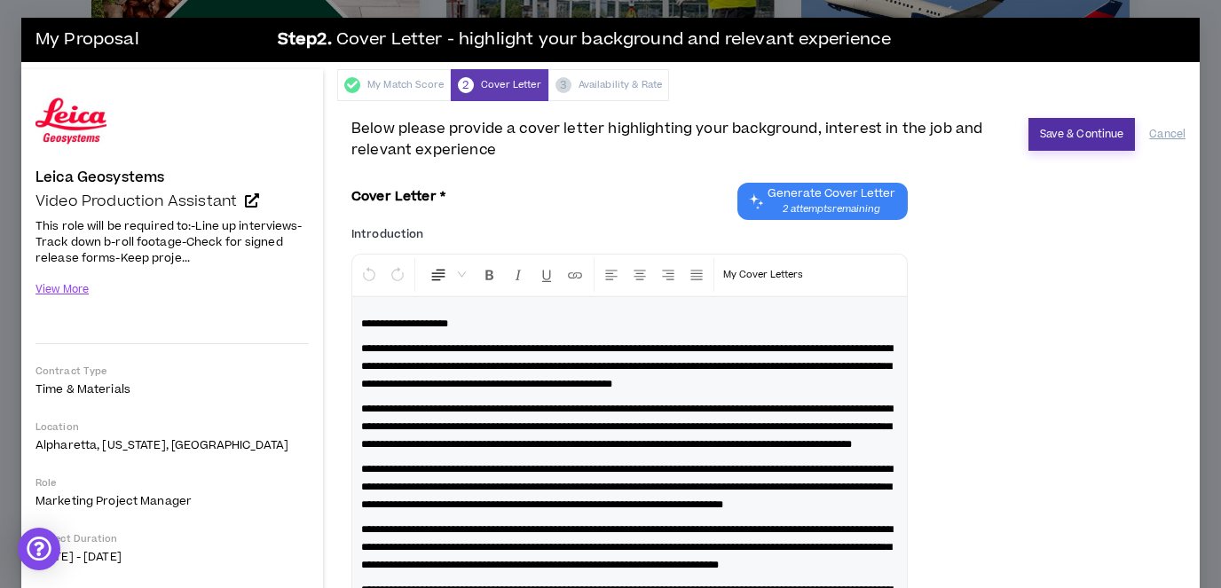
click at [1065, 134] on button "Save & Continue" at bounding box center [1081, 134] width 107 height 33
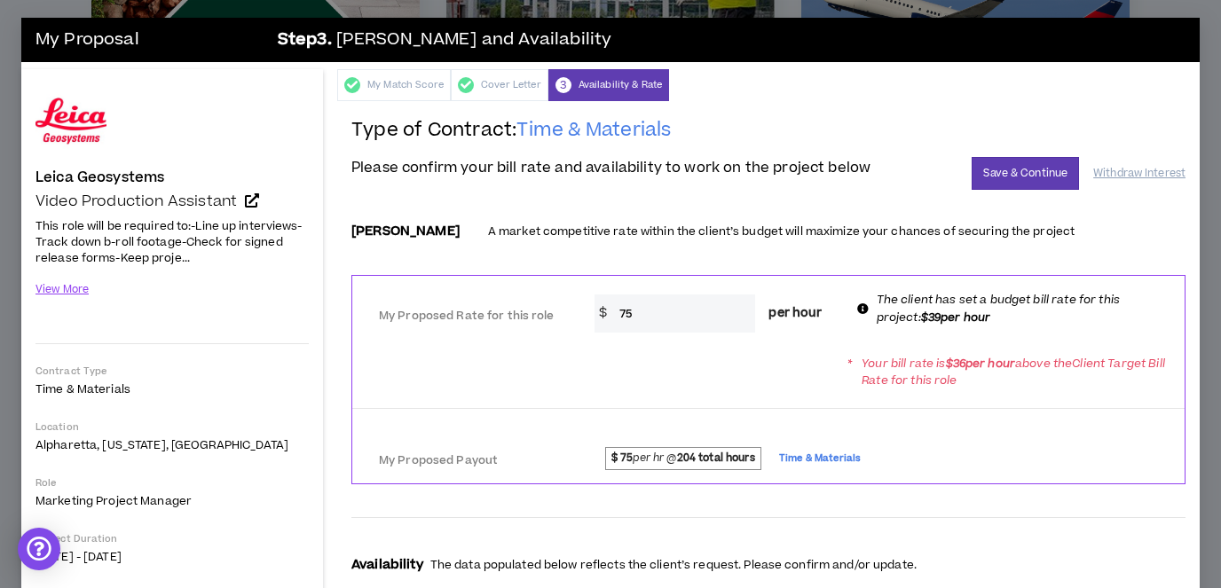
click at [692, 311] on input "75" at bounding box center [683, 314] width 146 height 38
drag, startPoint x: 692, startPoint y: 311, endPoint x: 643, endPoint y: 311, distance: 48.8
click at [611, 311] on input "75" at bounding box center [683, 314] width 146 height 38
click at [708, 351] on div "* Your bill rate is $ 36 per hour above the Client Target Bill Rate for this ro…" at bounding box center [768, 372] width 832 height 50
drag, startPoint x: 661, startPoint y: 308, endPoint x: 609, endPoint y: 311, distance: 52.4
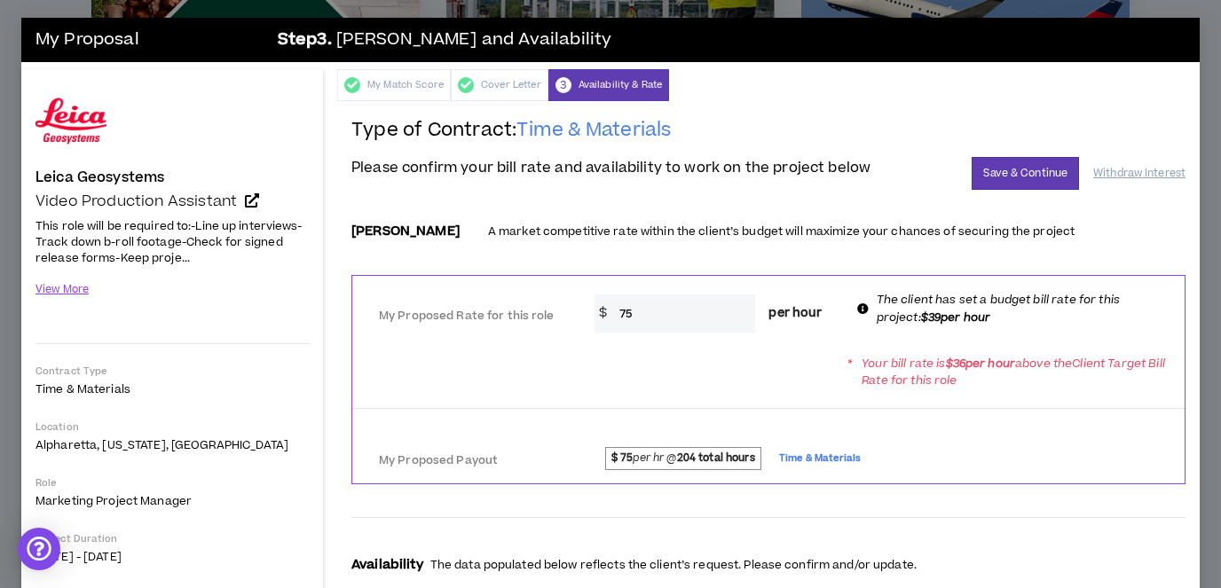
click at [610, 311] on input "75" at bounding box center [683, 314] width 146 height 38
type input "40"
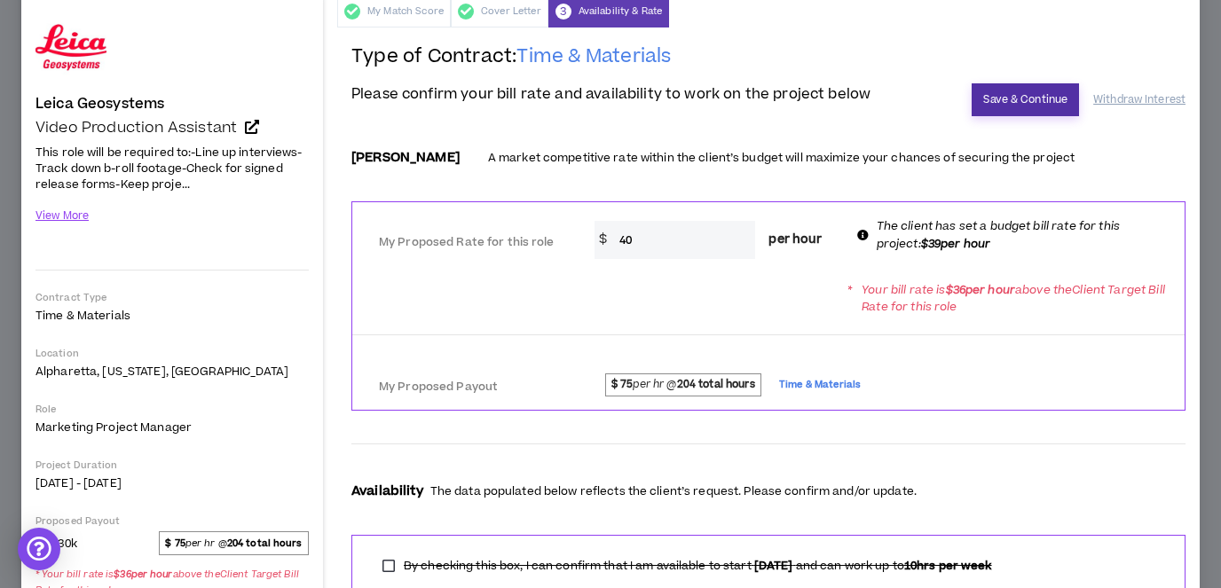
click at [1012, 102] on button "Save & Continue" at bounding box center [1025, 99] width 107 height 33
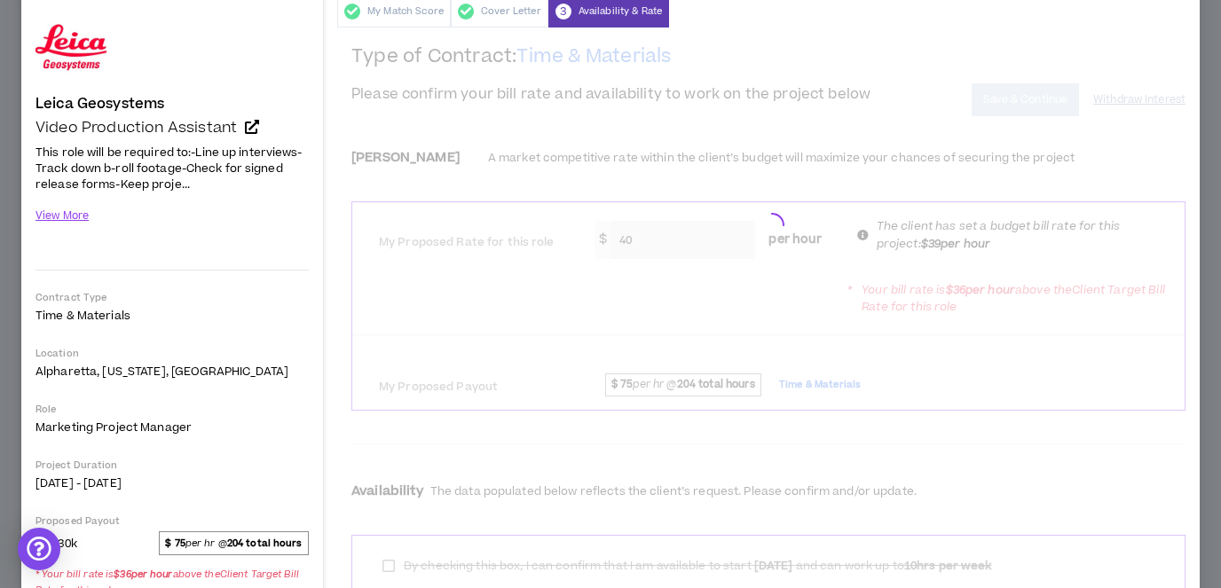
click at [925, 51] on div at bounding box center [768, 221] width 834 height 355
